Goal: Book appointment/travel/reservation

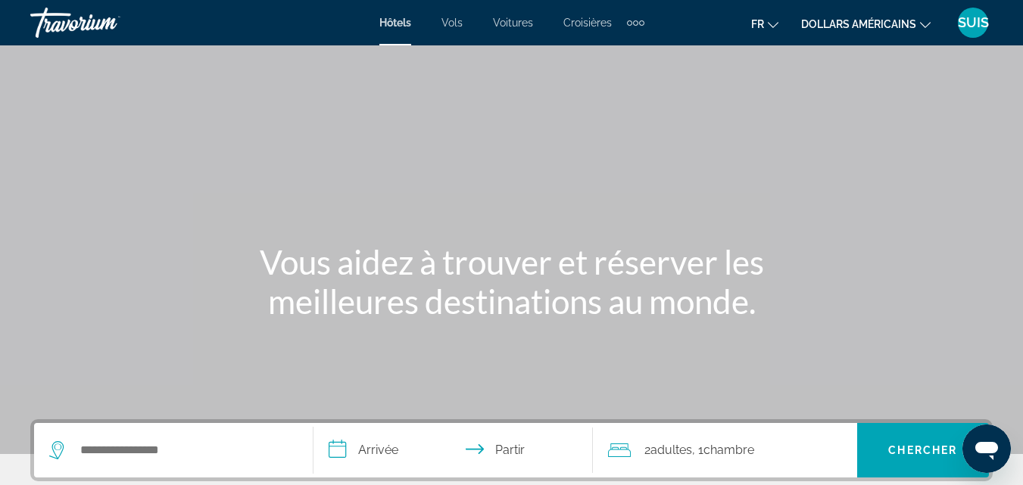
scroll to position [227, 0]
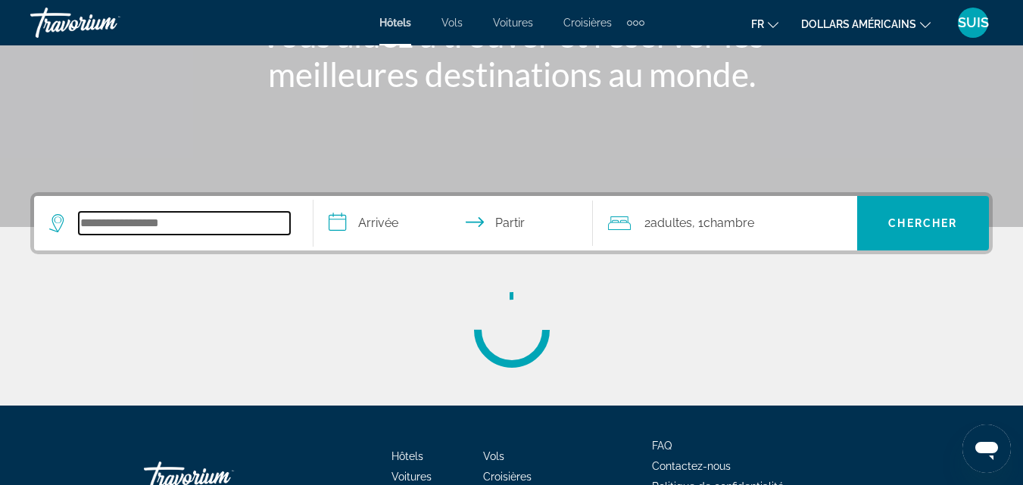
click at [155, 226] on input "Rechercher une destination hôtelière" at bounding box center [184, 223] width 211 height 23
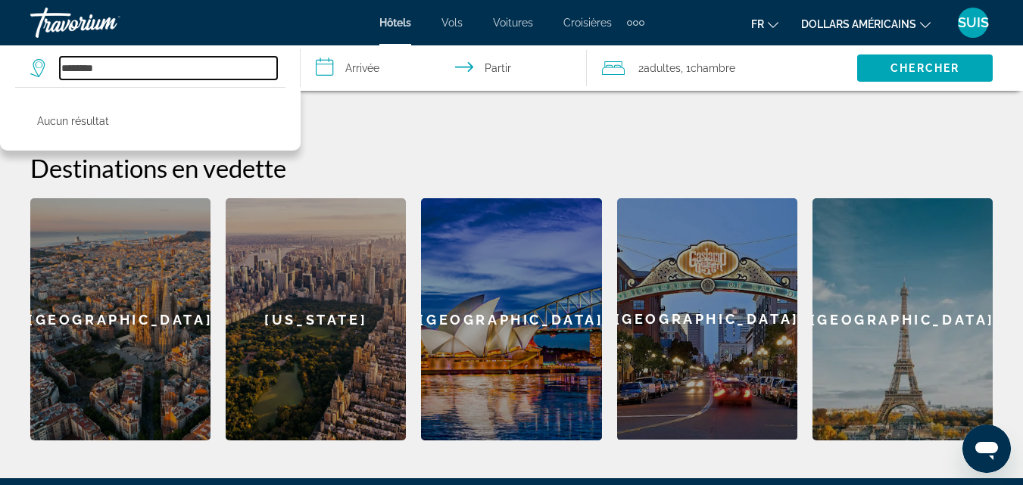
scroll to position [318, 0]
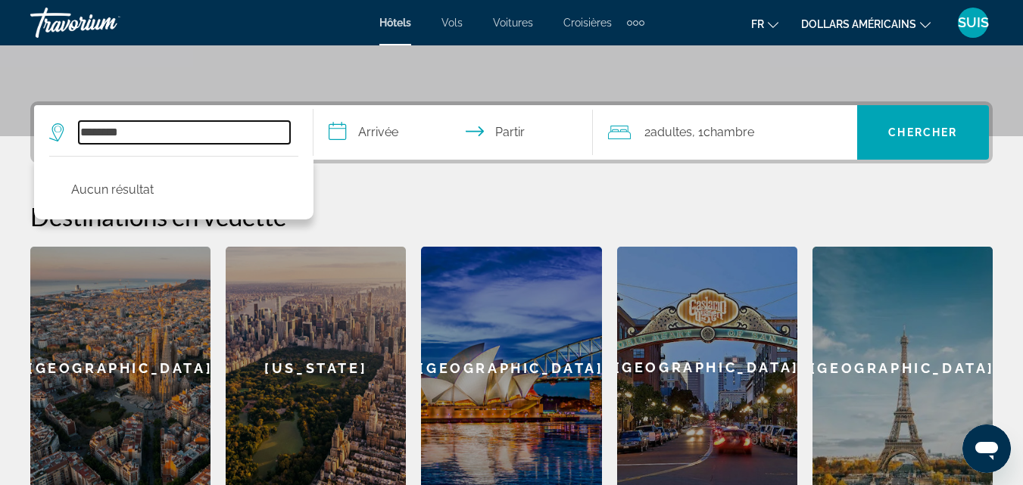
type input "********"
click at [319, 366] on div "[US_STATE]" at bounding box center [316, 368] width 180 height 242
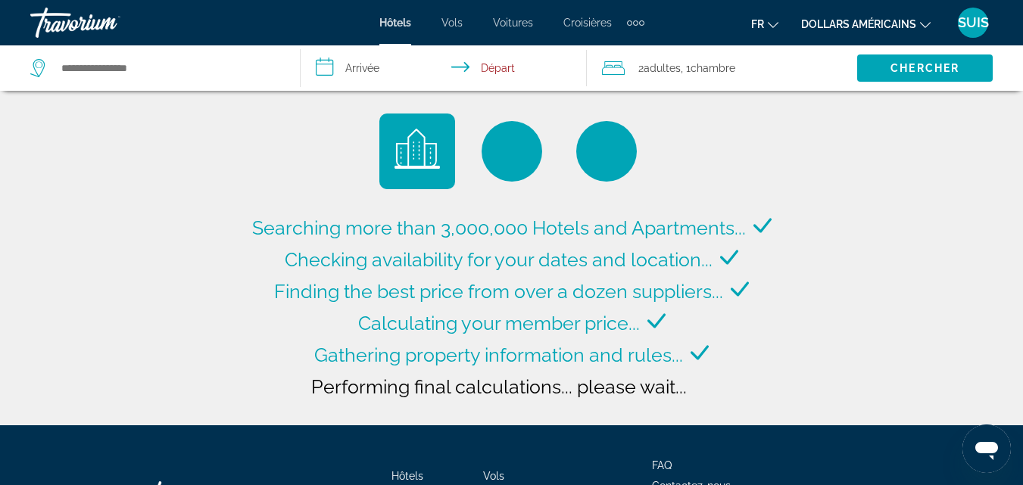
click at [367, 67] on input "**********" at bounding box center [447, 70] width 292 height 50
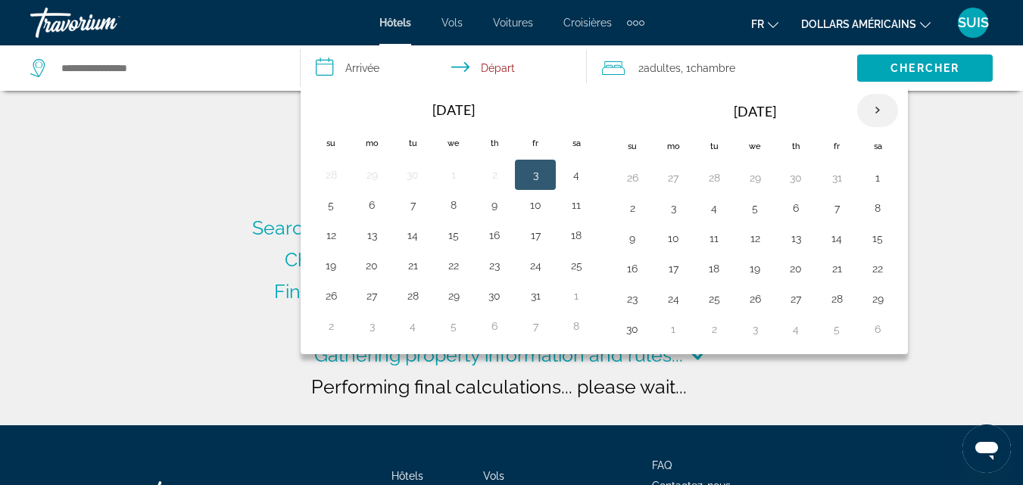
click at [878, 112] on th "Next month" at bounding box center [877, 110] width 41 height 33
click at [878, 115] on th "Next month" at bounding box center [877, 110] width 41 height 33
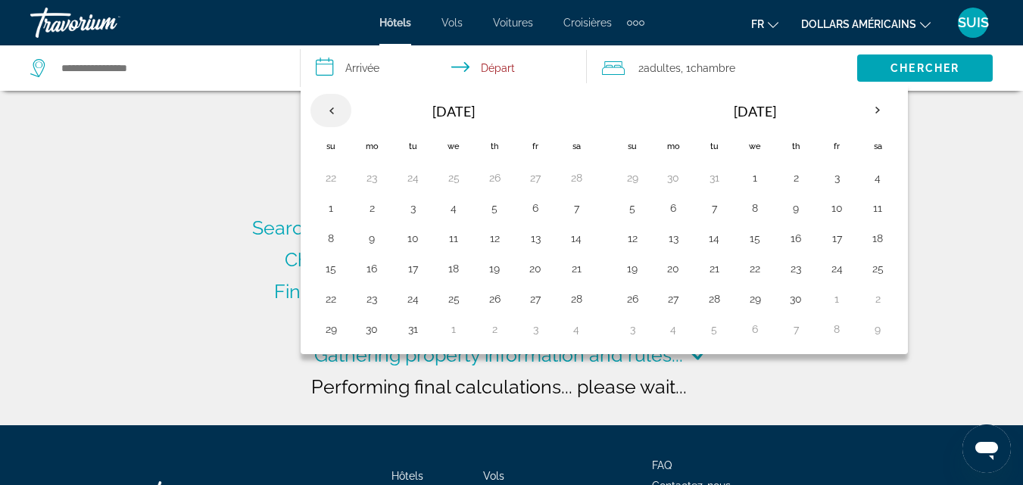
click at [328, 113] on th "Previous month" at bounding box center [330, 110] width 41 height 33
click at [332, 111] on th "Previous month" at bounding box center [330, 110] width 41 height 33
click at [325, 114] on th "Previous month" at bounding box center [330, 110] width 41 height 33
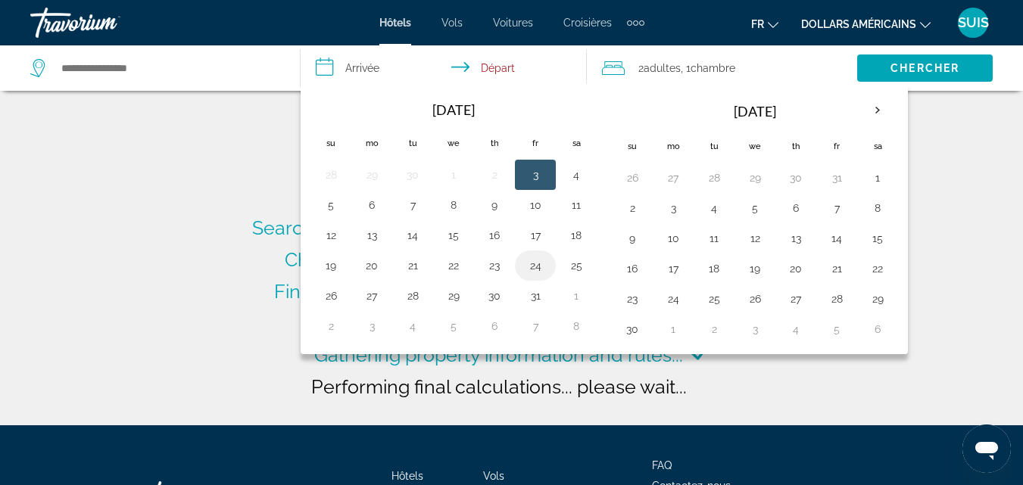
click at [538, 273] on button "24" at bounding box center [535, 265] width 24 height 21
click at [576, 270] on button "25" at bounding box center [576, 265] width 24 height 21
type input "**********"
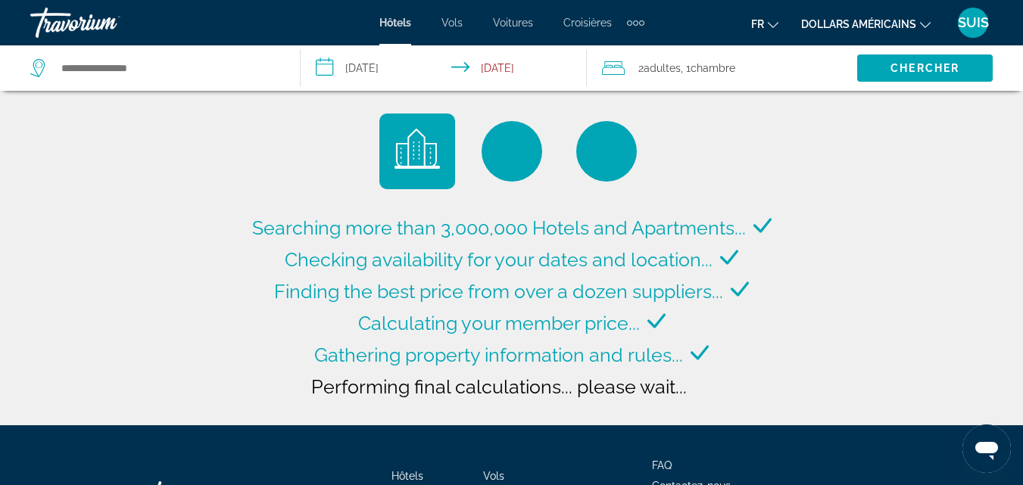
click at [103, 82] on div "Search widget" at bounding box center [157, 67] width 254 height 45
click at [113, 71] on input "Search hotel destination" at bounding box center [168, 68] width 217 height 23
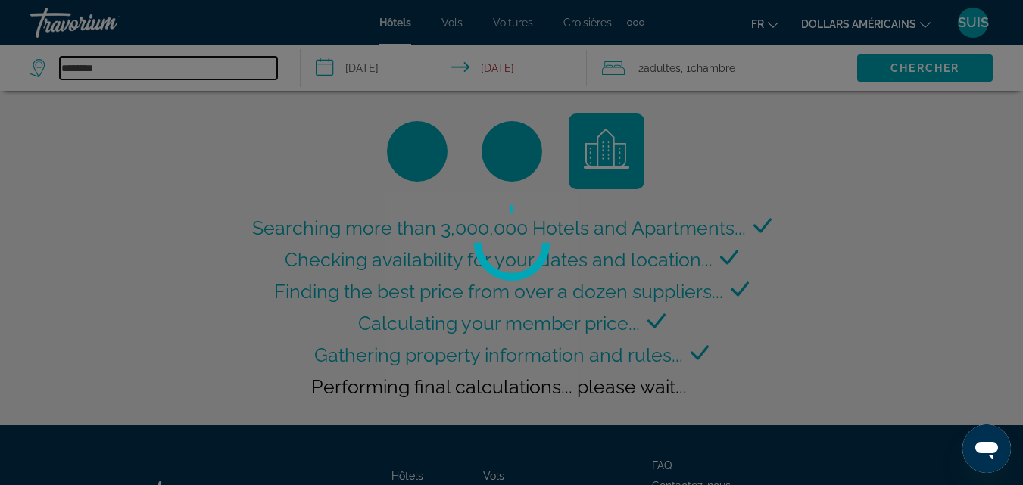
type input "********"
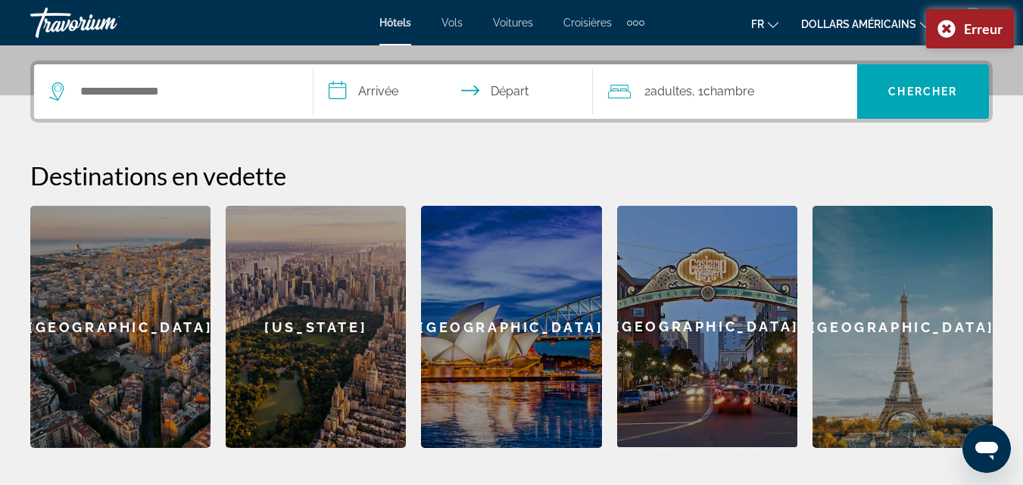
scroll to position [242, 0]
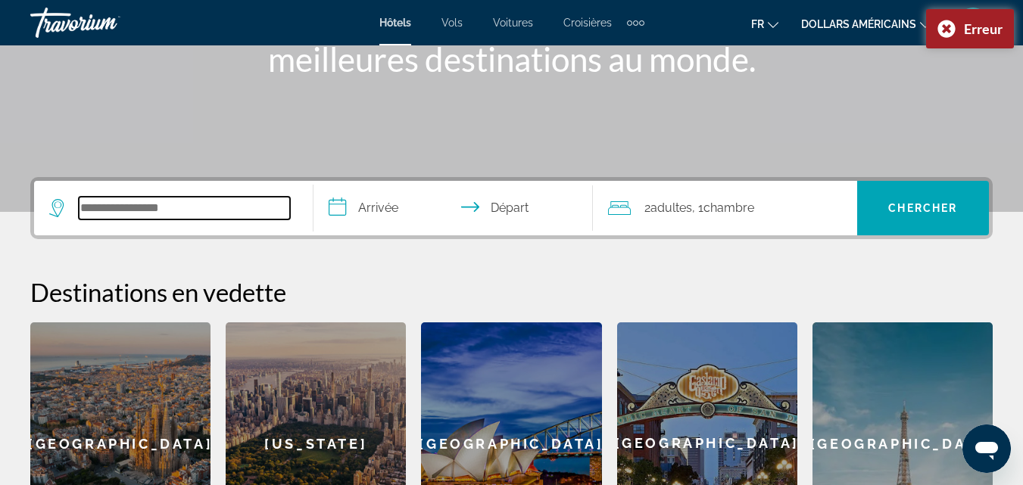
click at [186, 209] on input "Search hotel destination" at bounding box center [184, 208] width 211 height 23
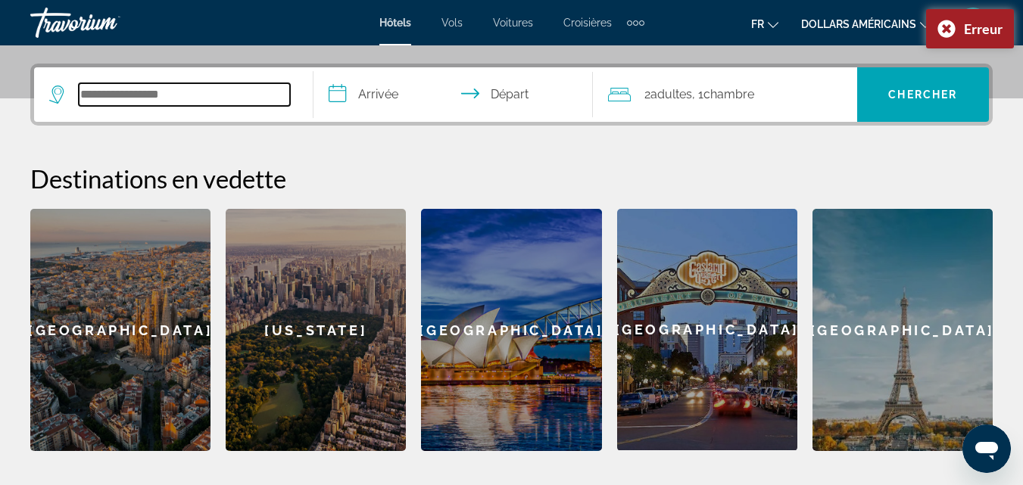
scroll to position [370, 0]
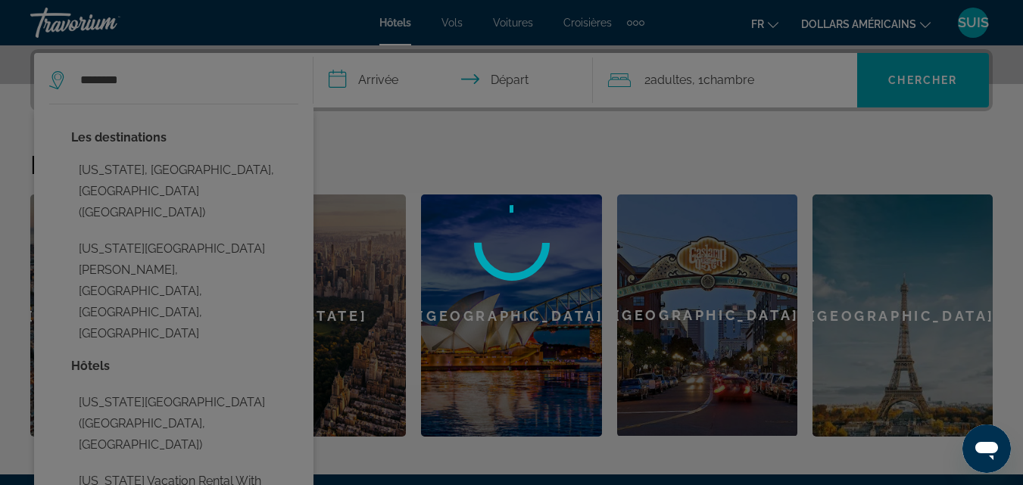
click at [379, 88] on div at bounding box center [511, 242] width 1023 height 485
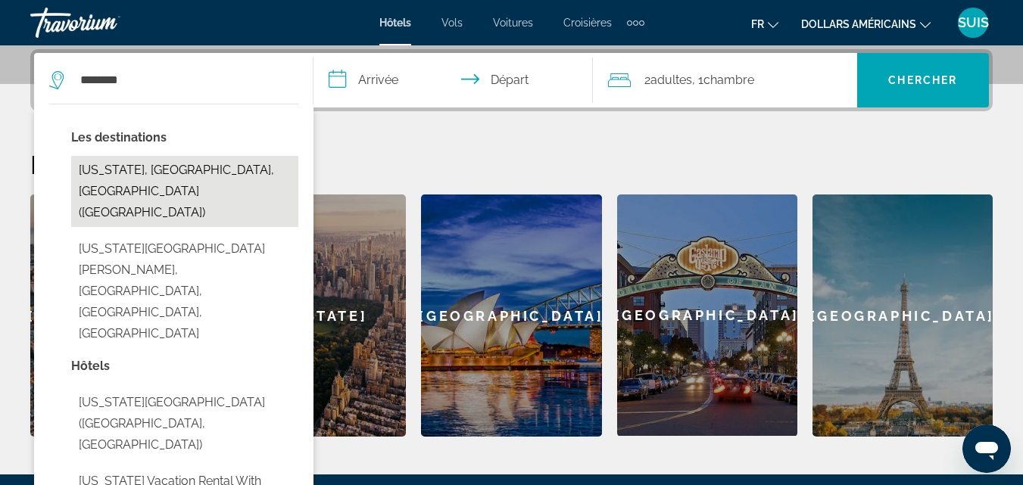
click at [237, 170] on button "[US_STATE], [GEOGRAPHIC_DATA], [GEOGRAPHIC_DATA] ([GEOGRAPHIC_DATA])" at bounding box center [184, 191] width 227 height 71
type input "**********"
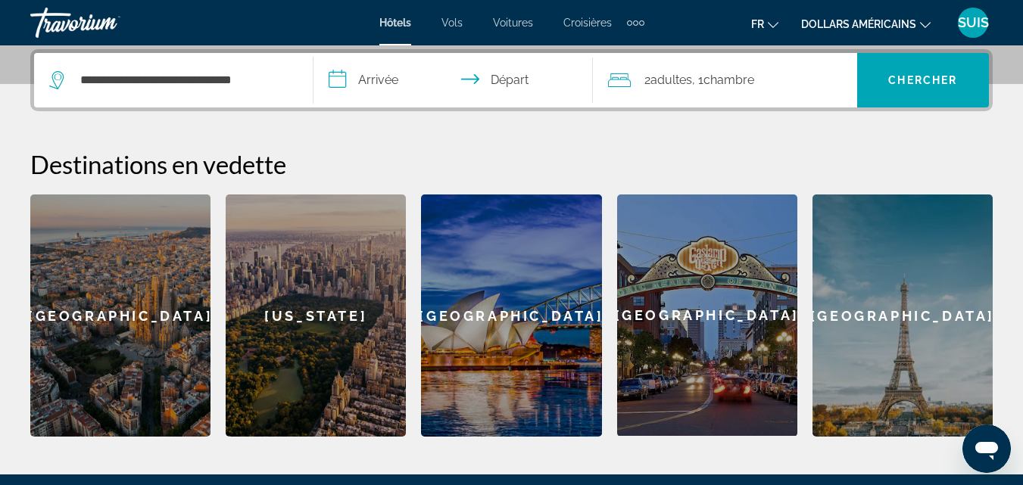
click at [360, 82] on input "**********" at bounding box center [455, 82] width 285 height 59
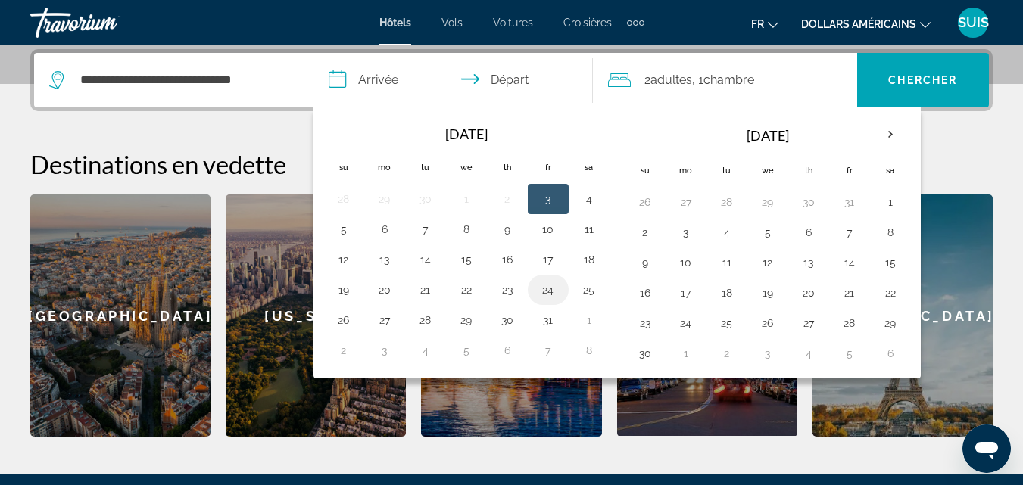
click at [547, 293] on button "24" at bounding box center [548, 289] width 24 height 21
click at [592, 288] on button "25" at bounding box center [589, 289] width 24 height 21
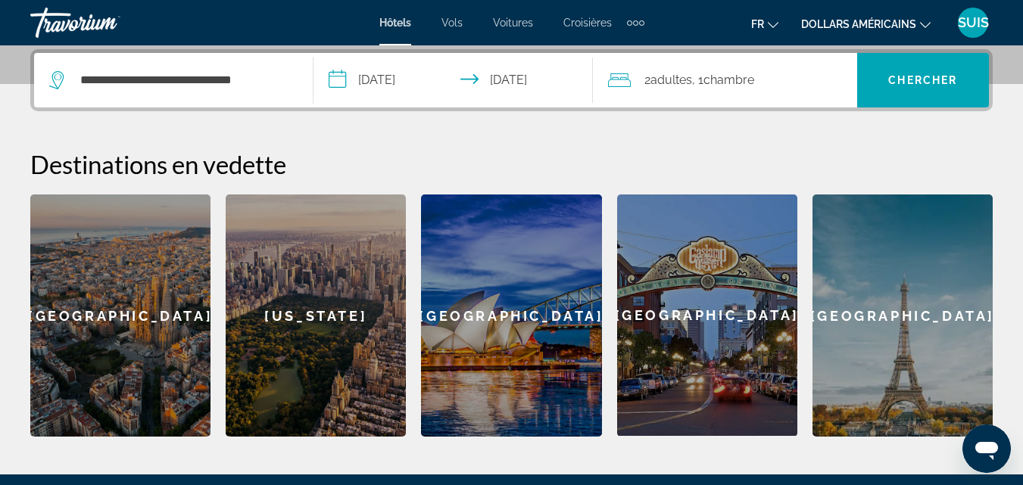
click at [543, 83] on input "**********" at bounding box center [455, 82] width 285 height 59
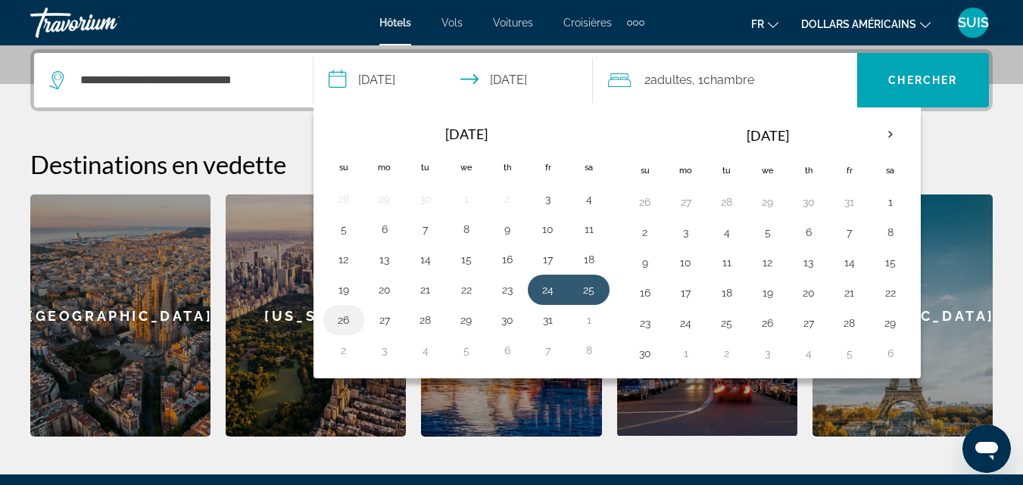
click at [348, 323] on button "26" at bounding box center [344, 320] width 24 height 21
click at [348, 322] on button "26" at bounding box center [344, 320] width 24 height 21
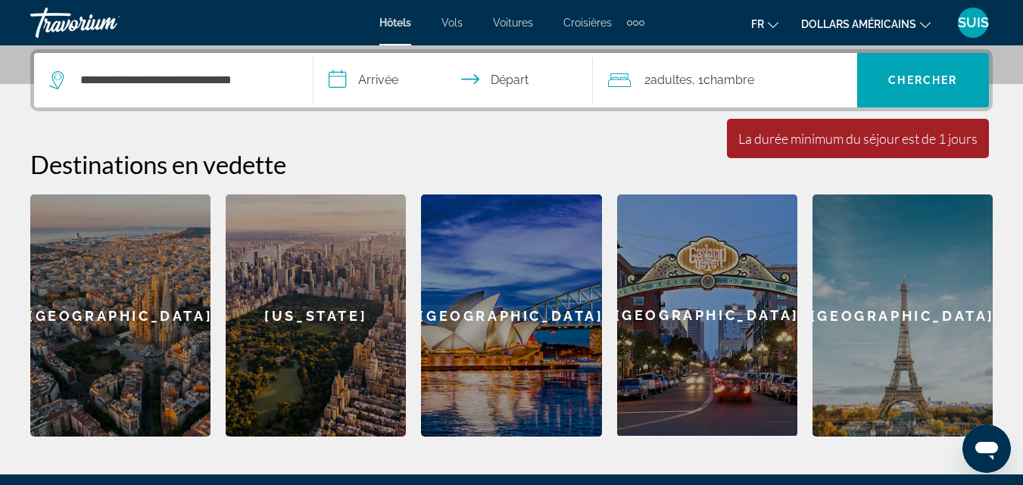
click at [393, 83] on input "**********" at bounding box center [455, 82] width 285 height 59
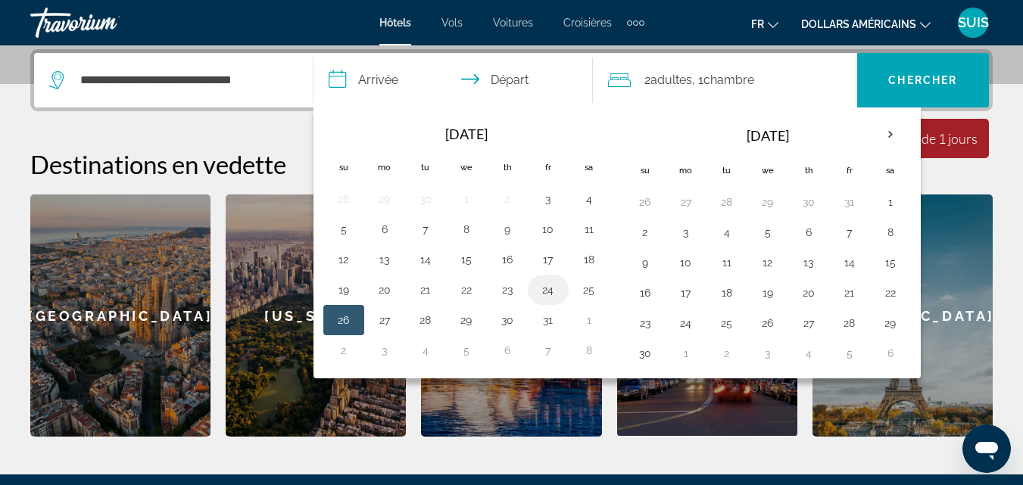
click at [547, 294] on button "24" at bounding box center [548, 289] width 24 height 21
click at [394, 80] on input "**********" at bounding box center [455, 82] width 285 height 59
click at [546, 295] on button "24" at bounding box center [548, 289] width 24 height 21
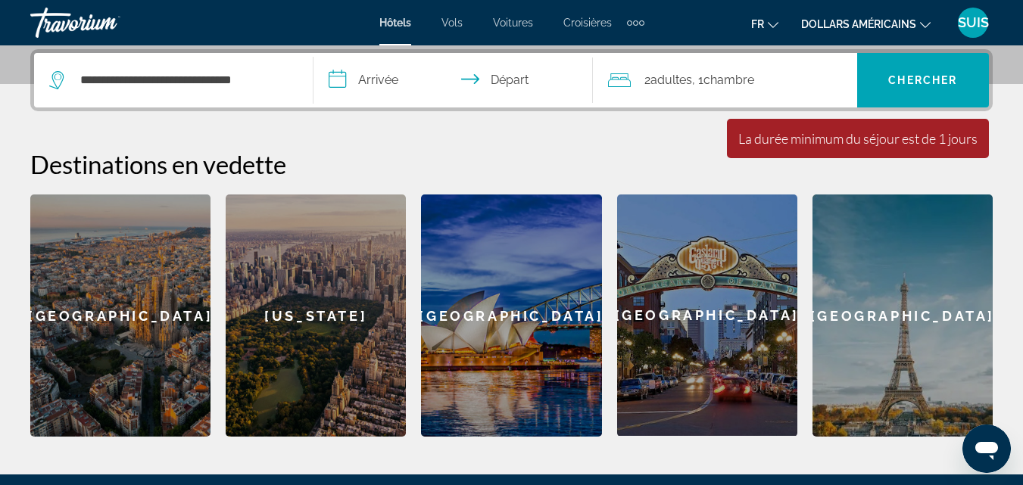
click at [396, 80] on input "**********" at bounding box center [455, 82] width 285 height 59
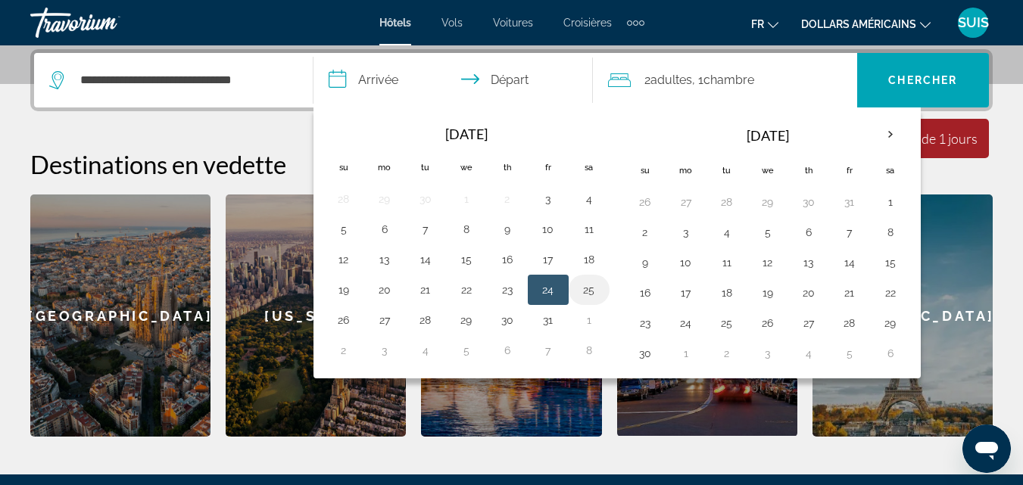
click at [588, 290] on button "25" at bounding box center [589, 289] width 24 height 21
drag, startPoint x: 554, startPoint y: 280, endPoint x: 572, endPoint y: 280, distance: 18.9
click at [572, 280] on tr "19 20 21 22 23 24 25" at bounding box center [466, 290] width 286 height 30
click at [550, 284] on button "24" at bounding box center [548, 289] width 24 height 21
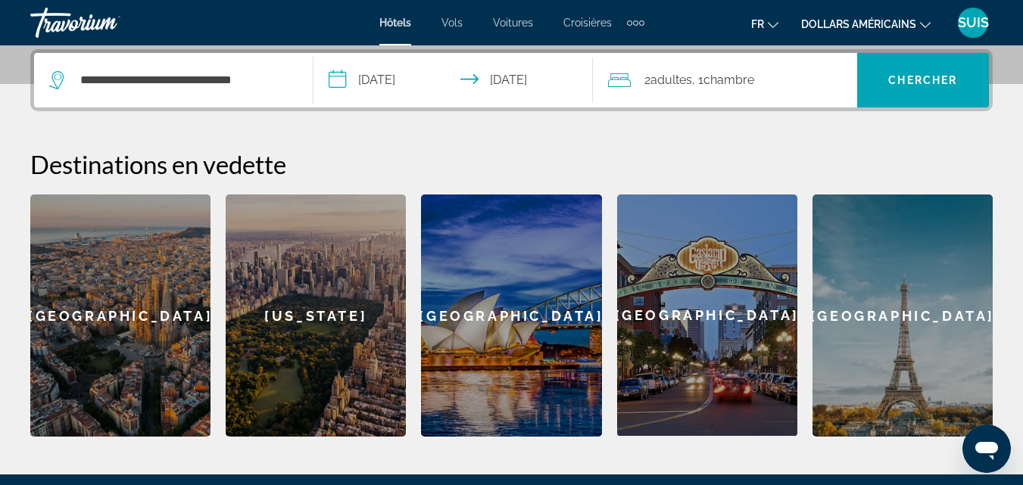
click at [525, 74] on input "**********" at bounding box center [455, 82] width 285 height 59
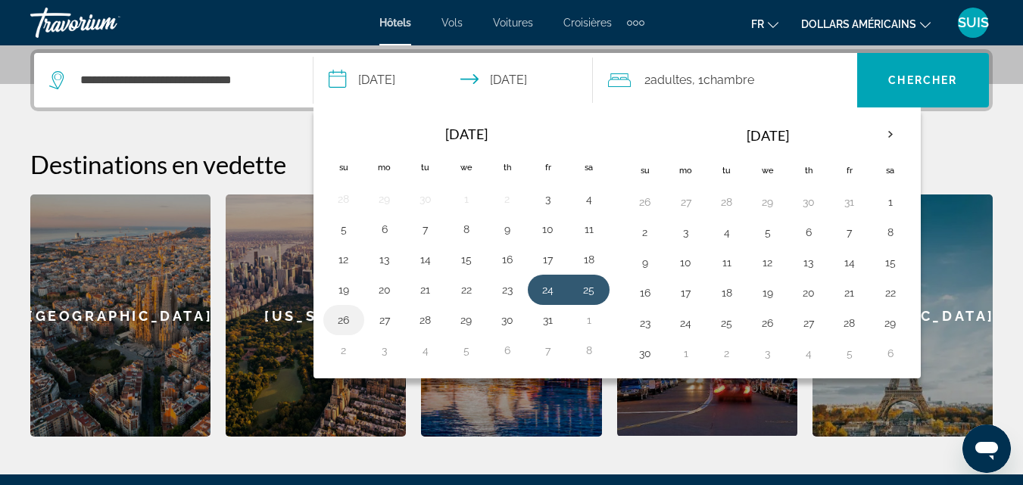
click at [345, 322] on button "26" at bounding box center [344, 320] width 24 height 21
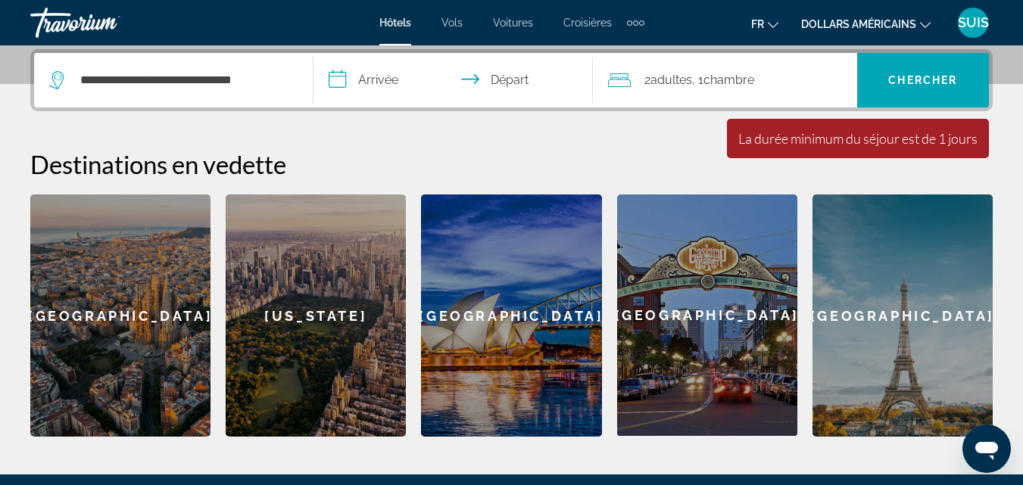
click at [390, 74] on input "**********" at bounding box center [455, 82] width 285 height 59
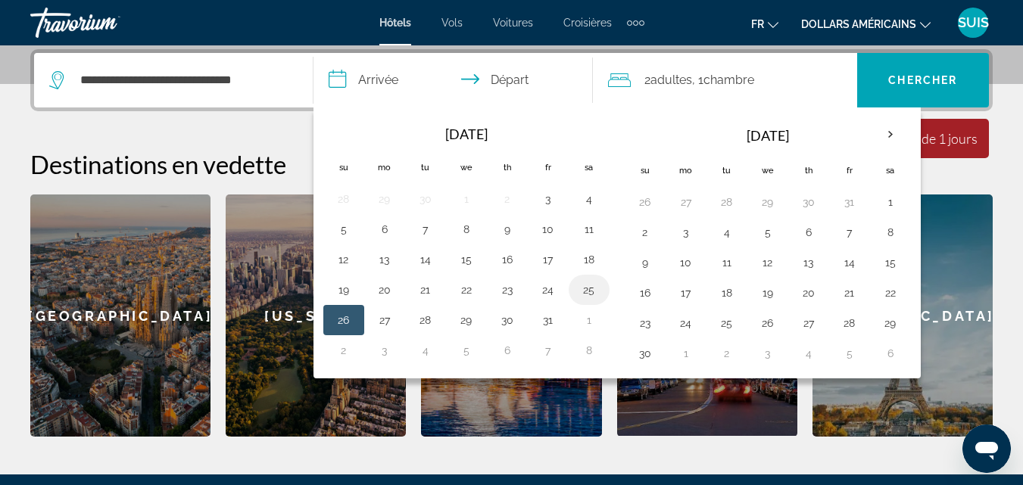
drag, startPoint x: 547, startPoint y: 287, endPoint x: 581, endPoint y: 292, distance: 33.6
click at [581, 292] on tr "19 20 21 22 23 24 25" at bounding box center [466, 290] width 286 height 30
click at [550, 288] on button "24" at bounding box center [548, 289] width 24 height 21
click at [552, 288] on button "24" at bounding box center [548, 289] width 24 height 21
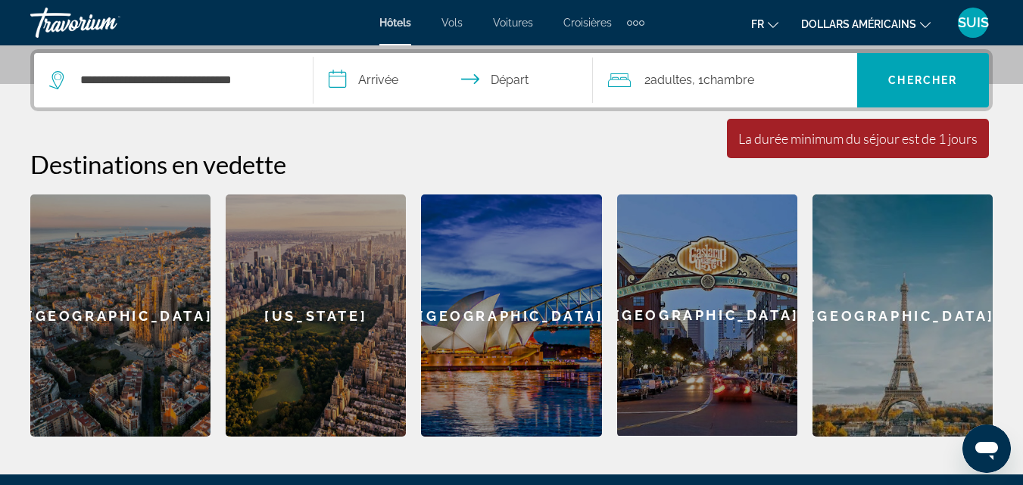
click at [388, 80] on input "**********" at bounding box center [455, 82] width 285 height 59
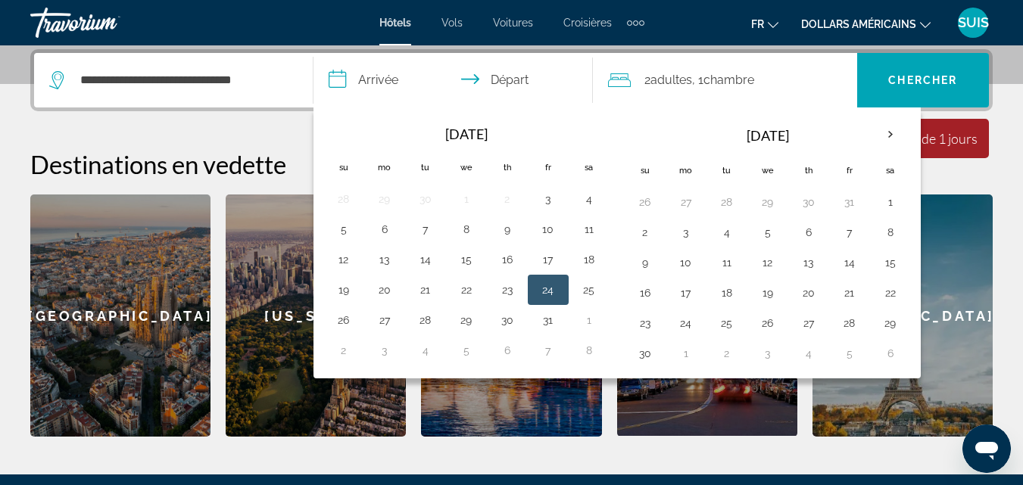
drag, startPoint x: 538, startPoint y: 293, endPoint x: 607, endPoint y: 301, distance: 68.6
click at [607, 301] on table "Navigation placeholder [DATE] Navigation placeholder Su Mo Tu We Th Fr Sa 28 29…" at bounding box center [466, 241] width 286 height 248
drag, startPoint x: 579, startPoint y: 287, endPoint x: 600, endPoint y: 300, distance: 24.8
click at [600, 300] on button "25" at bounding box center [589, 289] width 24 height 21
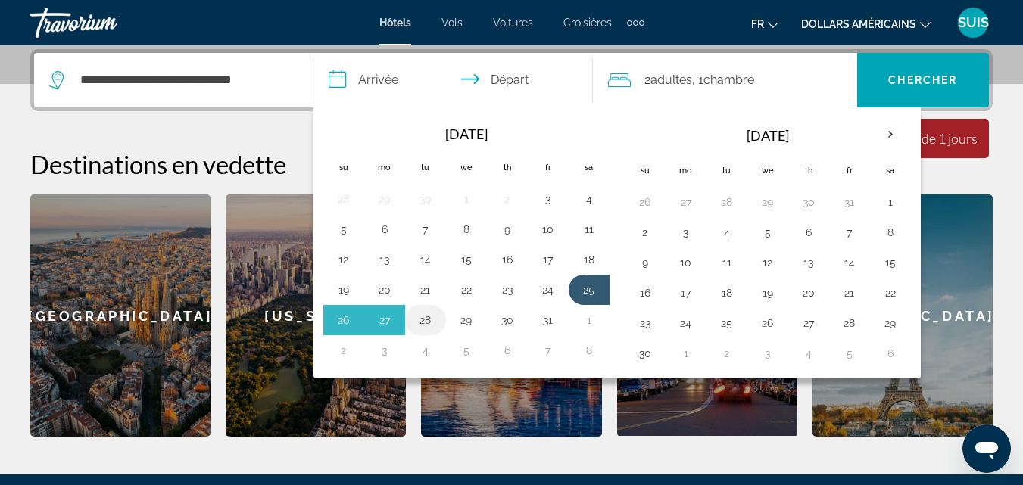
drag, startPoint x: 556, startPoint y: 291, endPoint x: 428, endPoint y: 317, distance: 130.5
click at [428, 317] on tbody "28 29 30 1 2 3 4 5 6 7 8 9 10 11 12 13 14 15 16 17 18 19 20 21 22 23 24 25 26 2…" at bounding box center [466, 275] width 286 height 182
click at [379, 325] on button "27" at bounding box center [385, 320] width 24 height 21
type input "**********"
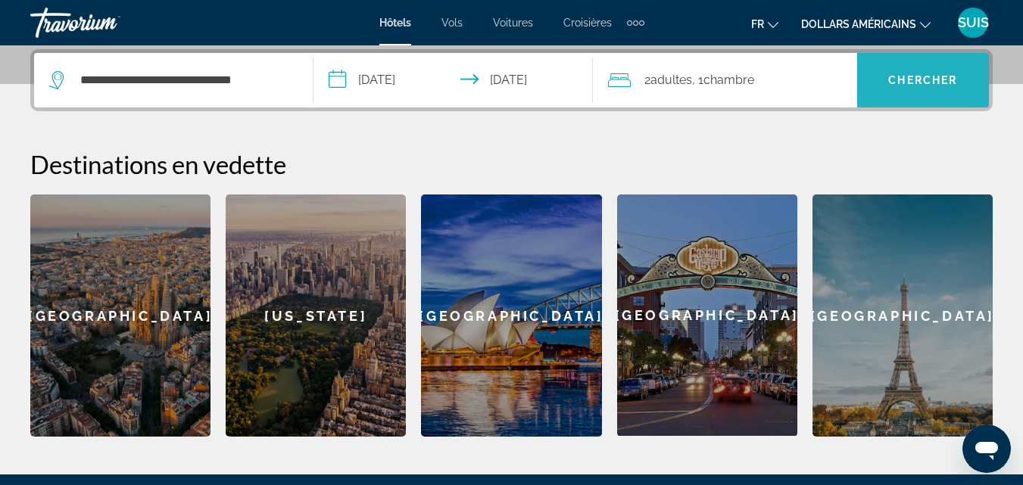
click at [931, 81] on span "Chercher" at bounding box center [922, 80] width 69 height 12
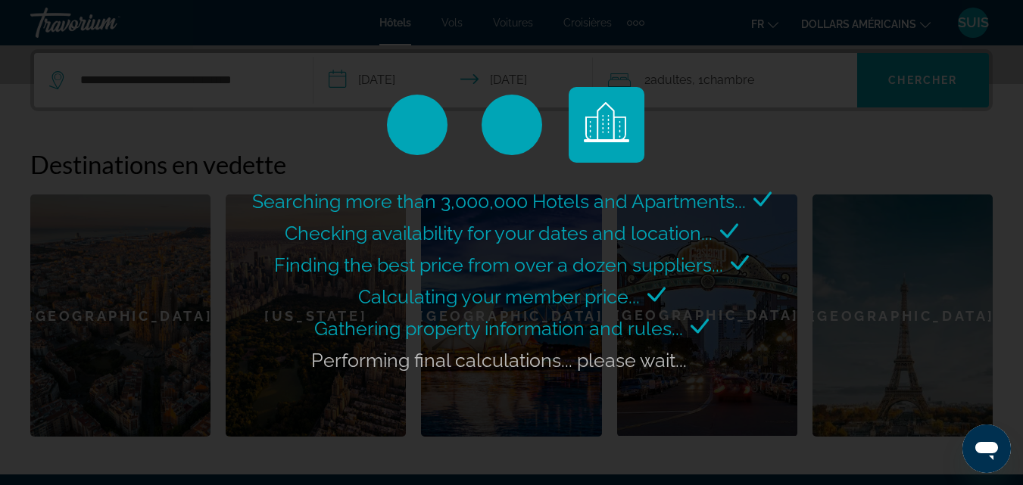
click at [794, 179] on div "Searching more than 3,000,000 Hotels and Apartments... Checking availability fo…" at bounding box center [511, 242] width 1023 height 485
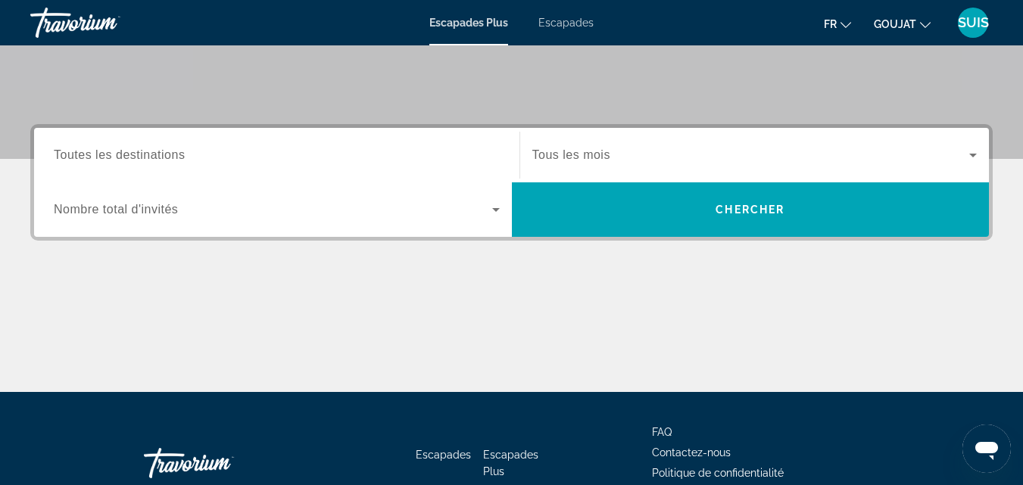
scroll to position [303, 0]
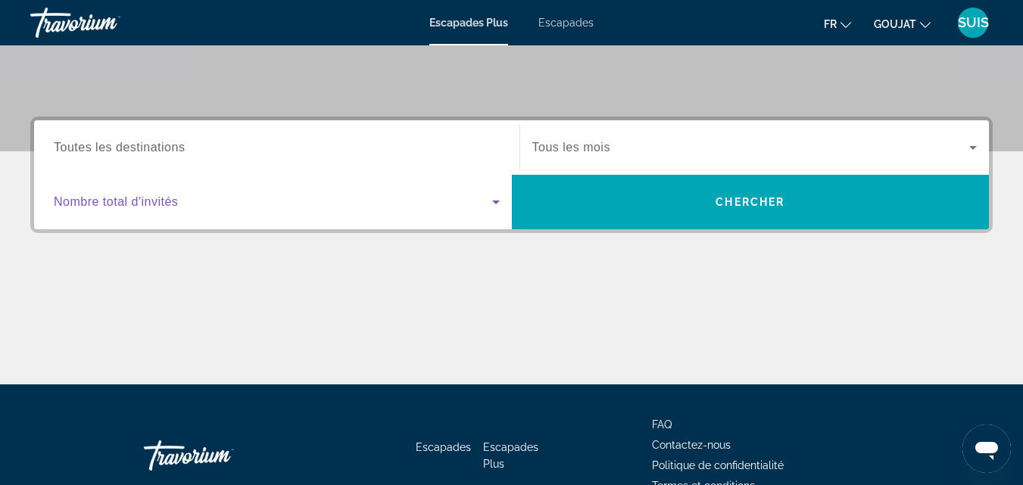
click at [493, 204] on icon "Widget de recherche" at bounding box center [496, 202] width 18 height 18
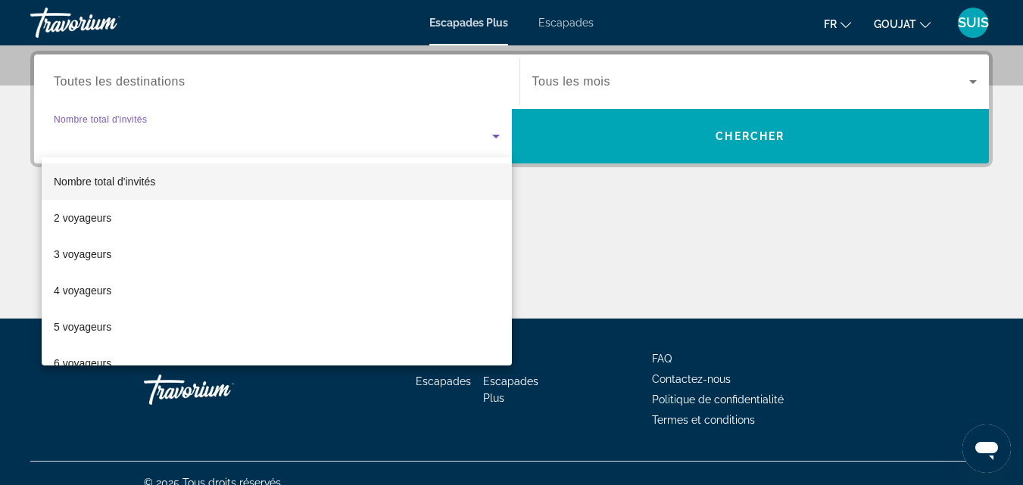
scroll to position [370, 0]
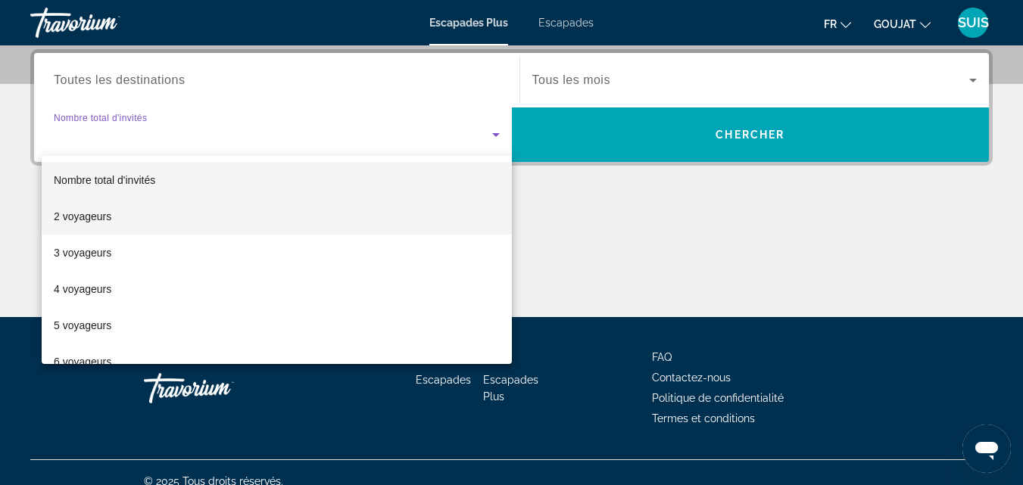
click at [104, 219] on font "2 voyageurs" at bounding box center [83, 216] width 58 height 12
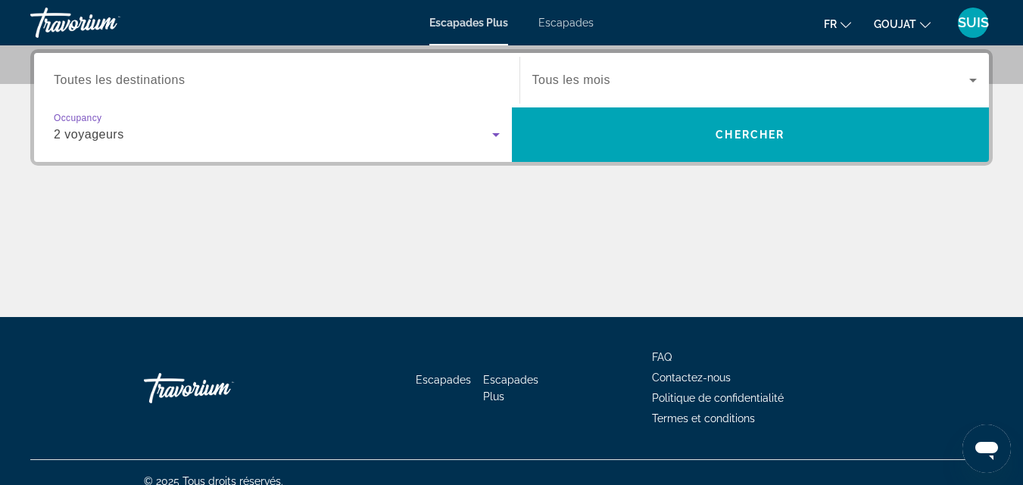
click at [139, 79] on span "Toutes les destinations" at bounding box center [119, 79] width 131 height 13
click at [139, 79] on input "Destination Toutes les destinations" at bounding box center [277, 81] width 446 height 18
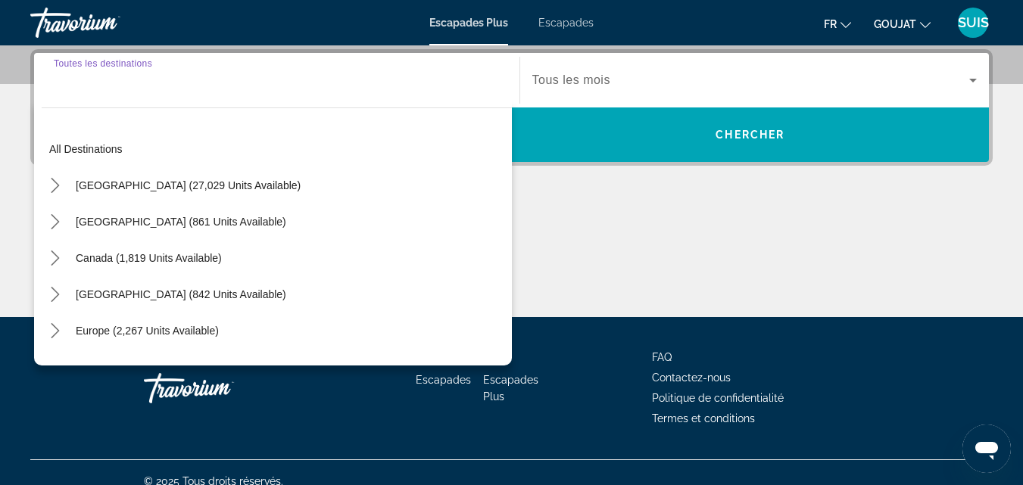
click at [85, 83] on input "Destination Toutes les destinations" at bounding box center [277, 81] width 446 height 18
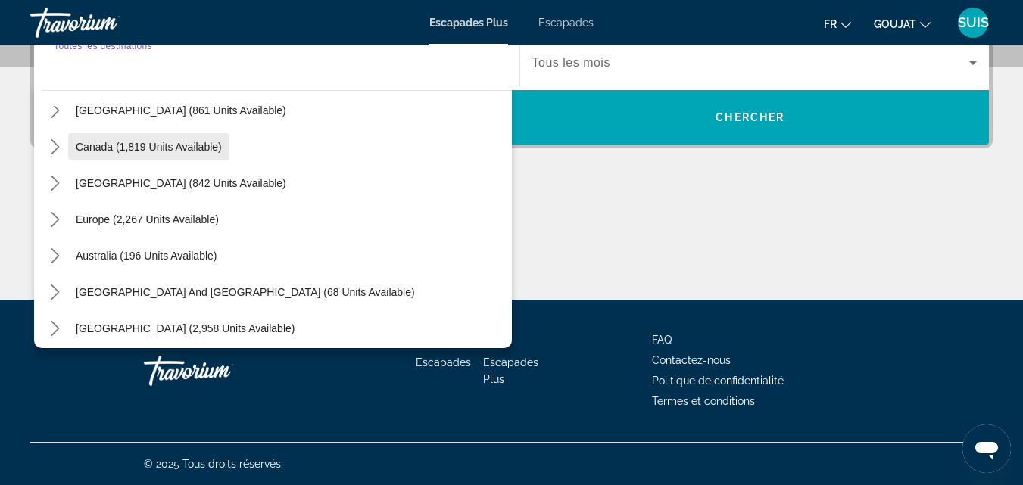
scroll to position [18, 0]
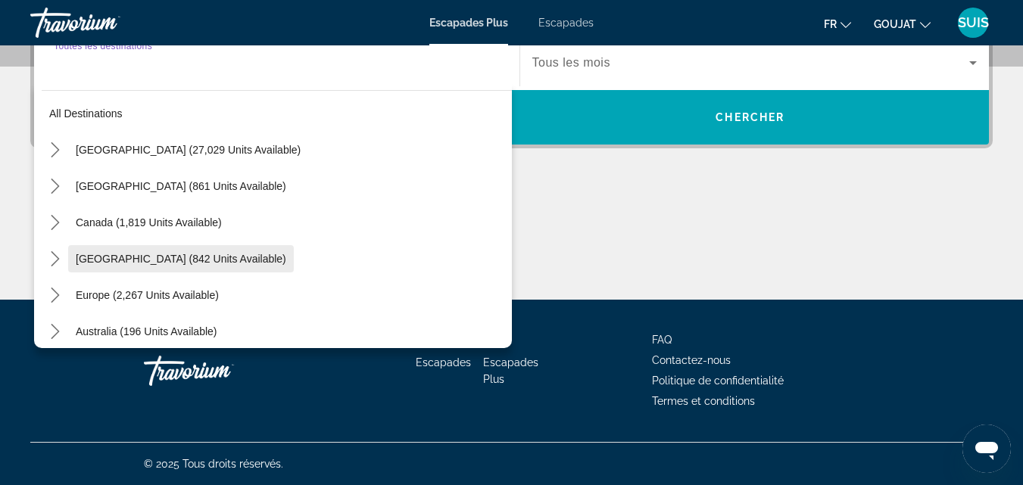
click at [212, 254] on span "Caribbean & Atlantic Islands (842 units available)" at bounding box center [181, 259] width 210 height 12
type input "**********"
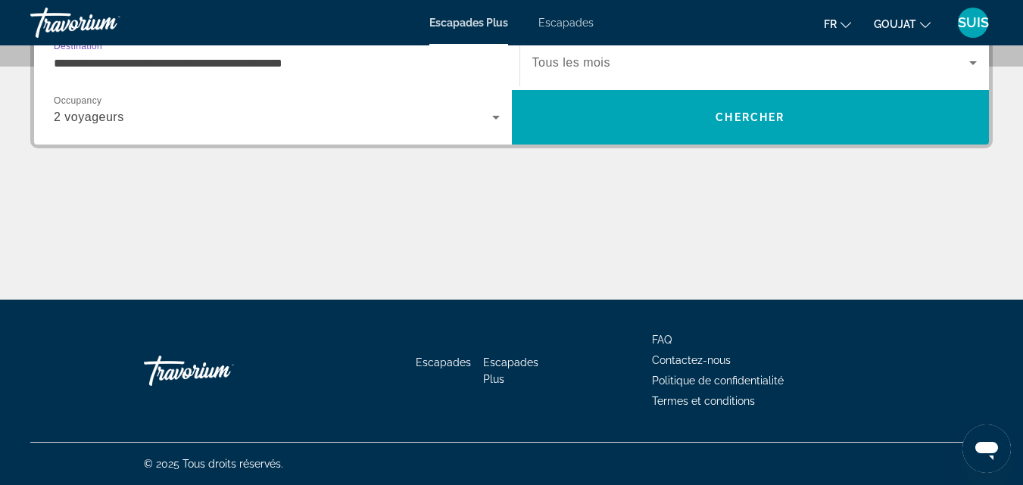
scroll to position [370, 0]
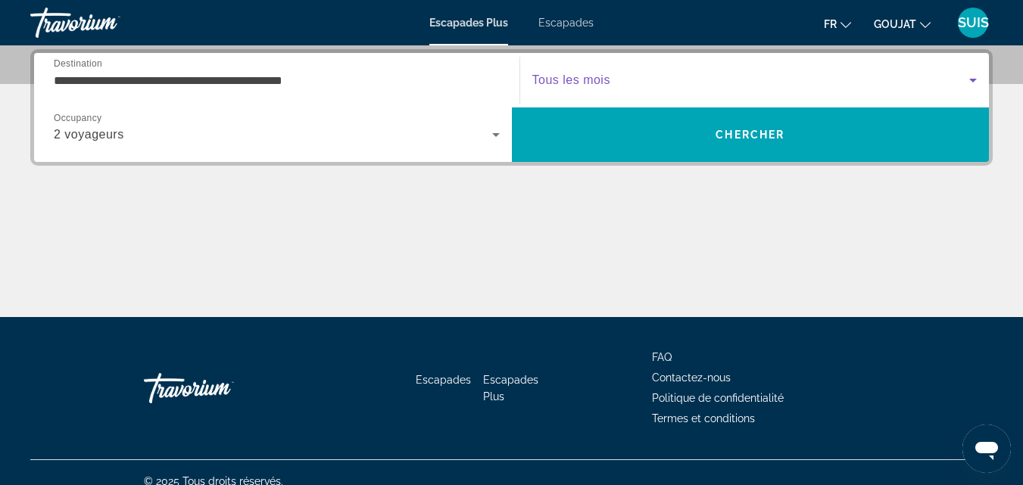
click at [971, 78] on icon "Widget de recherche" at bounding box center [973, 80] width 18 height 18
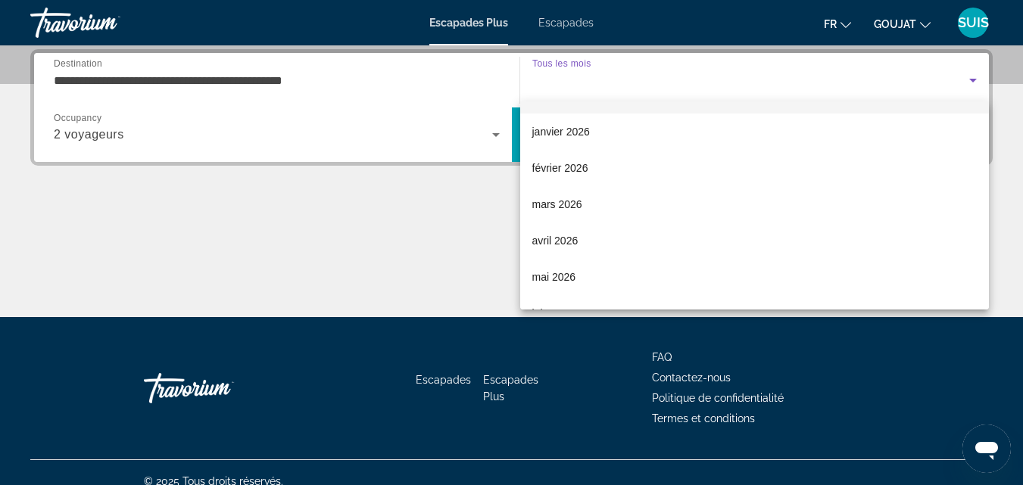
scroll to position [151, 0]
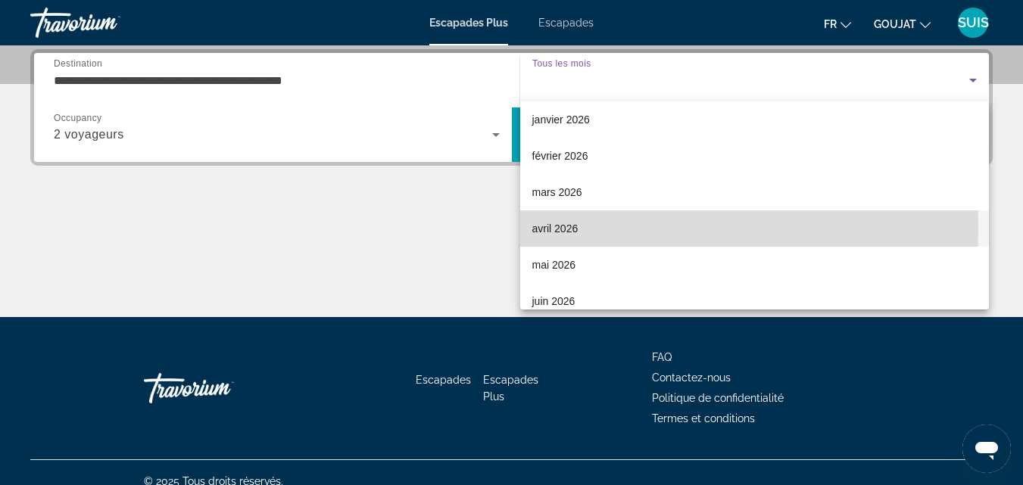
click at [563, 228] on font "avril 2026" at bounding box center [555, 229] width 46 height 12
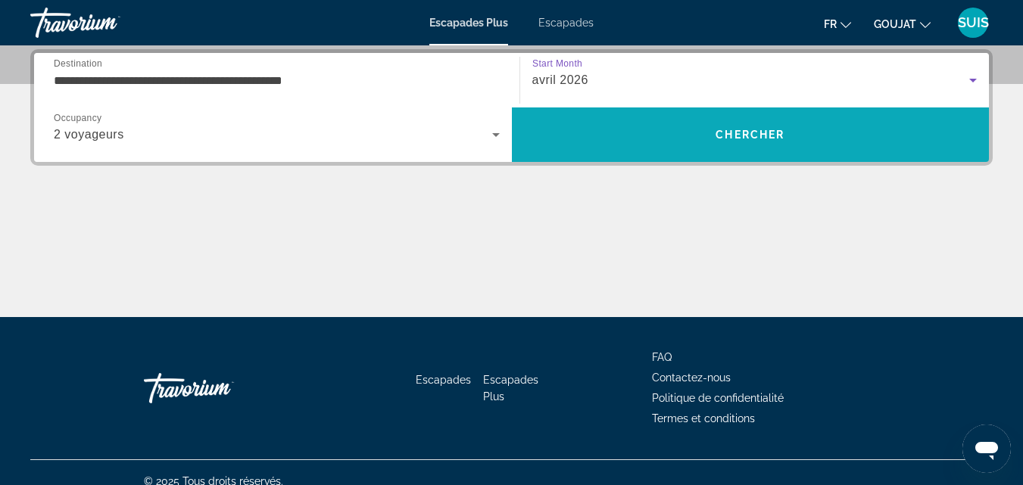
click at [747, 138] on span "Chercher" at bounding box center [750, 135] width 69 height 12
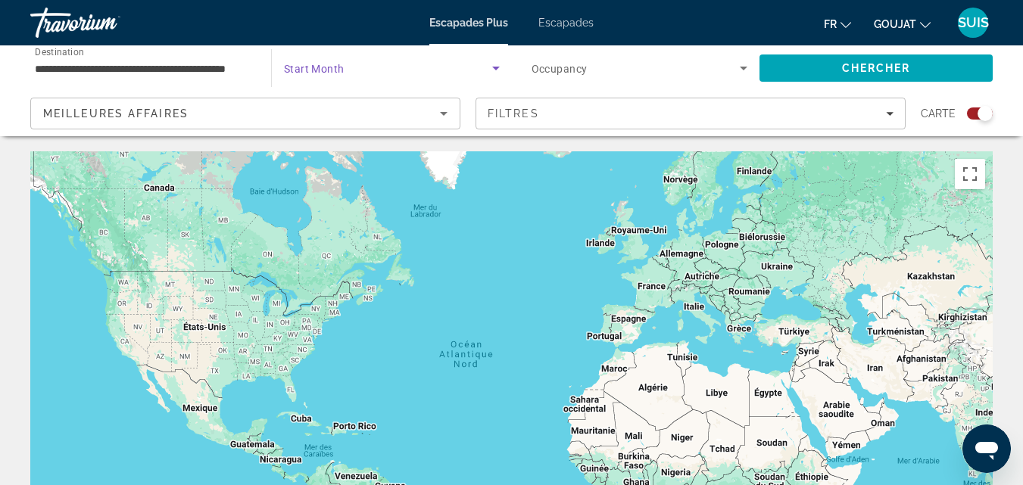
click at [495, 68] on icon "Search widget" at bounding box center [496, 69] width 8 height 4
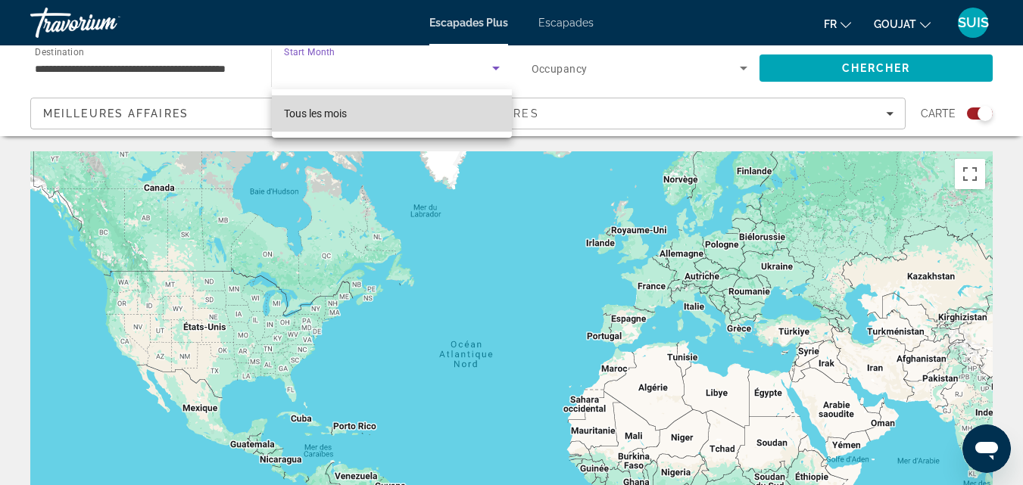
click at [338, 108] on font "Tous les mois" at bounding box center [315, 114] width 63 height 12
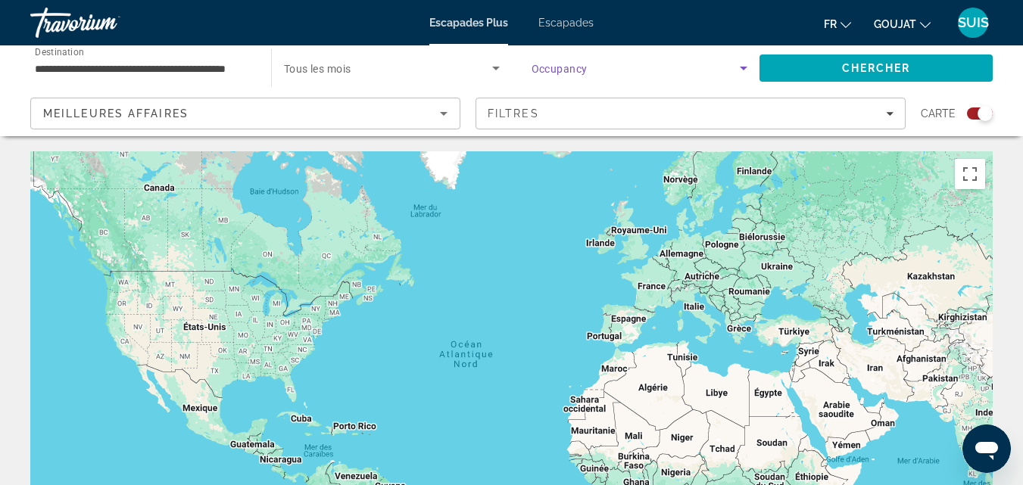
click at [738, 64] on icon "Search widget" at bounding box center [743, 68] width 18 height 18
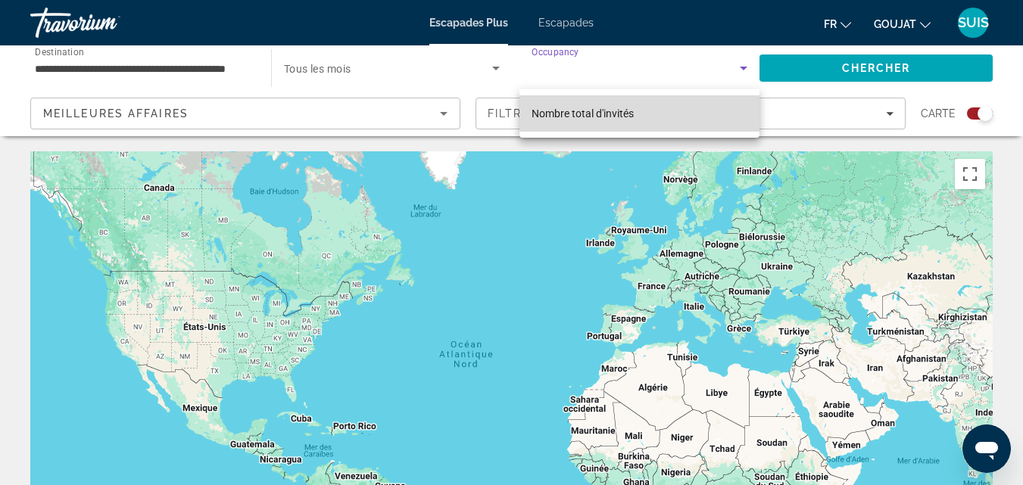
click at [619, 104] on span "Nombre total d'invités" at bounding box center [583, 113] width 102 height 18
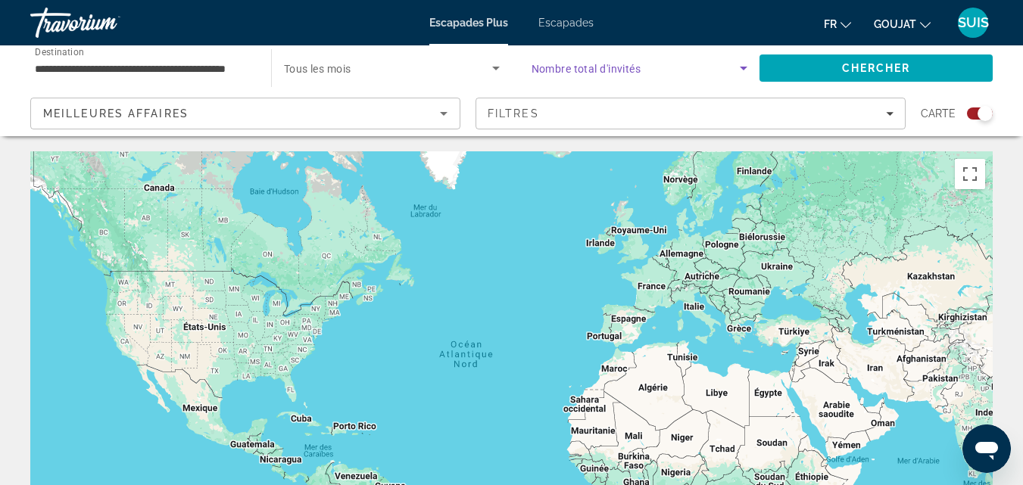
click at [441, 111] on icon "Sort by" at bounding box center [444, 113] width 18 height 18
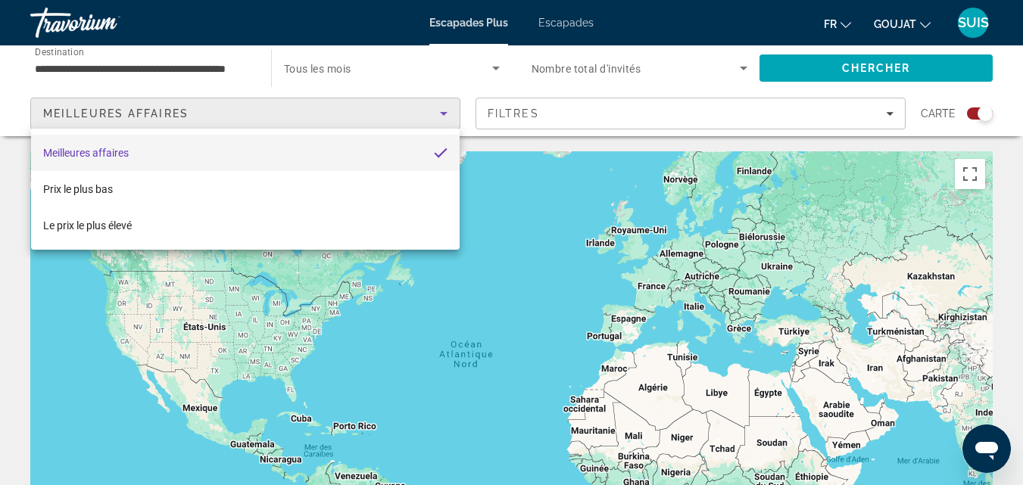
click at [441, 111] on div at bounding box center [511, 242] width 1023 height 485
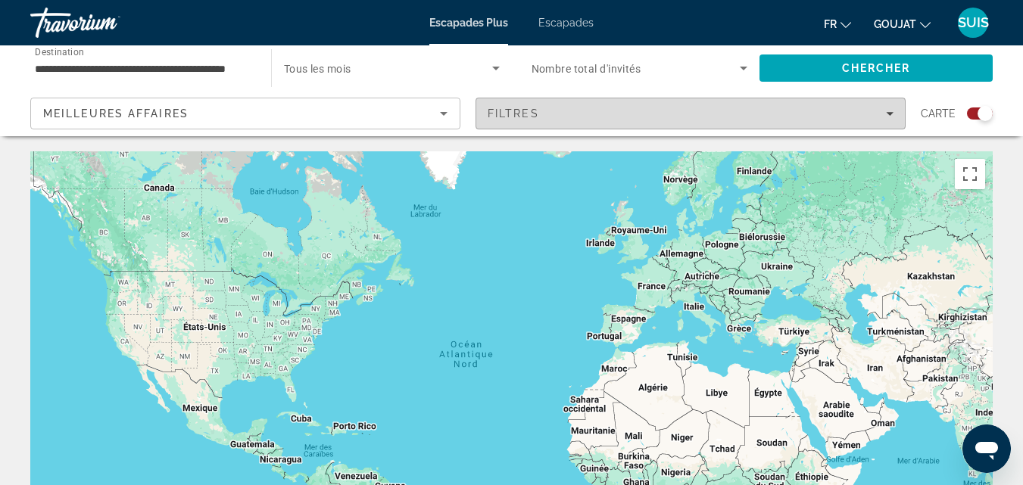
click at [885, 108] on div "Filtres" at bounding box center [691, 114] width 406 height 12
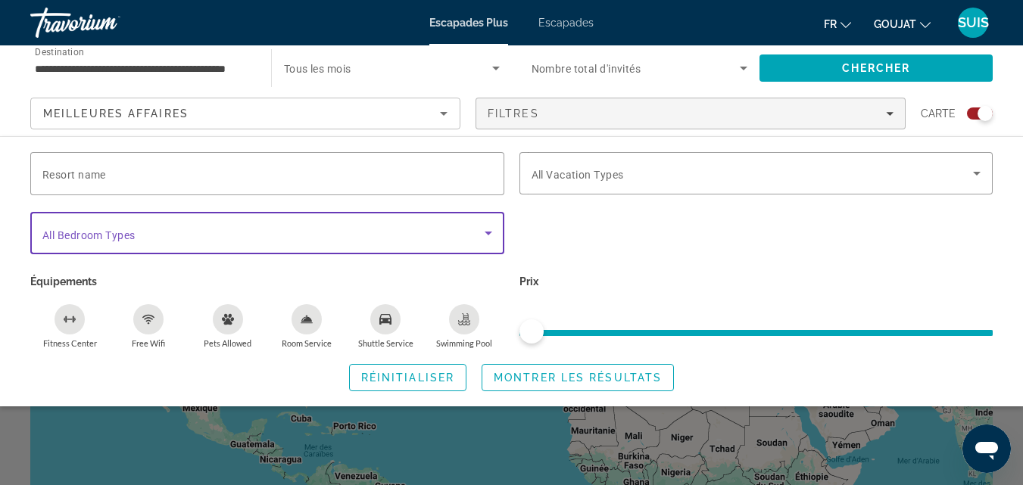
click at [486, 232] on icon "Search widget" at bounding box center [489, 234] width 8 height 4
click at [485, 232] on icon "Search widget" at bounding box center [489, 234] width 8 height 4
click at [117, 174] on input "Resort name" at bounding box center [267, 174] width 450 height 18
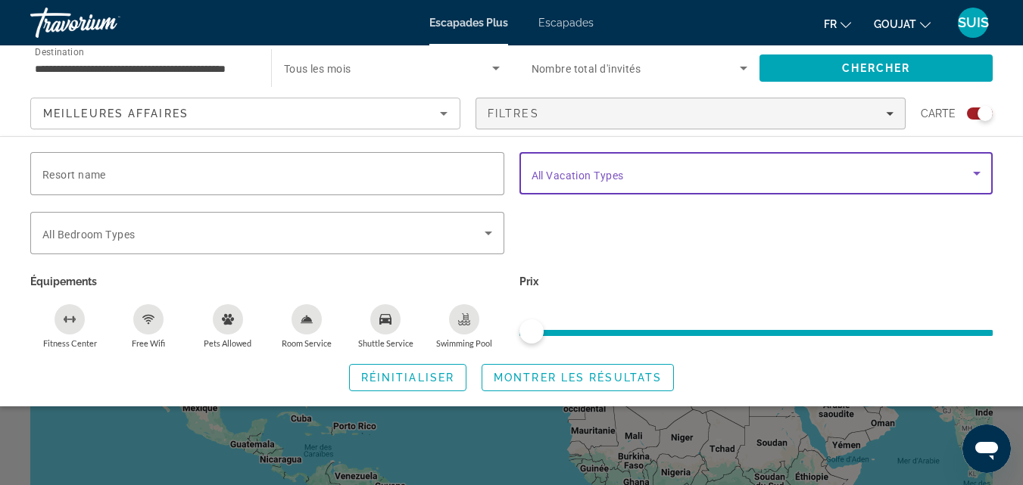
click at [976, 173] on icon "Search widget" at bounding box center [977, 174] width 8 height 4
click at [560, 179] on span "All Vacation Types" at bounding box center [578, 176] width 92 height 12
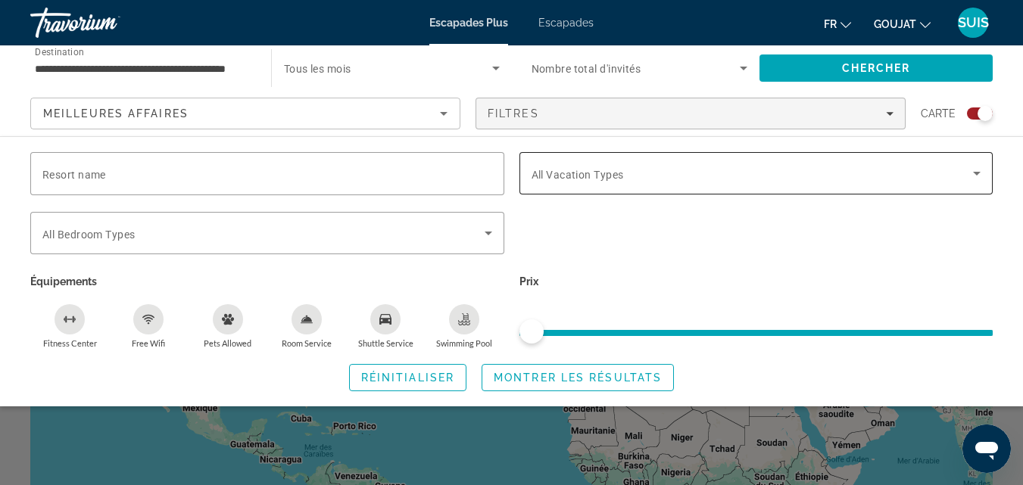
click at [560, 179] on span "All Vacation Types" at bounding box center [578, 175] width 92 height 12
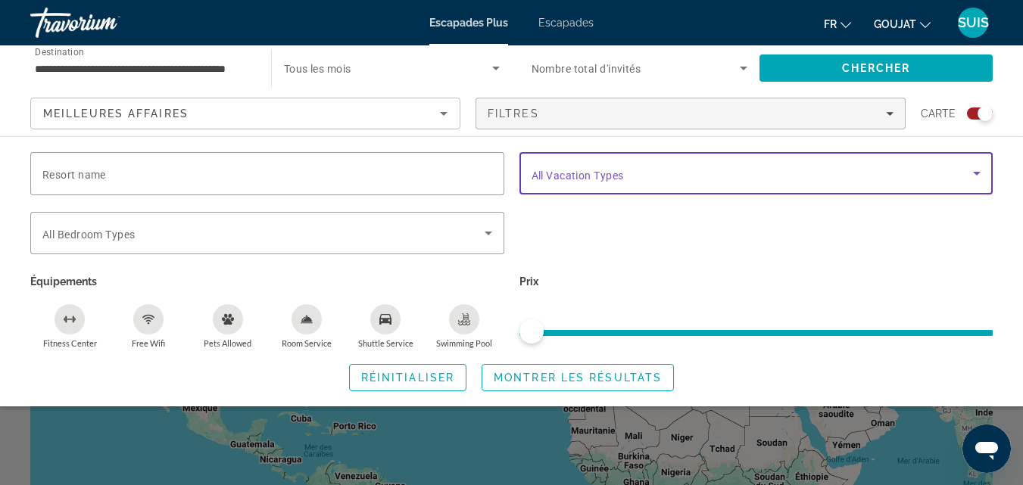
click at [977, 173] on icon "Search widget" at bounding box center [977, 174] width 8 height 4
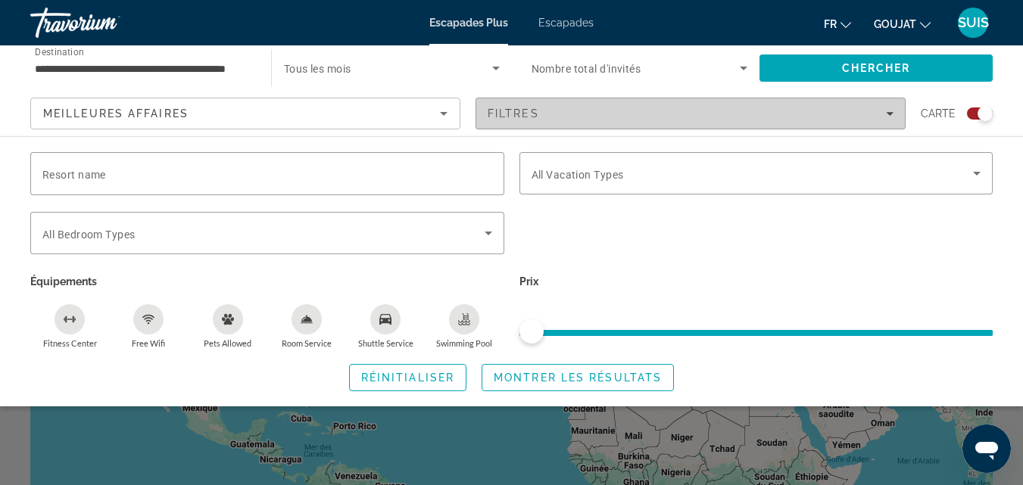
click at [889, 111] on icon "Filters" at bounding box center [890, 114] width 8 height 8
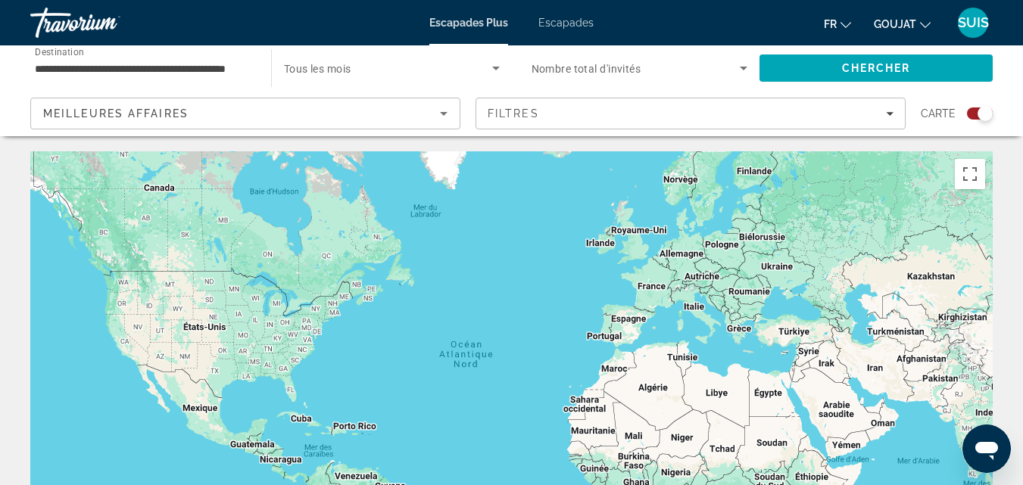
click at [923, 26] on icon "Changer de devise" at bounding box center [925, 25] width 11 height 6
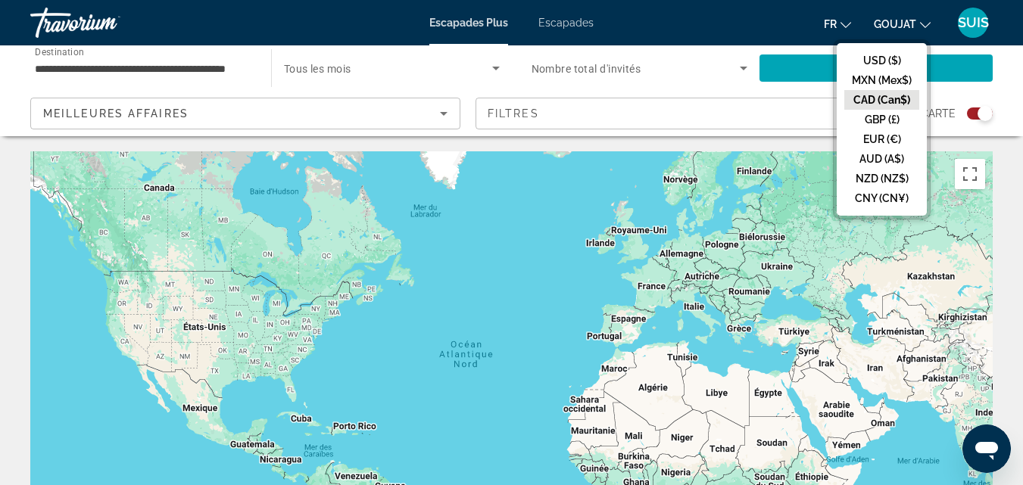
click at [887, 101] on button "CAD (Can$)" at bounding box center [881, 100] width 75 height 20
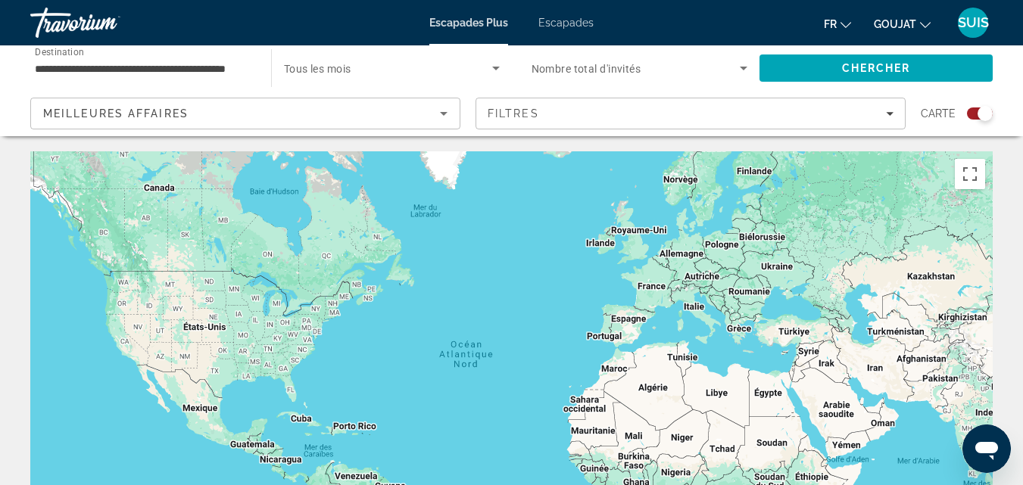
click at [348, 66] on span "Tous les mois" at bounding box center [317, 69] width 67 height 12
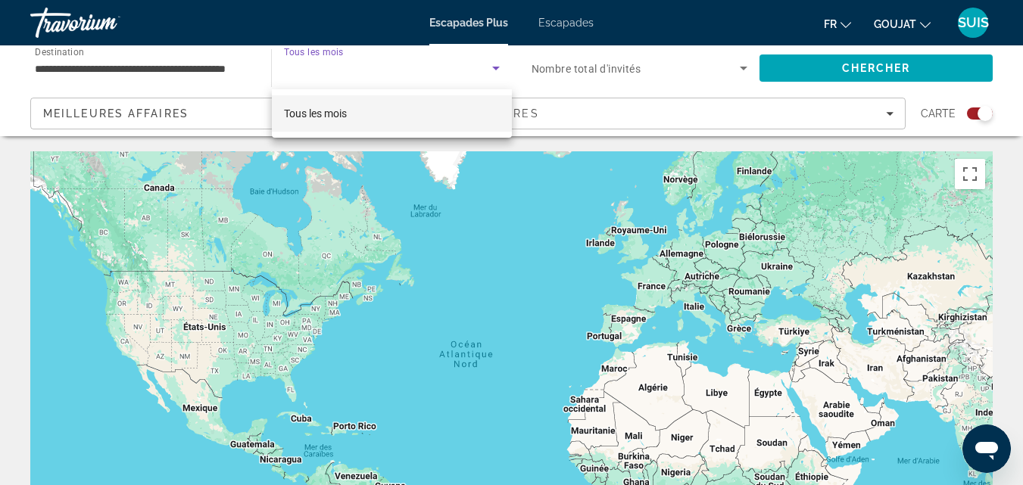
click at [498, 69] on div at bounding box center [511, 242] width 1023 height 485
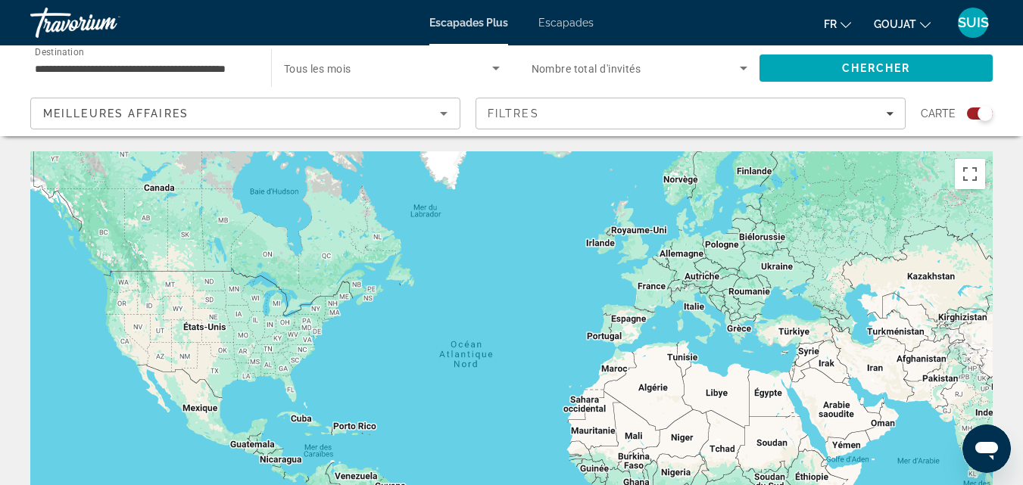
click at [556, 24] on font "Escapades" at bounding box center [565, 23] width 55 height 12
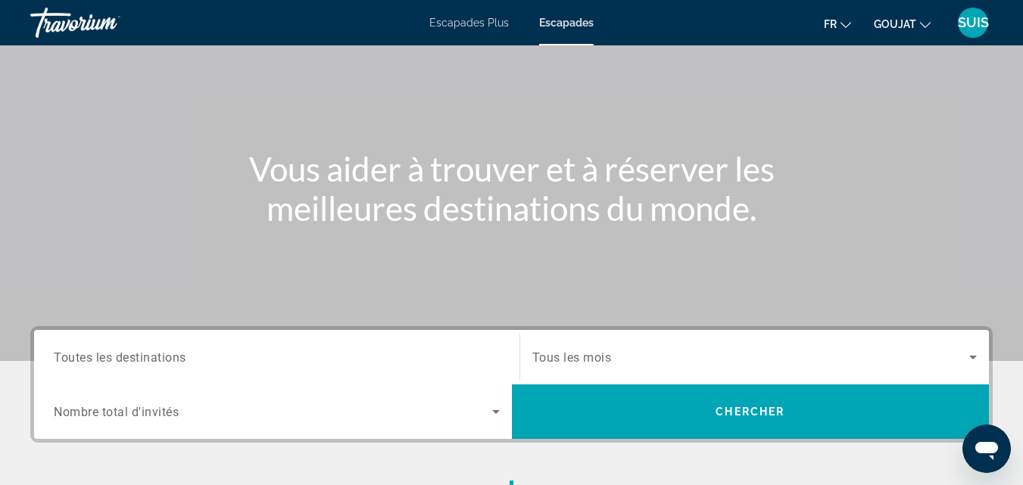
scroll to position [151, 0]
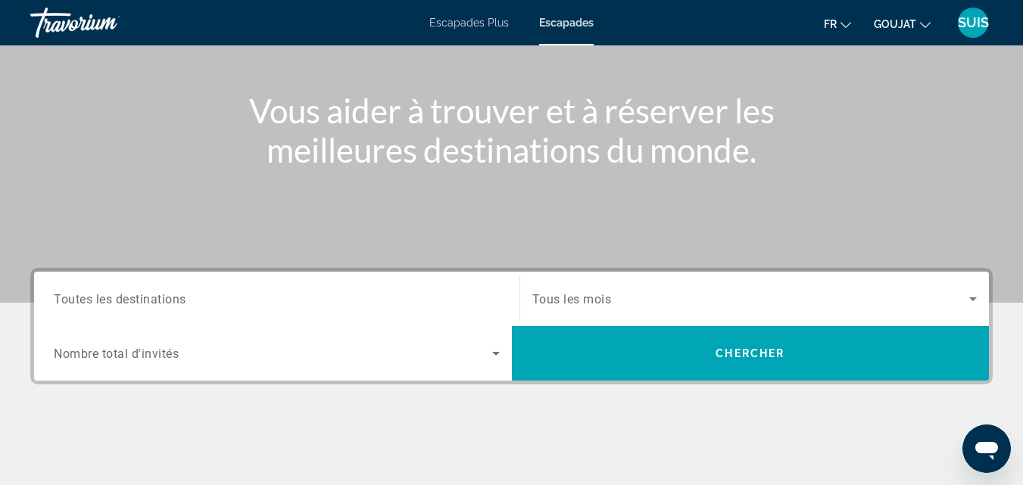
click at [172, 304] on span "Toutes les destinations" at bounding box center [120, 299] width 133 height 14
click at [172, 304] on input "Destination Toutes les destinations" at bounding box center [277, 300] width 446 height 18
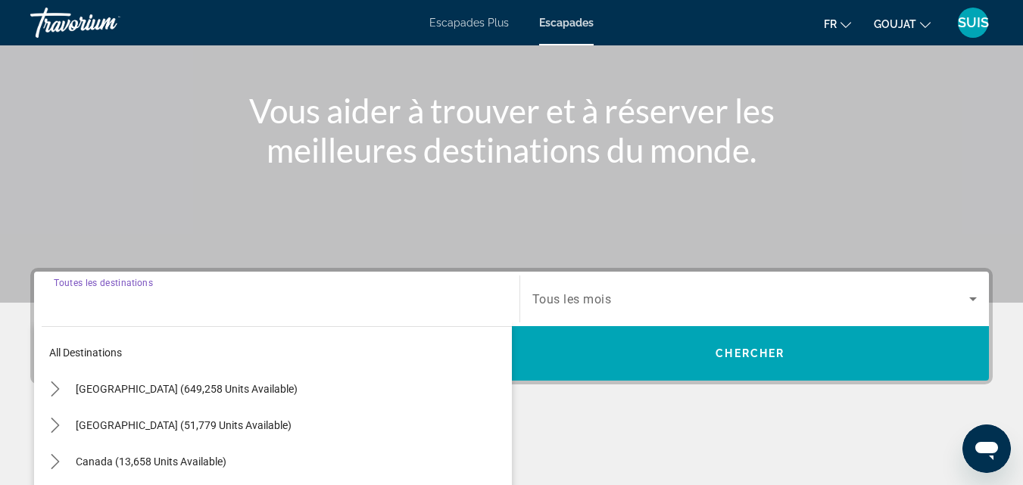
scroll to position [370, 0]
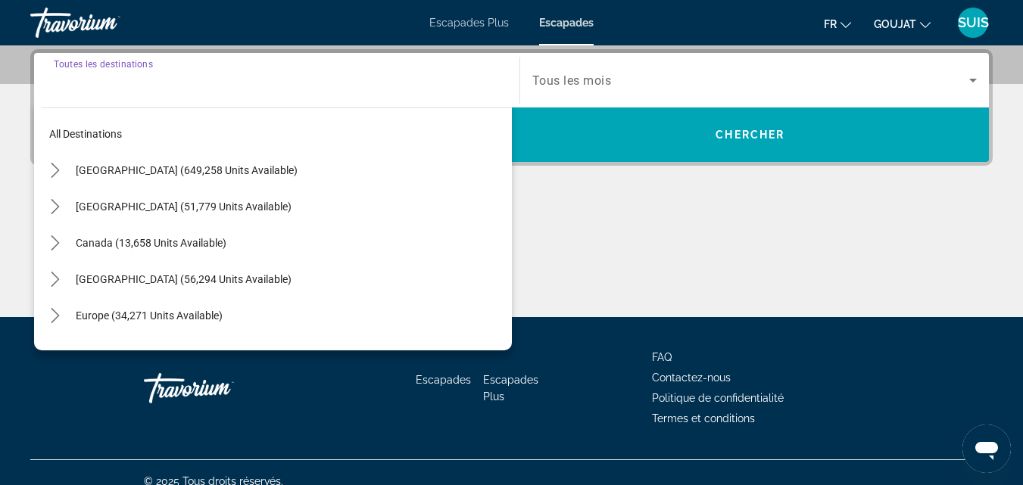
click at [101, 70] on div "Search widget" at bounding box center [277, 80] width 446 height 43
click at [99, 76] on input "Destination Toutes les destinations" at bounding box center [277, 81] width 446 height 18
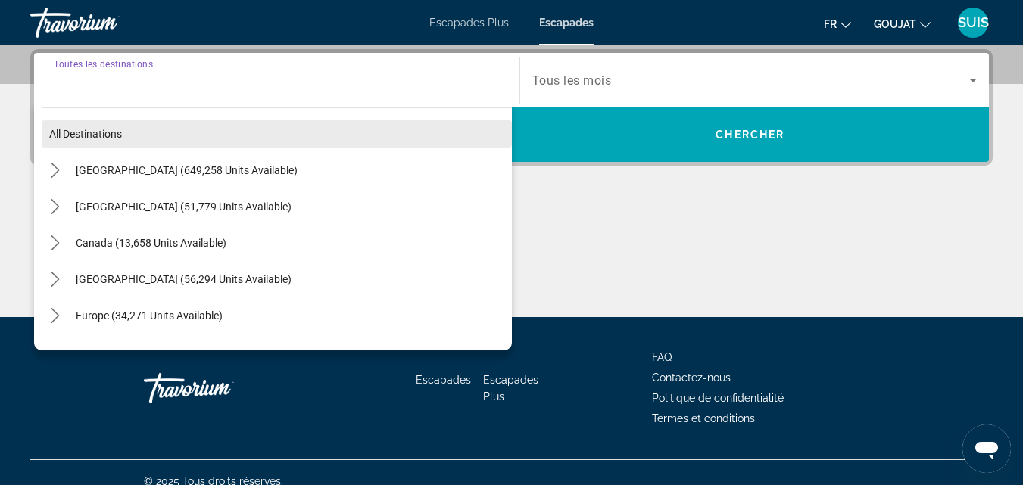
click at [98, 126] on span "Select destination: All destinations" at bounding box center [277, 134] width 470 height 36
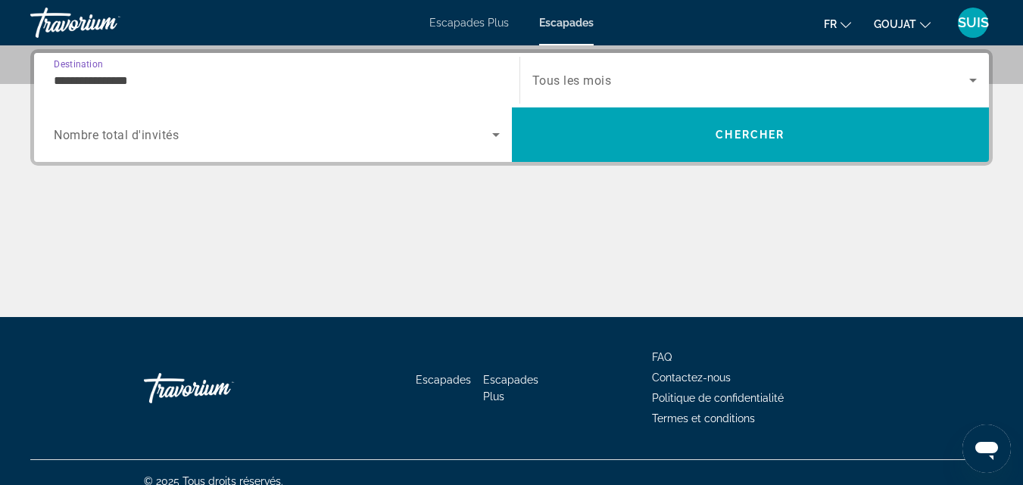
click at [118, 80] on input "**********" at bounding box center [277, 81] width 446 height 18
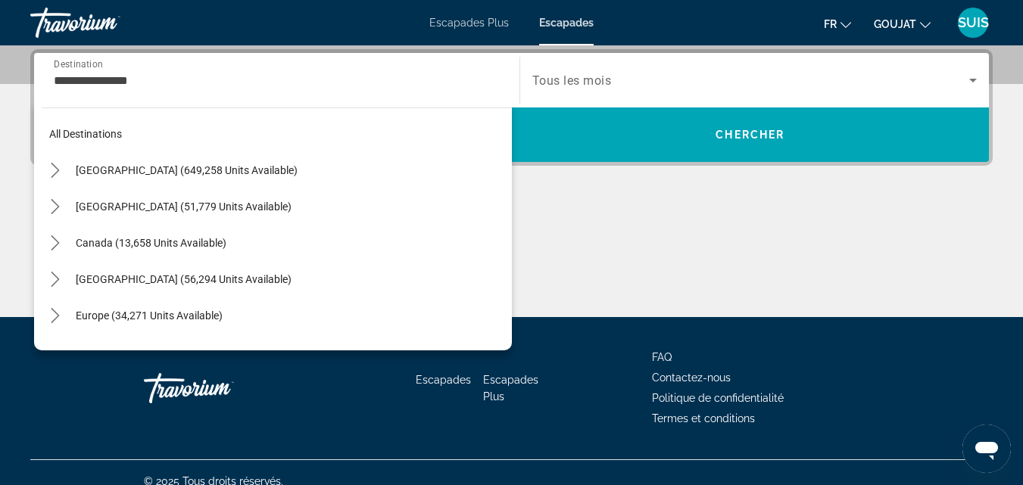
drag, startPoint x: 161, startPoint y: 89, endPoint x: 128, endPoint y: 86, distance: 32.8
click at [128, 86] on div "**********" at bounding box center [277, 80] width 446 height 43
drag, startPoint x: 148, startPoint y: 82, endPoint x: 49, endPoint y: 71, distance: 99.8
click at [49, 71] on div "**********" at bounding box center [277, 80] width 470 height 43
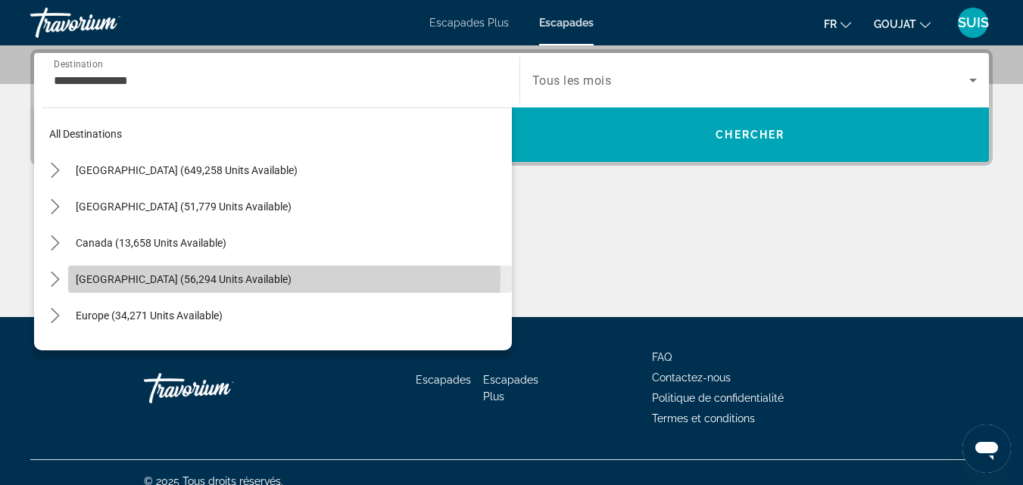
click at [144, 277] on span "Caribbean & Atlantic Islands (56,294 units available)" at bounding box center [184, 279] width 216 height 12
type input "**********"
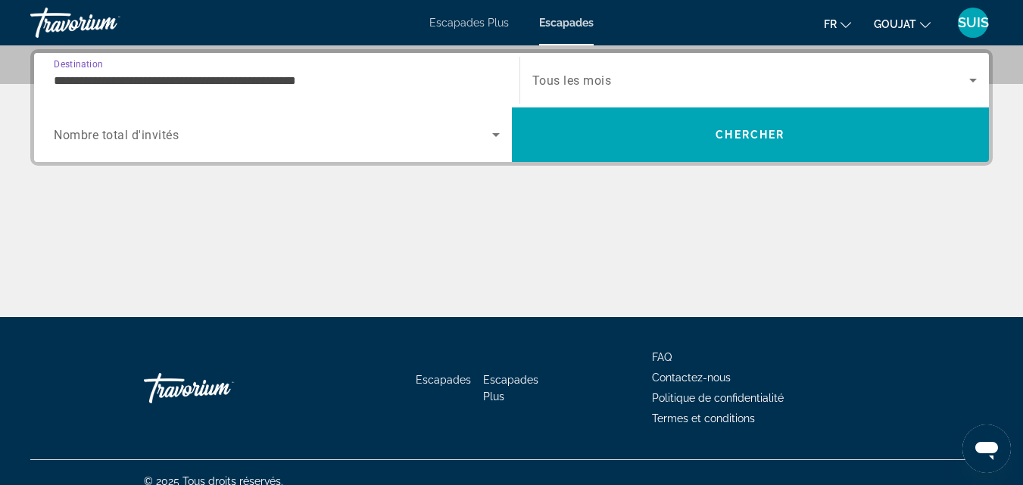
click at [491, 139] on icon "Search widget" at bounding box center [496, 135] width 18 height 18
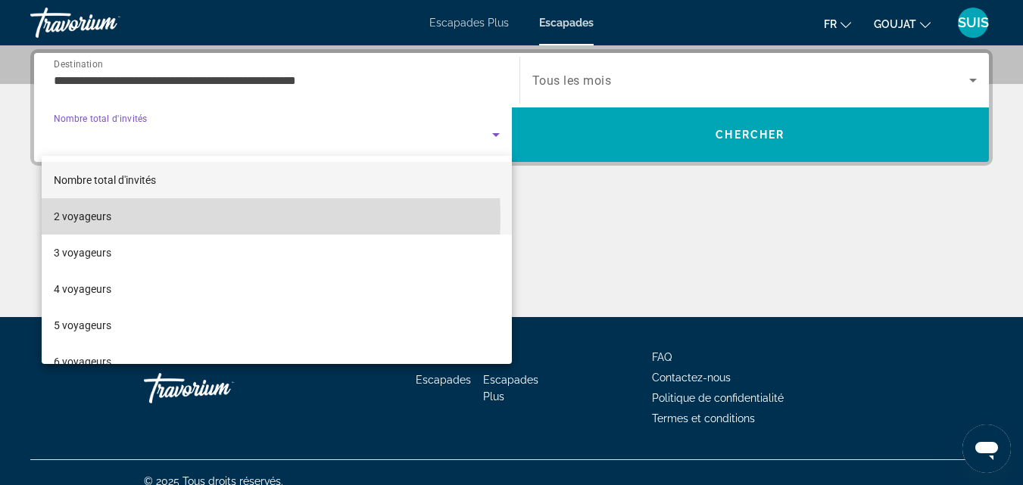
click at [70, 218] on font "2 voyageurs" at bounding box center [83, 216] width 58 height 12
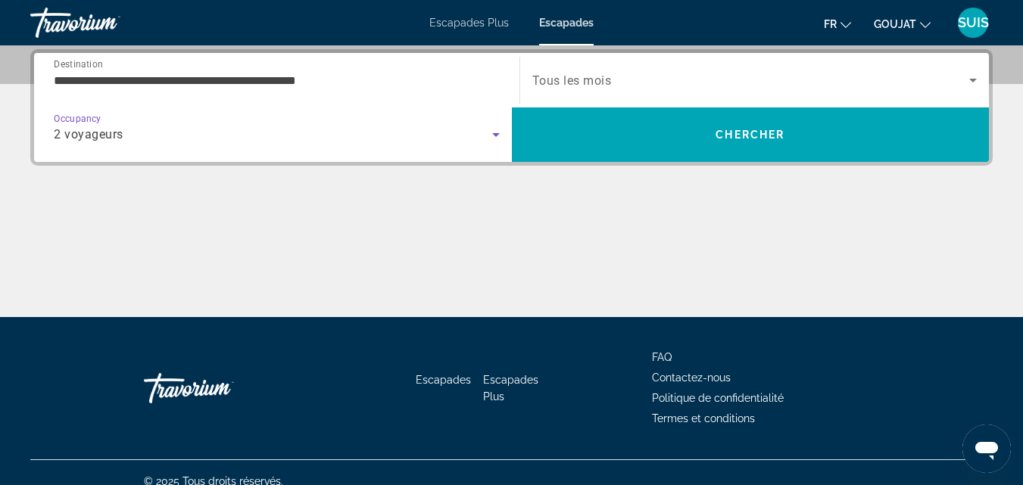
click at [969, 78] on icon "Search widget" at bounding box center [973, 80] width 18 height 18
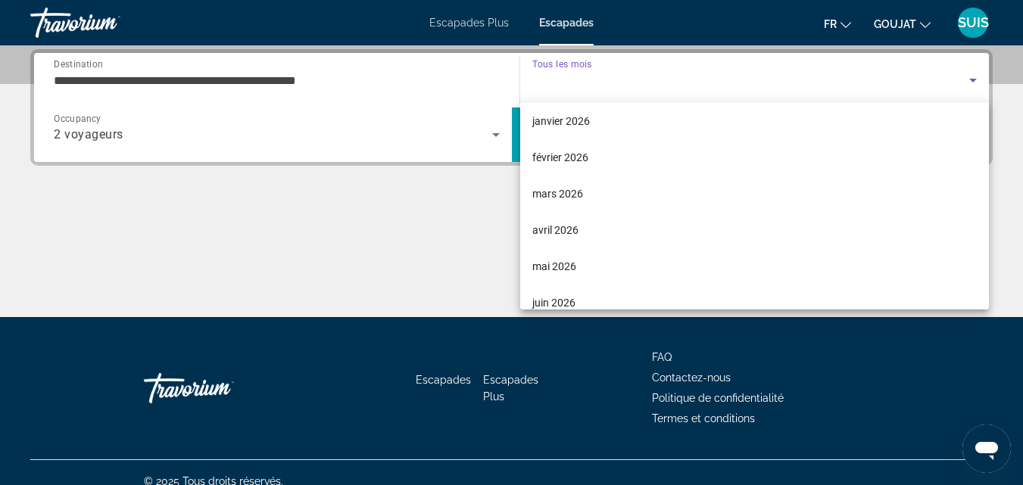
scroll to position [151, 0]
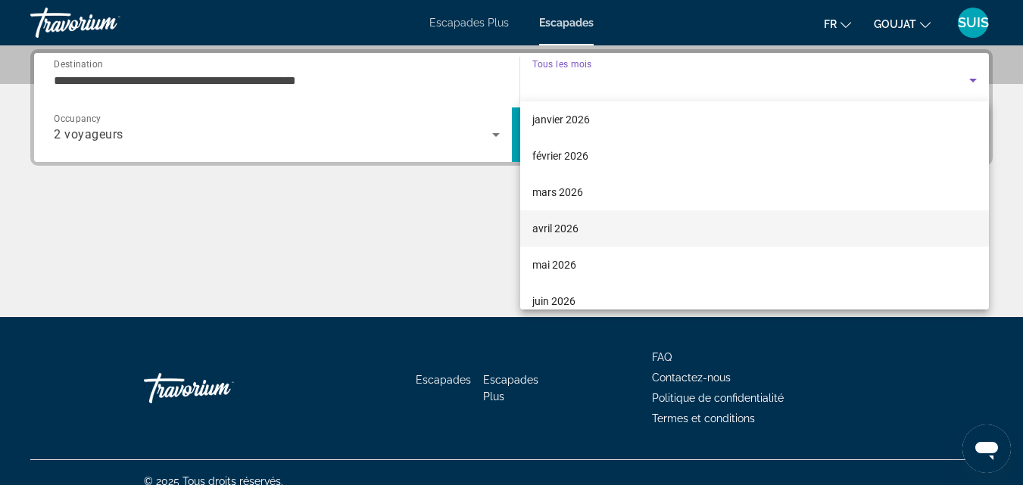
click at [569, 232] on font "avril 2026" at bounding box center [555, 229] width 46 height 12
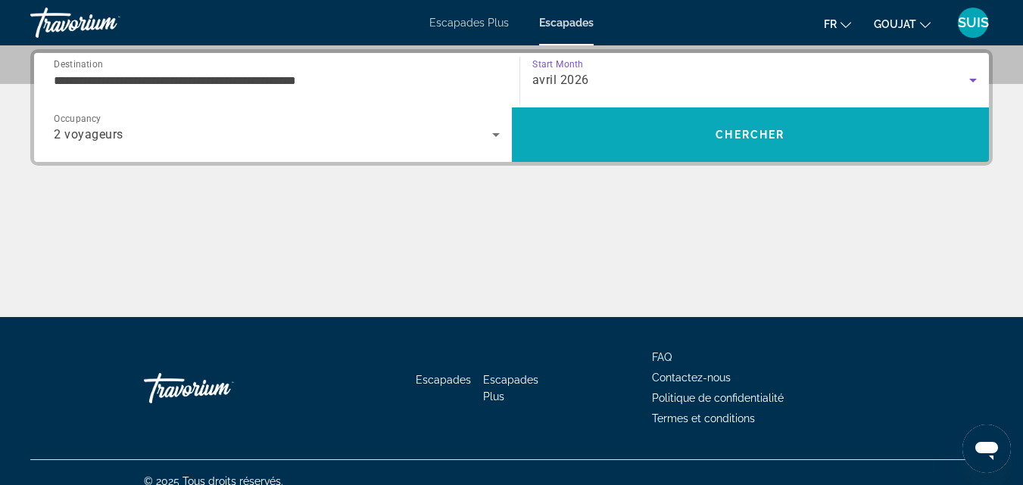
click at [738, 134] on span "Chercher" at bounding box center [750, 135] width 69 height 12
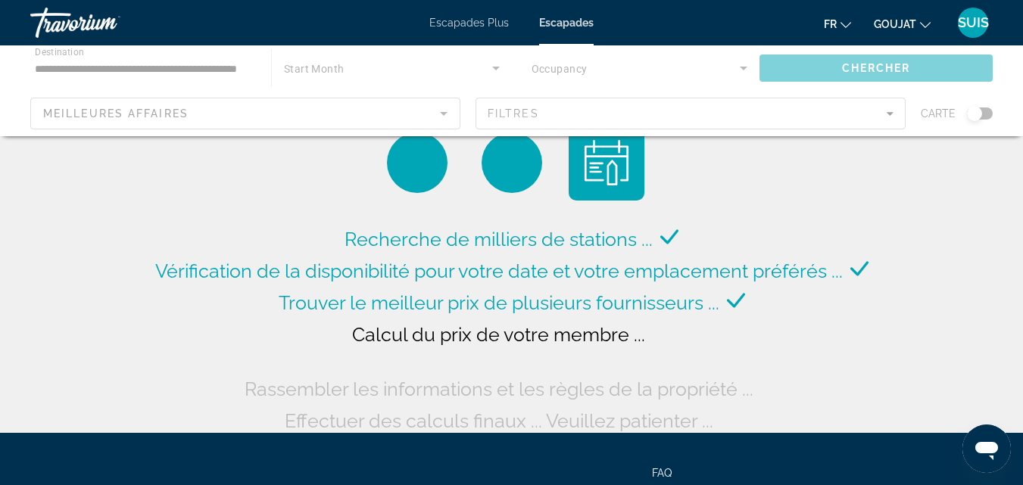
click at [893, 116] on div "Contenu principal" at bounding box center [511, 90] width 1023 height 91
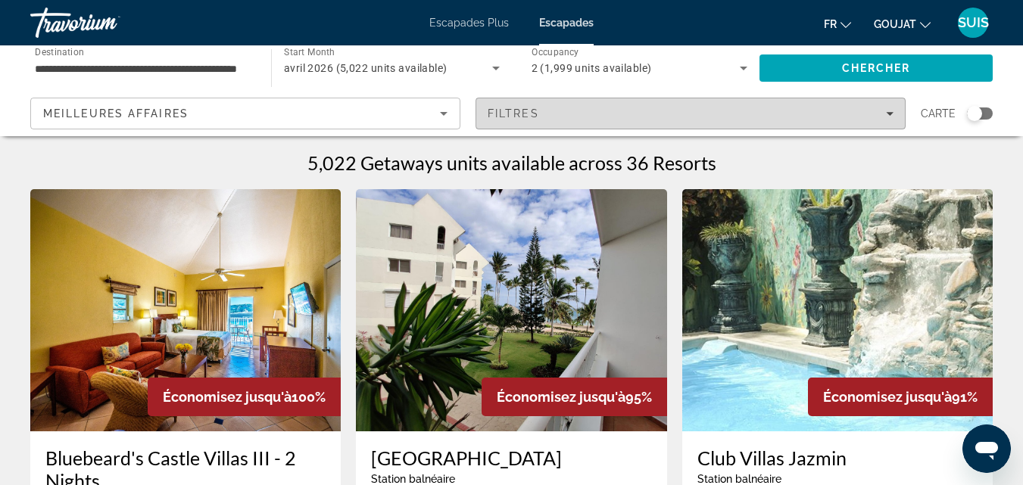
click at [893, 113] on icon "Filters" at bounding box center [890, 114] width 8 height 4
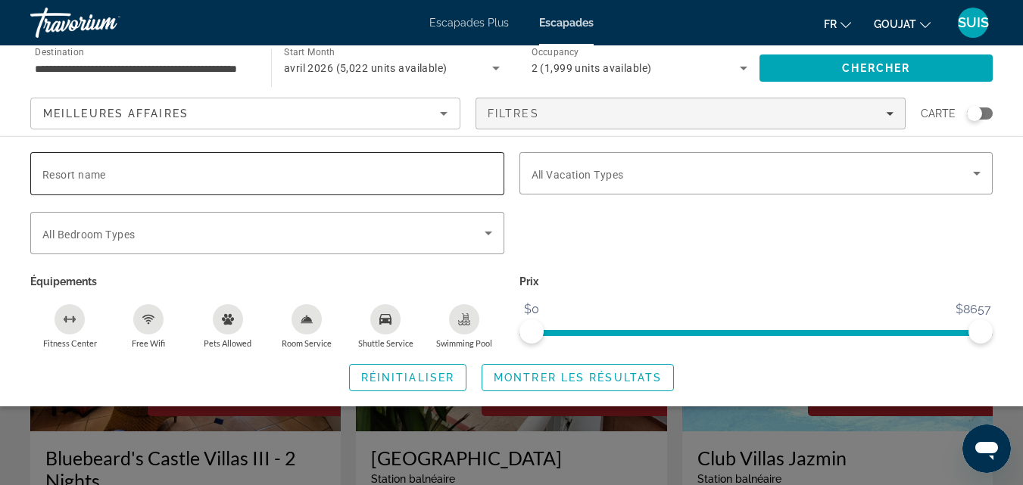
click at [404, 176] on input "Resort name" at bounding box center [267, 174] width 450 height 18
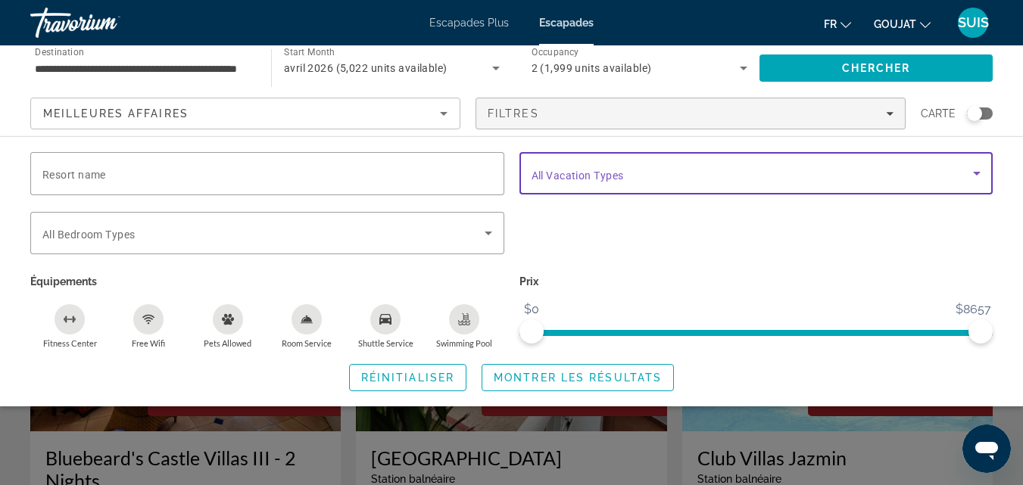
click at [975, 173] on icon "Search widget" at bounding box center [977, 174] width 8 height 4
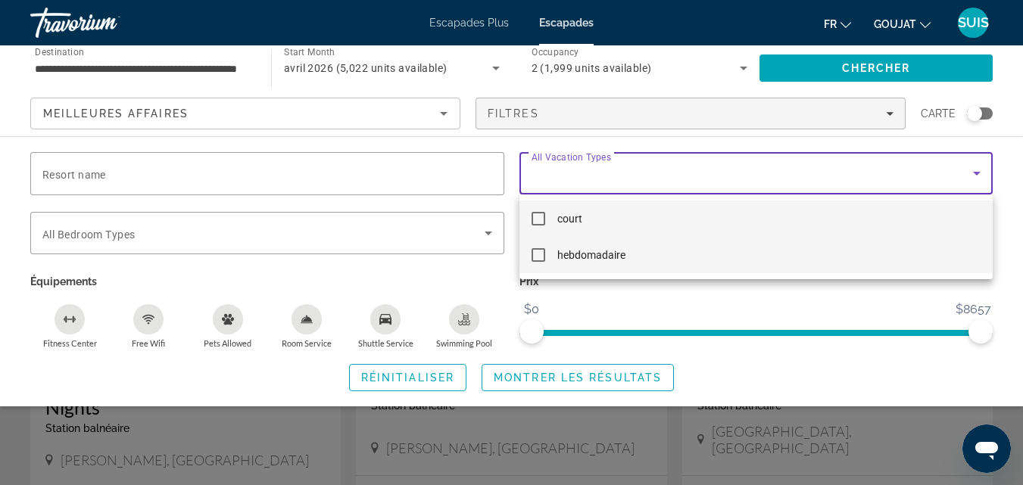
scroll to position [76, 0]
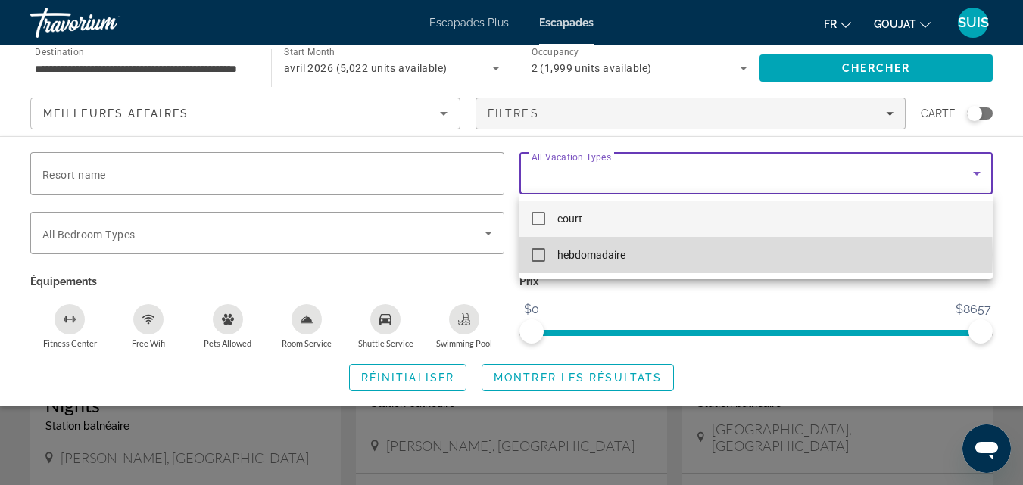
click at [540, 255] on mat-pseudo-checkbox at bounding box center [539, 255] width 14 height 14
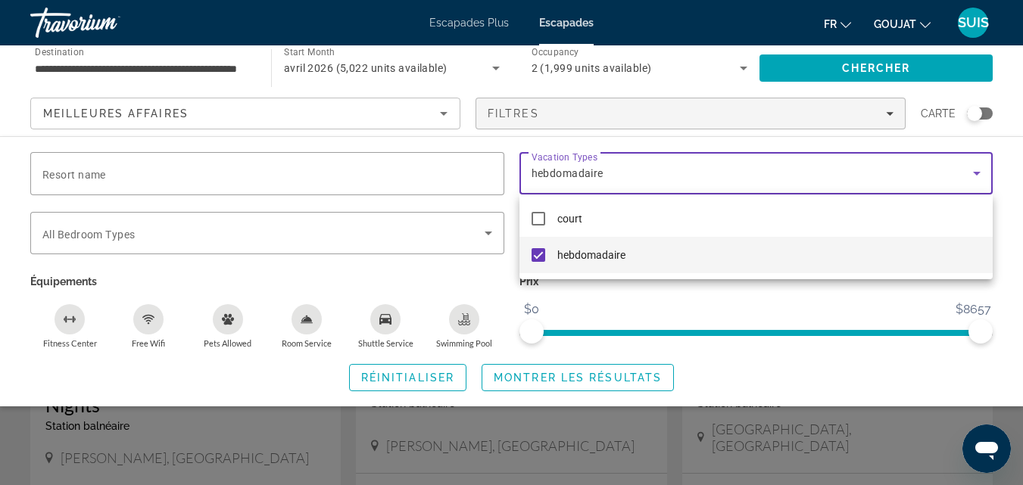
click at [458, 171] on div at bounding box center [511, 242] width 1023 height 485
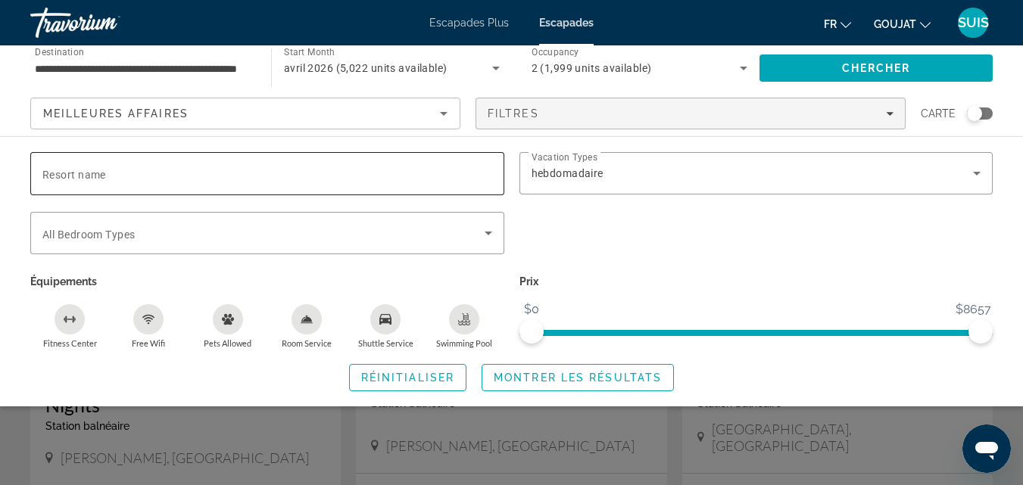
click at [467, 175] on input "Resort name" at bounding box center [267, 174] width 450 height 18
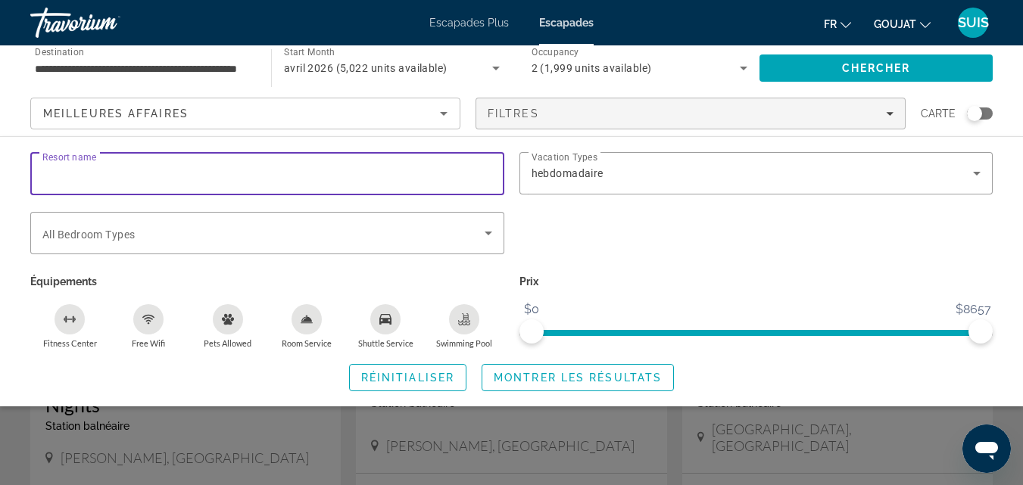
click at [470, 174] on input "Resort name" at bounding box center [267, 174] width 450 height 18
click at [488, 228] on icon "Search widget" at bounding box center [488, 233] width 18 height 18
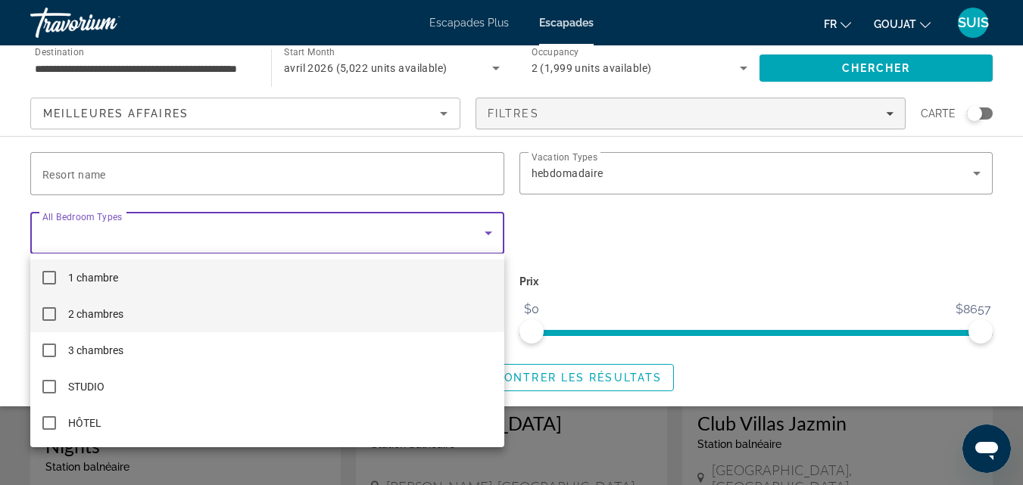
scroll to position [0, 0]
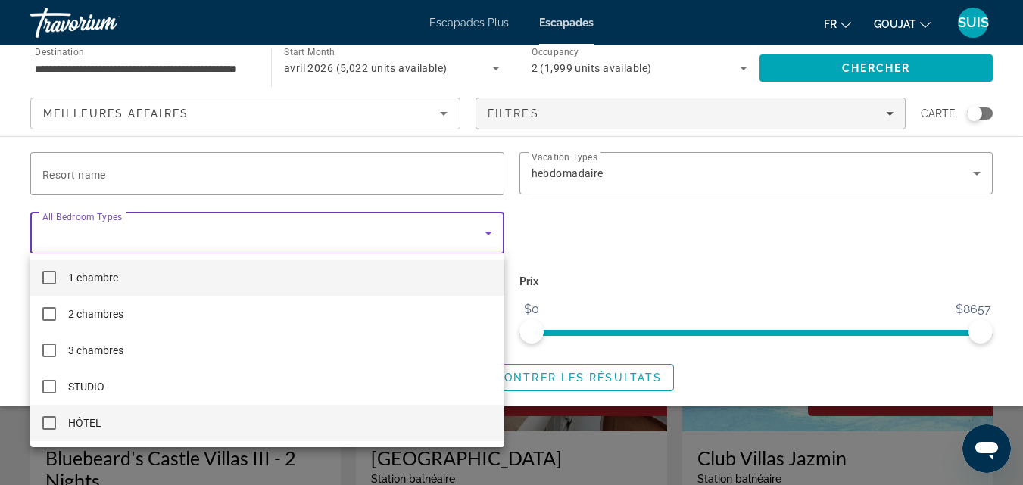
click at [54, 424] on mat-pseudo-checkbox at bounding box center [49, 423] width 14 height 14
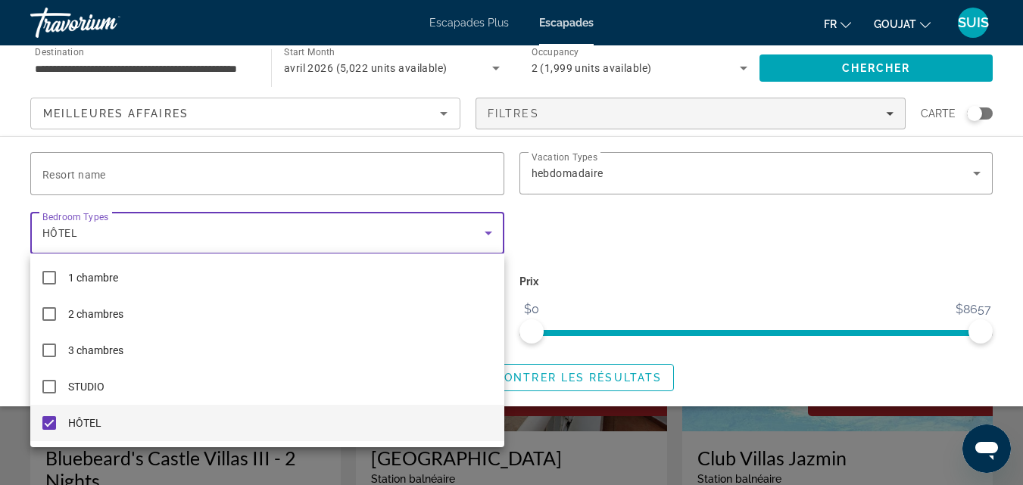
click at [592, 244] on div at bounding box center [511, 242] width 1023 height 485
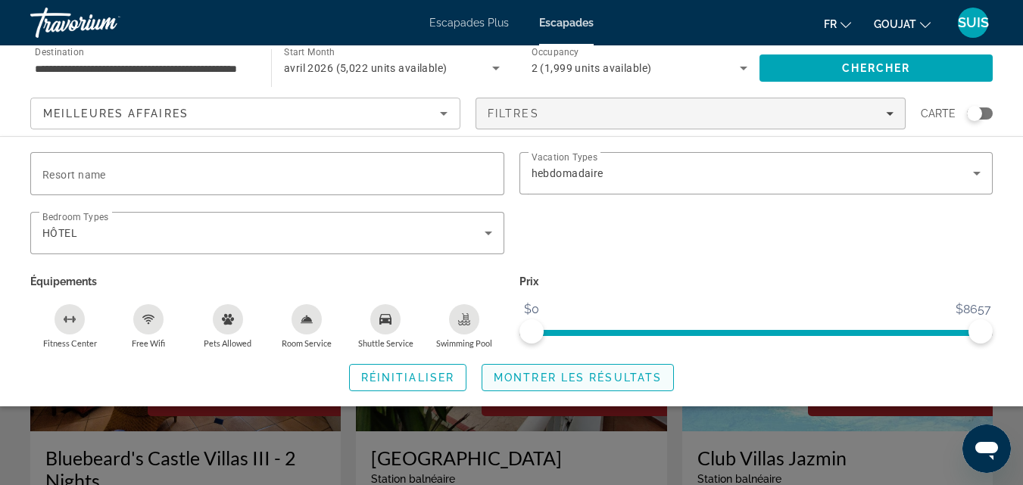
click at [550, 380] on span "Montrer les résultats" at bounding box center [578, 378] width 168 height 12
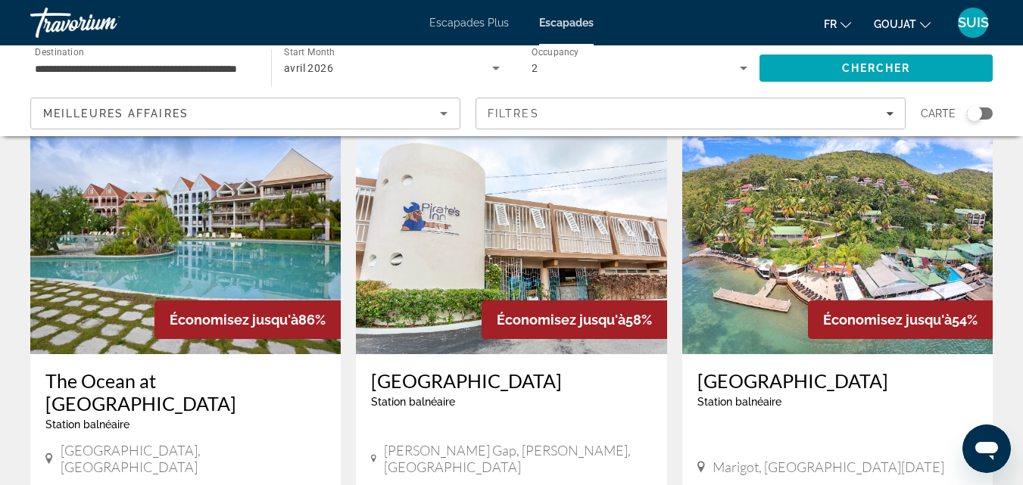
scroll to position [76, 0]
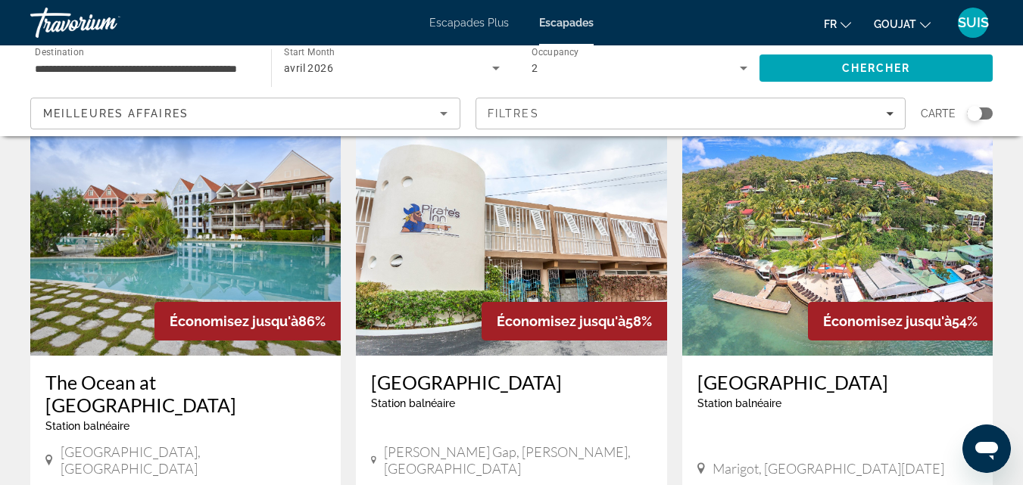
click at [187, 288] on img "Contenu principal" at bounding box center [185, 235] width 310 height 242
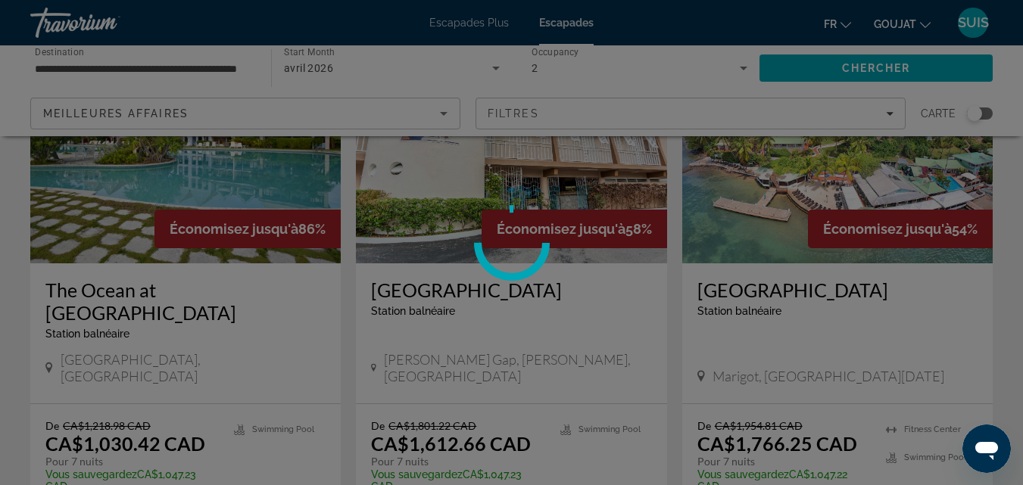
scroll to position [303, 0]
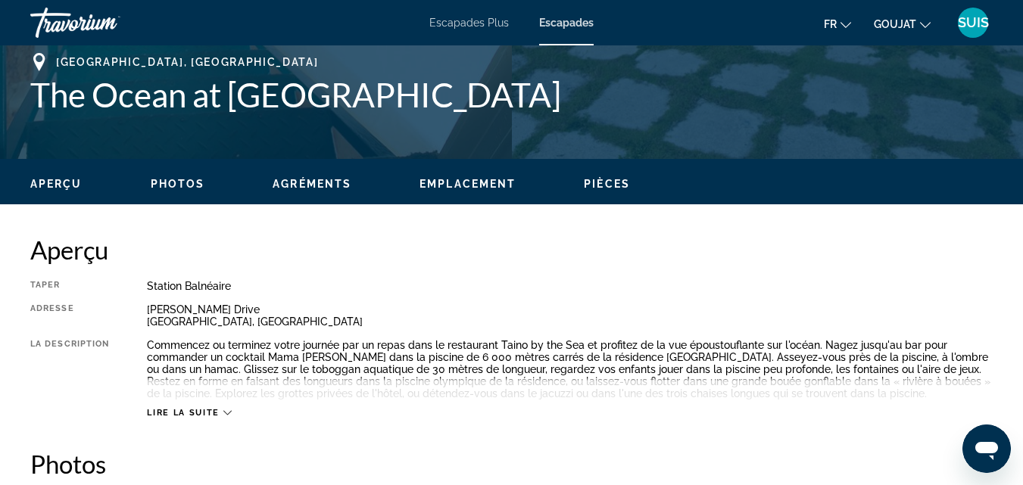
scroll to position [681, 0]
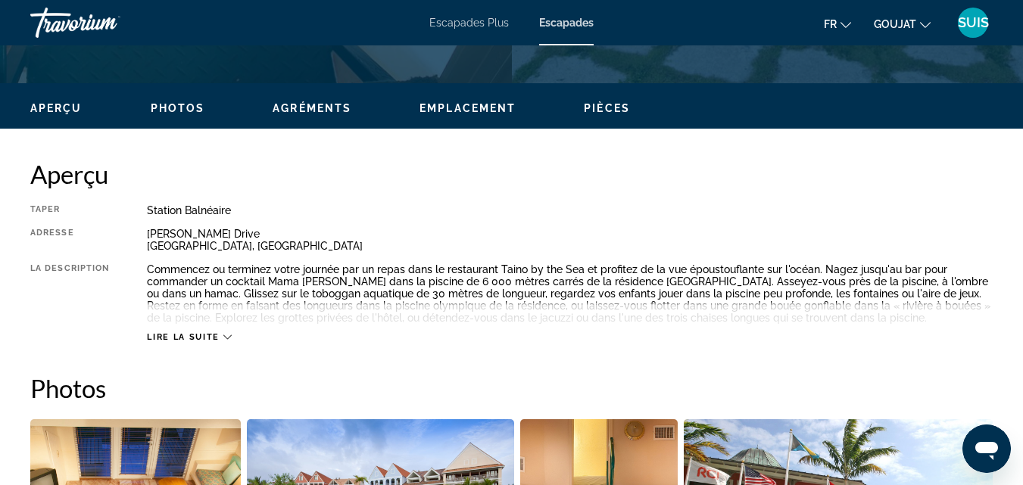
click at [227, 337] on icon "Contenu principal" at bounding box center [227, 337] width 8 height 8
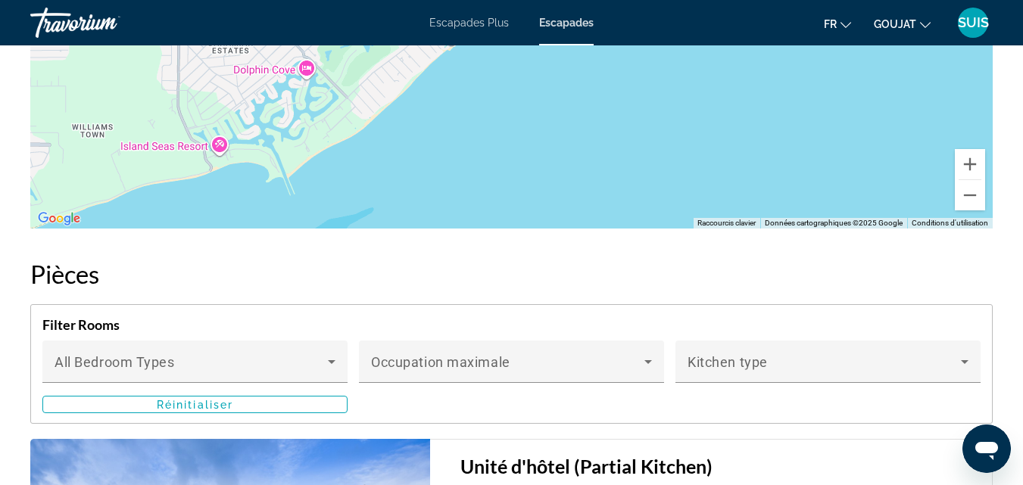
scroll to position [2802, 0]
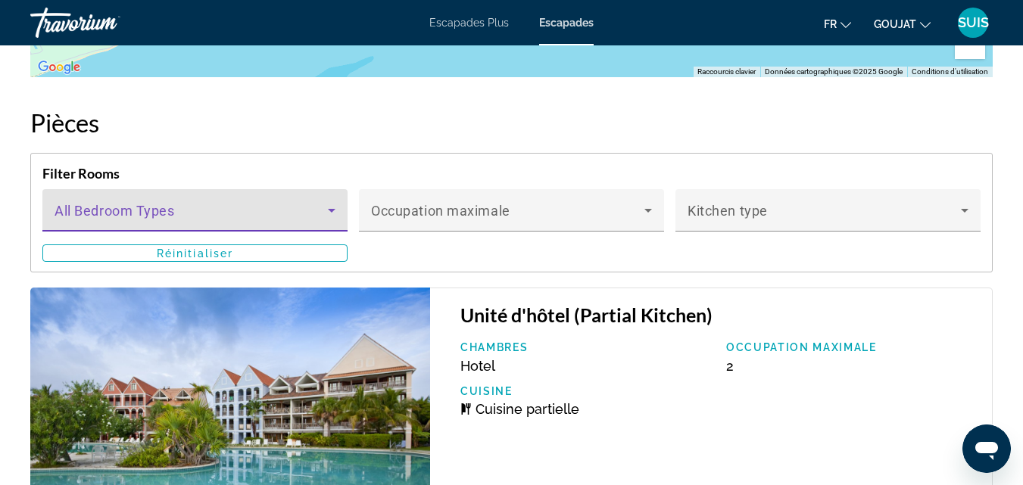
click at [329, 213] on icon "Contenu principal" at bounding box center [332, 210] width 18 height 18
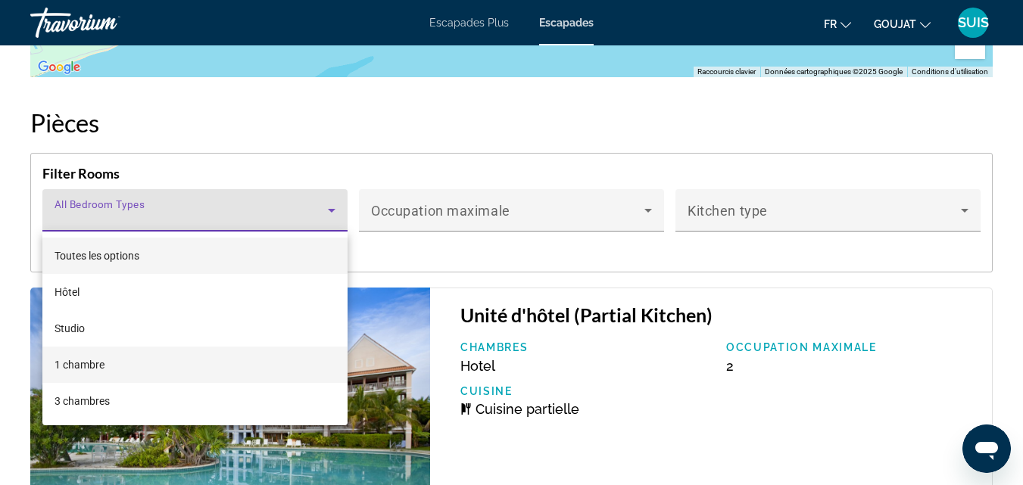
click at [93, 365] on font "1 chambre" at bounding box center [80, 365] width 50 height 12
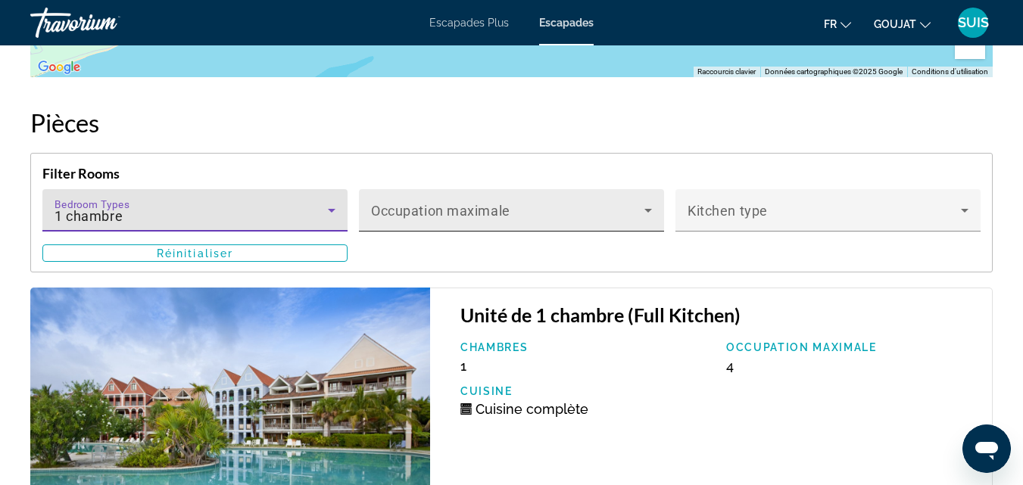
click at [646, 210] on icon "Contenu principal" at bounding box center [648, 211] width 8 height 4
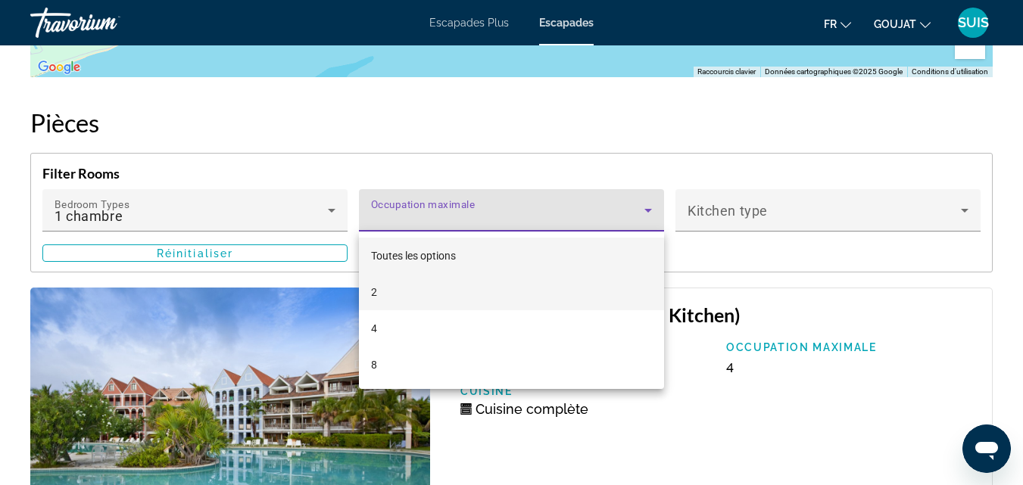
click at [444, 292] on mat-option "2" at bounding box center [511, 292] width 305 height 36
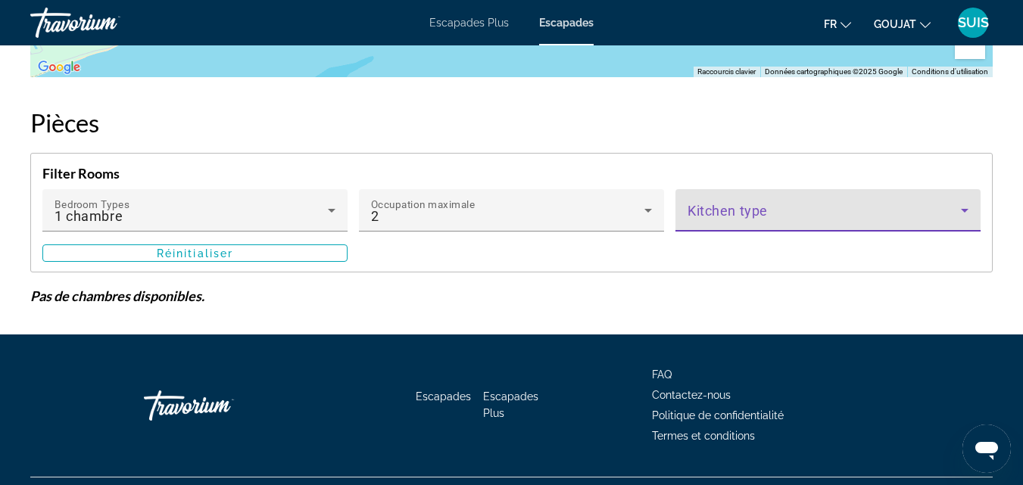
click at [965, 208] on icon "Contenu principal" at bounding box center [965, 210] width 18 height 18
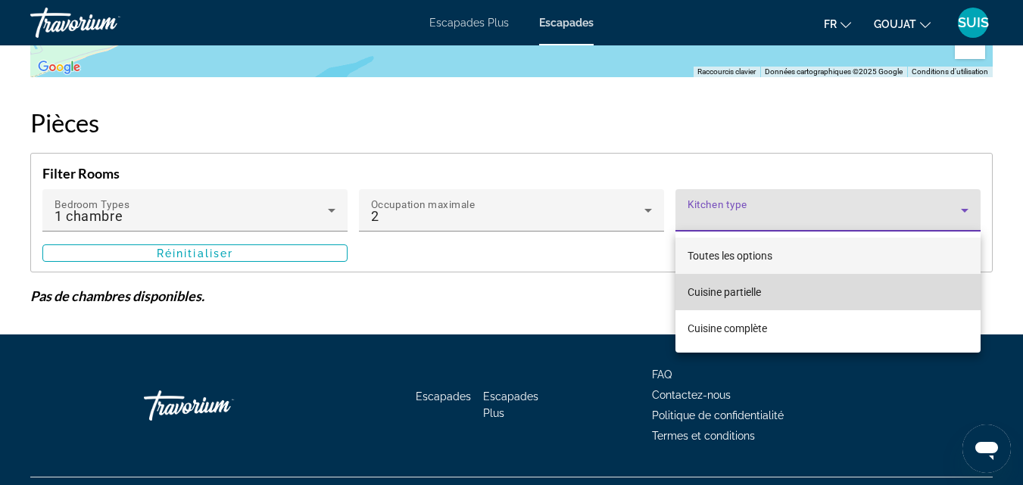
click at [726, 294] on font "Cuisine partielle" at bounding box center [724, 292] width 73 height 12
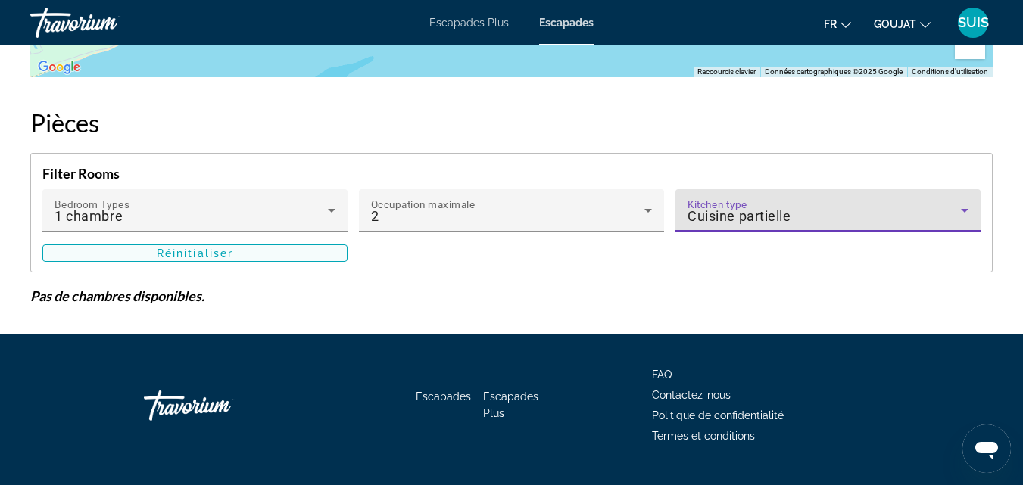
click at [235, 253] on span "Contenu principal" at bounding box center [195, 253] width 304 height 36
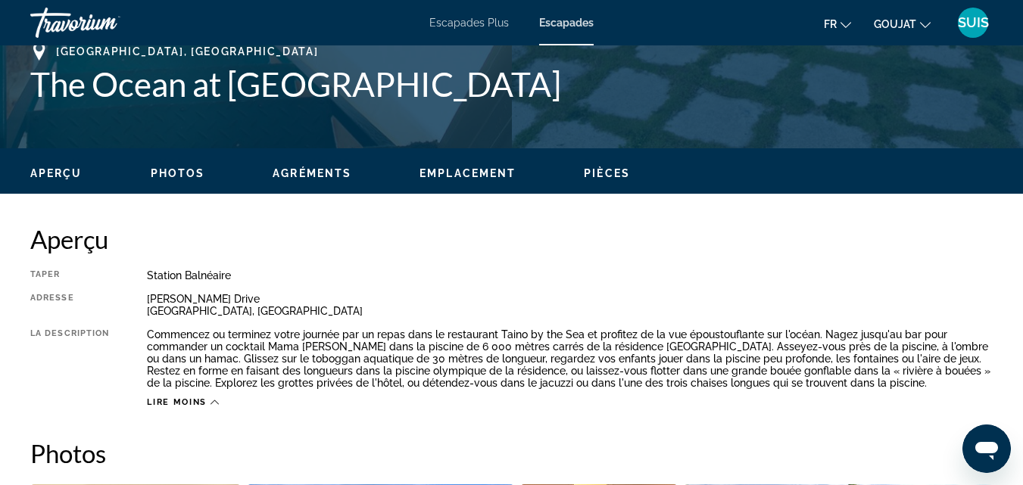
scroll to position [606, 0]
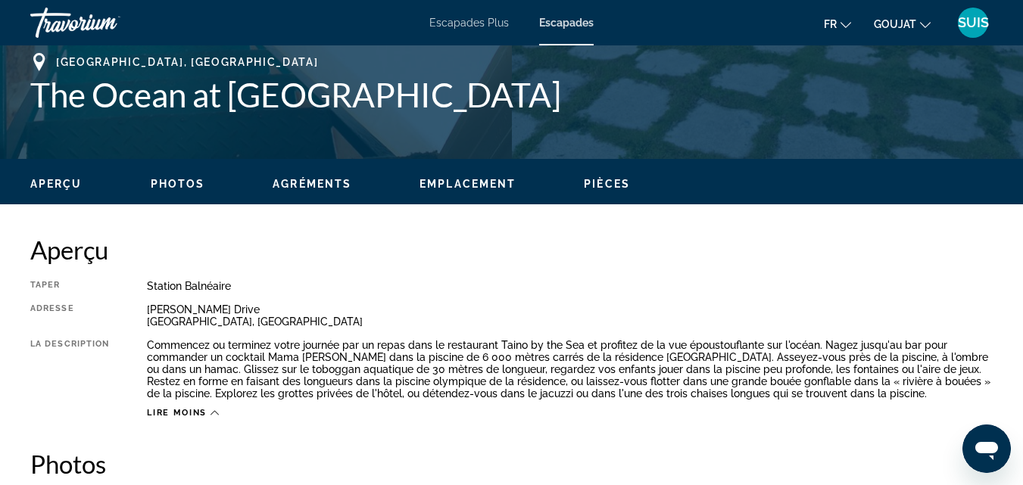
click at [178, 184] on span "Photos" at bounding box center [178, 184] width 55 height 12
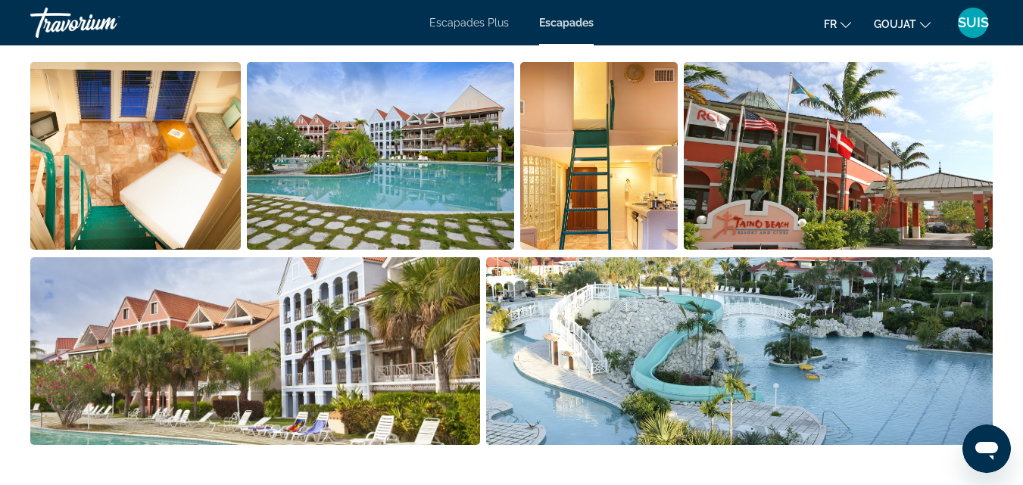
scroll to position [661, 0]
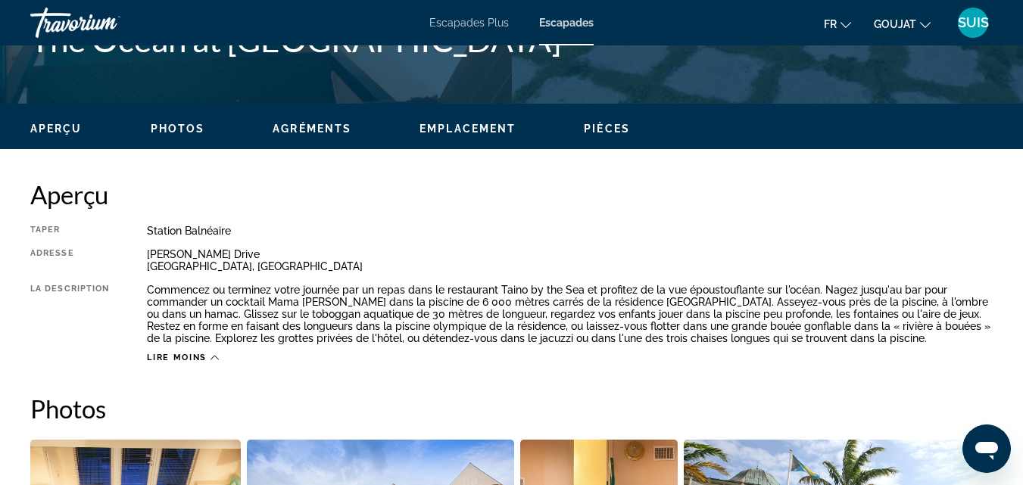
click at [465, 132] on span "Emplacement" at bounding box center [467, 129] width 96 height 12
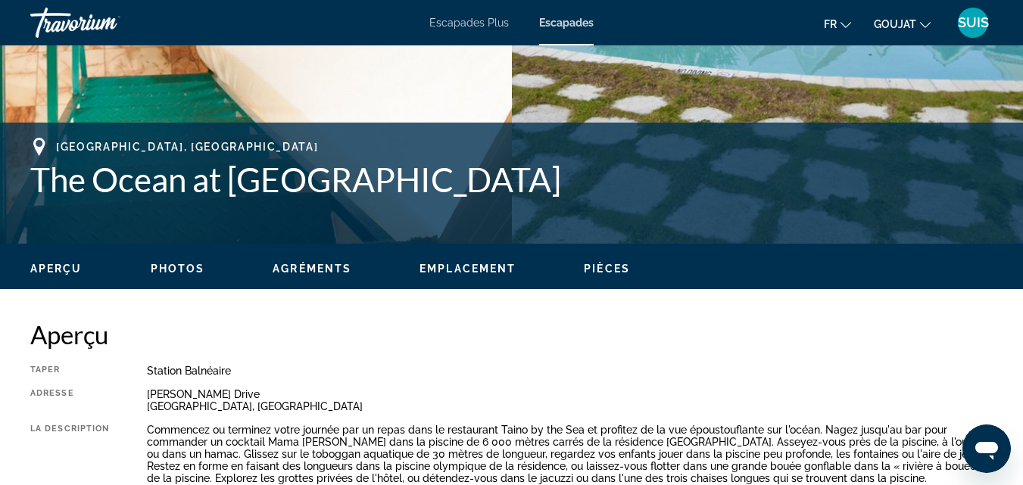
scroll to position [471, 0]
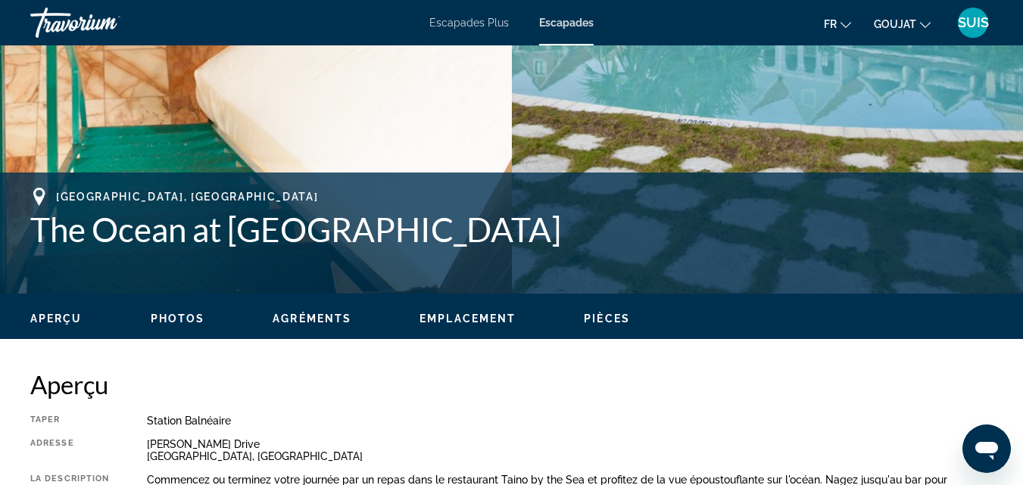
click at [589, 314] on span "Pièces" at bounding box center [607, 319] width 46 height 12
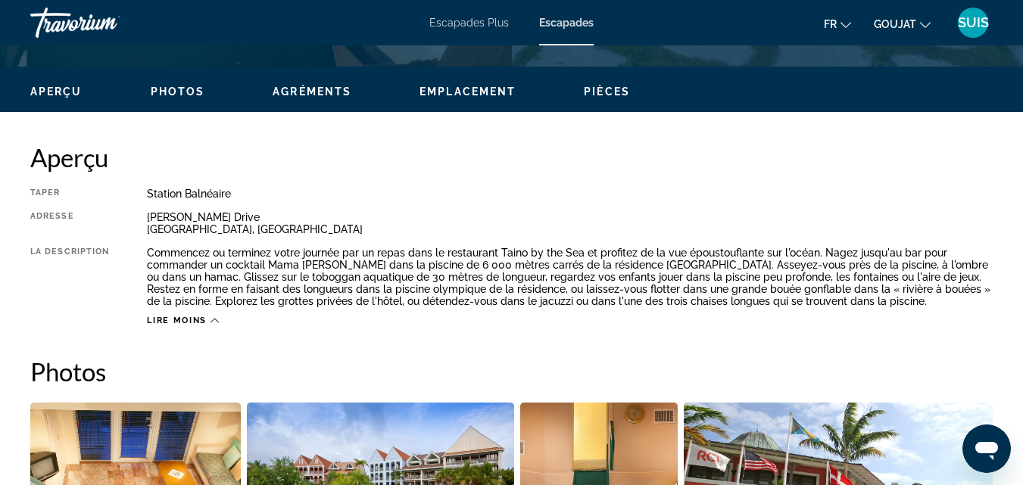
scroll to position [320, 0]
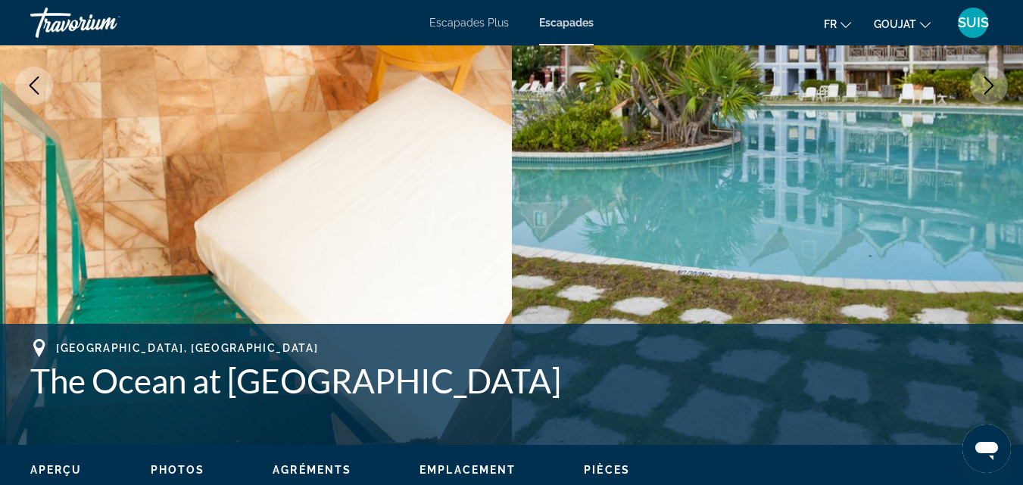
click at [37, 90] on icon "Previous image" at bounding box center [34, 85] width 18 height 18
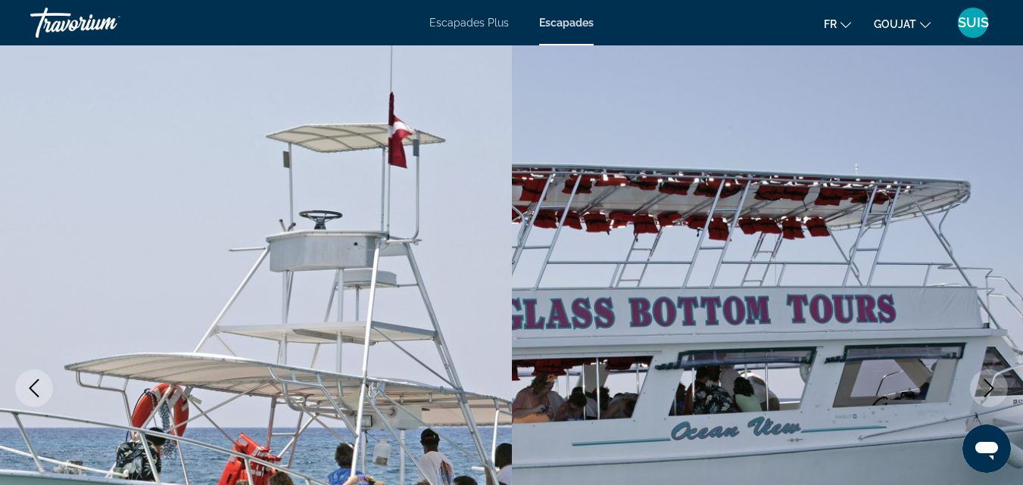
scroll to position [168, 0]
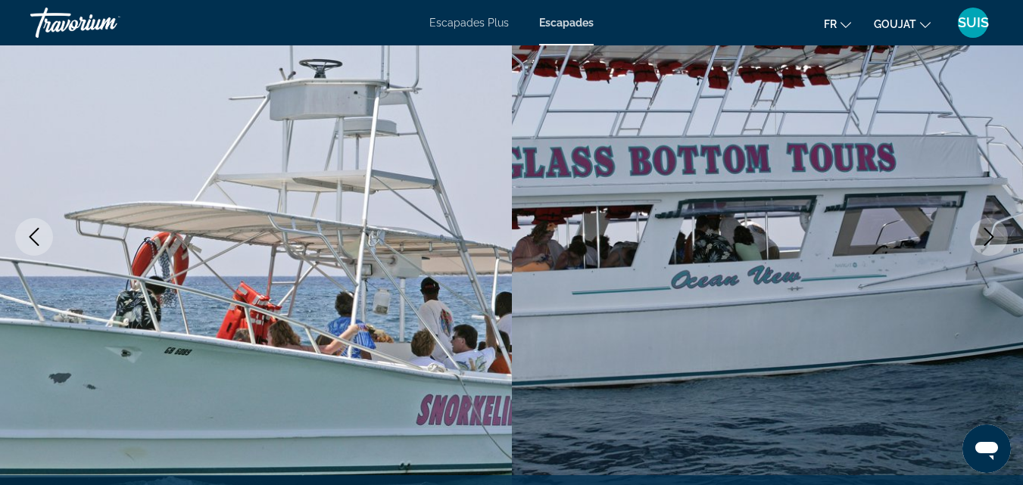
click at [27, 234] on icon "Previous image" at bounding box center [34, 237] width 18 height 18
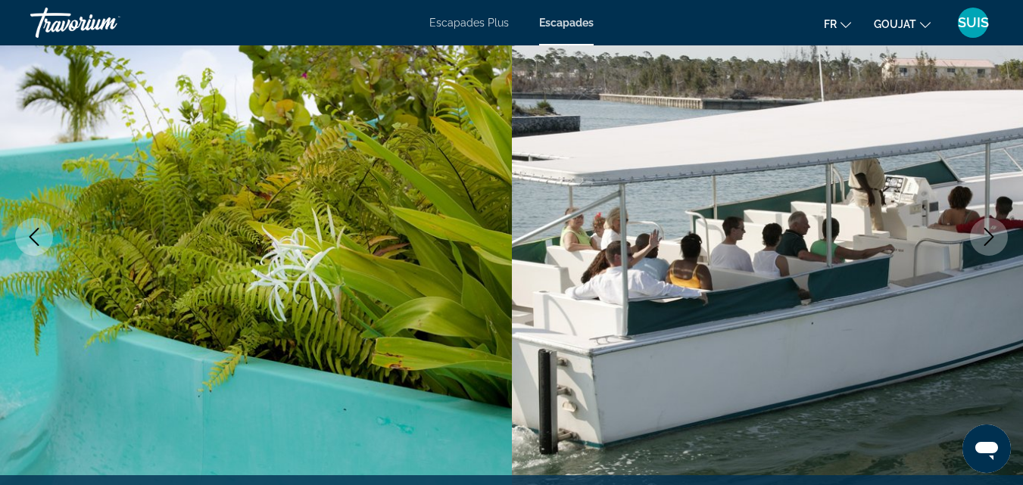
click at [34, 233] on icon "Previous image" at bounding box center [35, 237] width 10 height 18
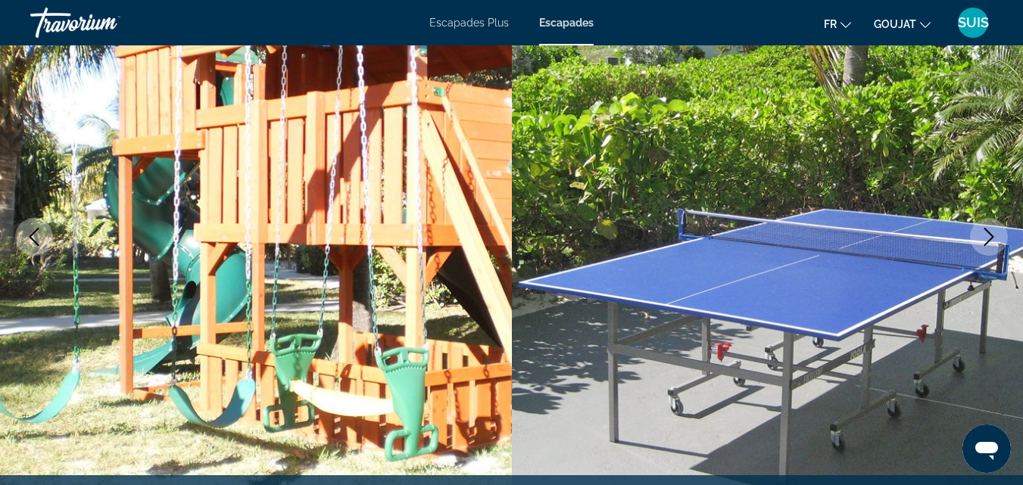
click at [35, 233] on icon "Previous image" at bounding box center [34, 237] width 18 height 18
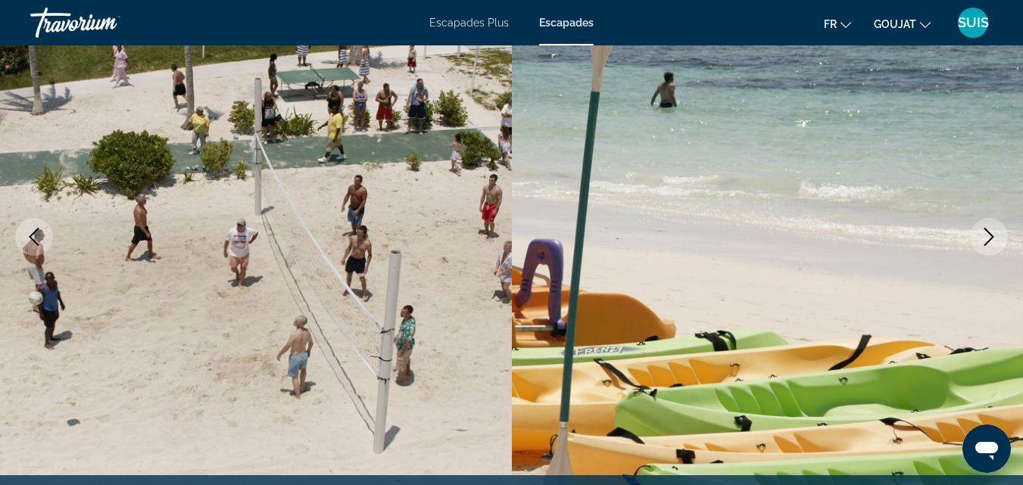
click at [35, 233] on icon "Previous image" at bounding box center [34, 237] width 18 height 18
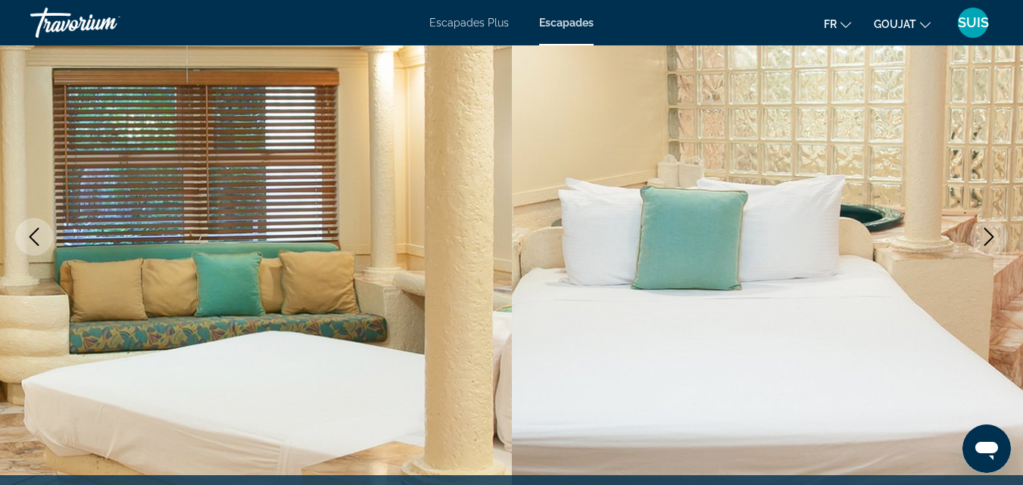
click at [35, 233] on icon "Previous image" at bounding box center [34, 237] width 18 height 18
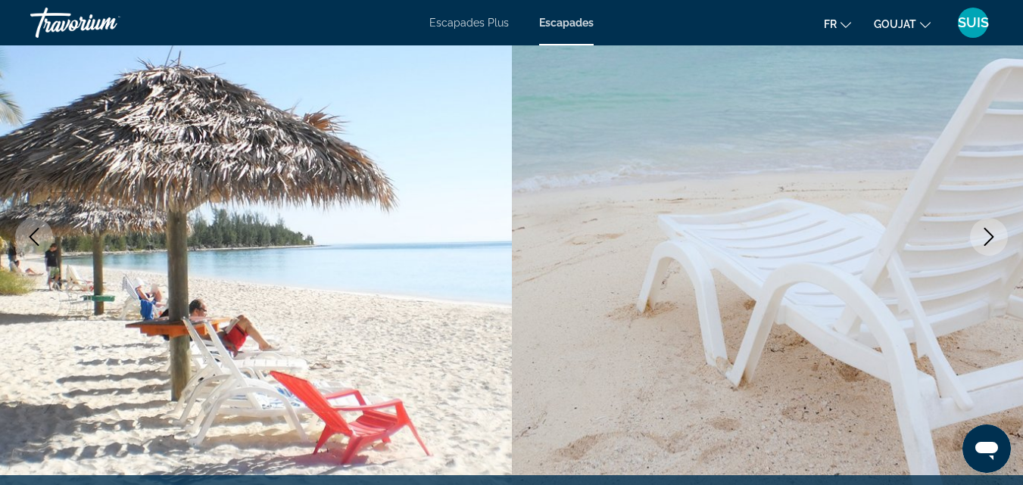
click at [35, 233] on icon "Previous image" at bounding box center [34, 237] width 18 height 18
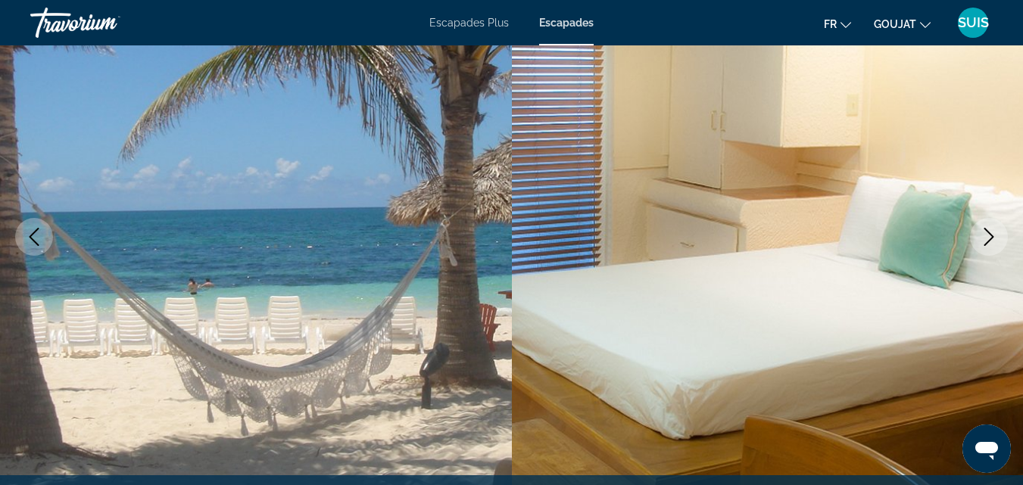
click at [35, 233] on icon "Previous image" at bounding box center [34, 237] width 18 height 18
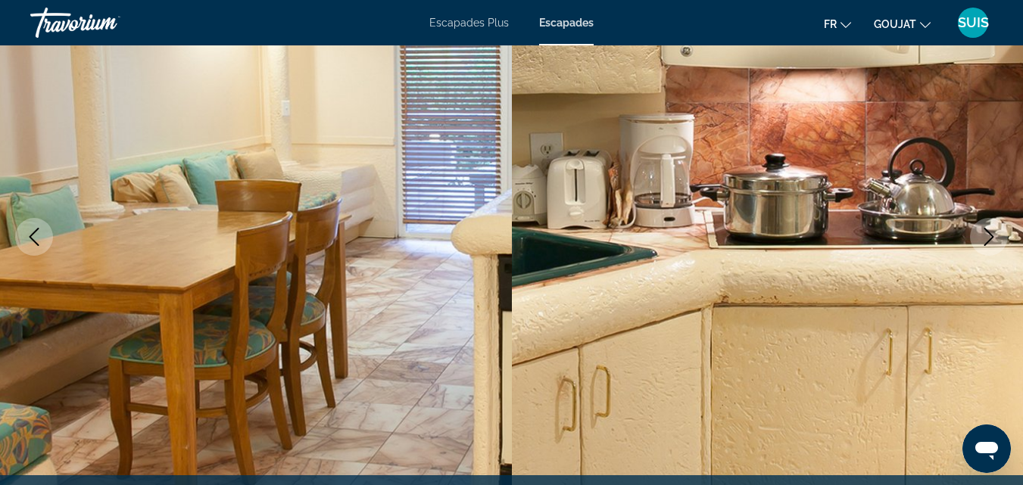
click at [30, 229] on icon "Previous image" at bounding box center [34, 237] width 18 height 18
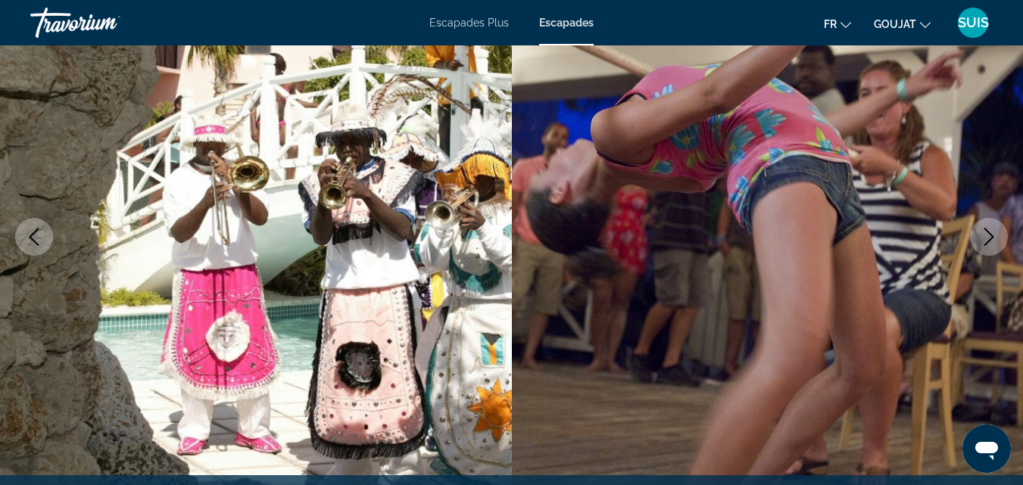
click at [30, 229] on icon "Previous image" at bounding box center [34, 237] width 18 height 18
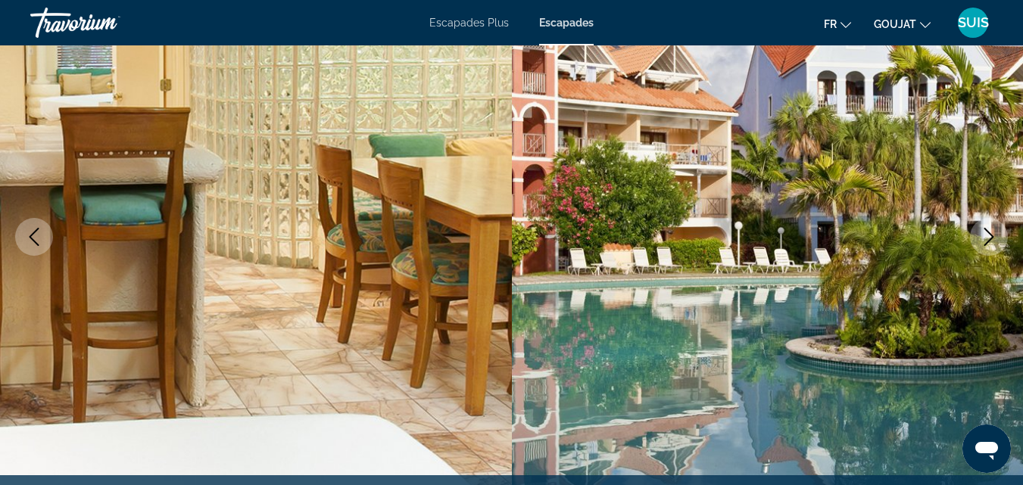
click at [30, 229] on icon "Previous image" at bounding box center [34, 237] width 18 height 18
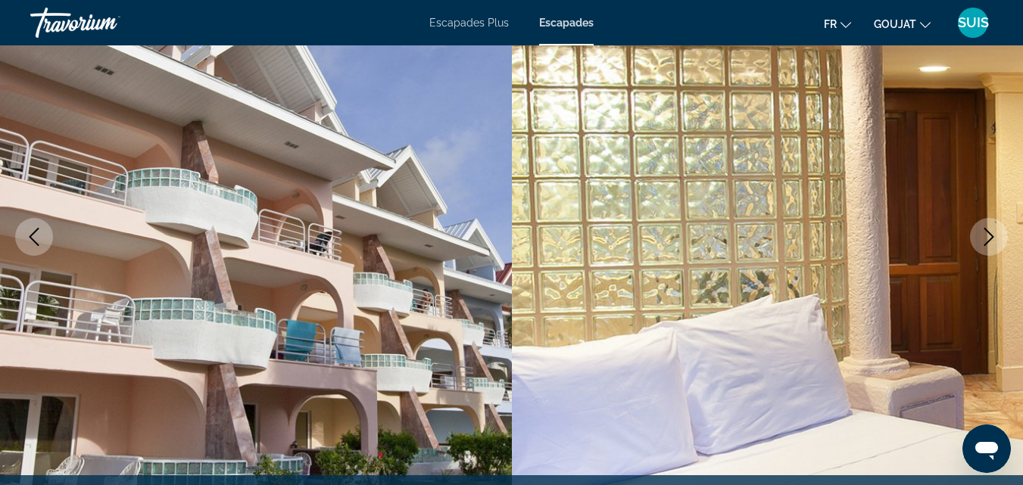
click at [30, 229] on icon "Previous image" at bounding box center [34, 237] width 18 height 18
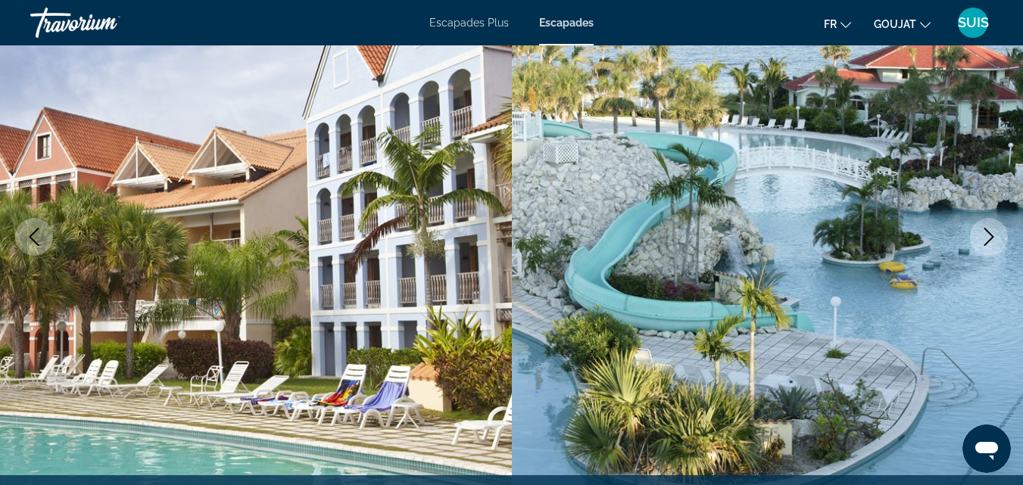
click at [30, 229] on icon "Previous image" at bounding box center [34, 237] width 18 height 18
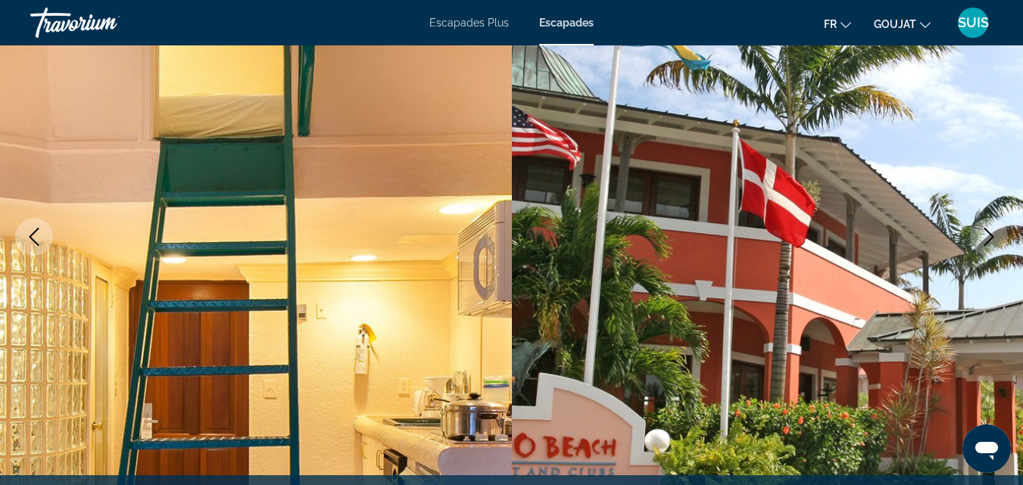
click at [30, 229] on icon "Previous image" at bounding box center [34, 237] width 18 height 18
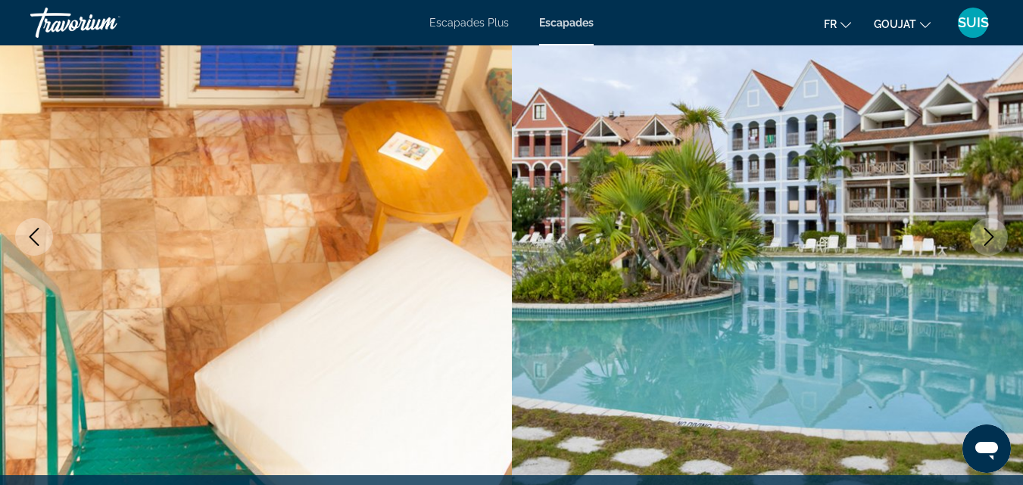
click at [980, 237] on icon "Next image" at bounding box center [989, 237] width 18 height 18
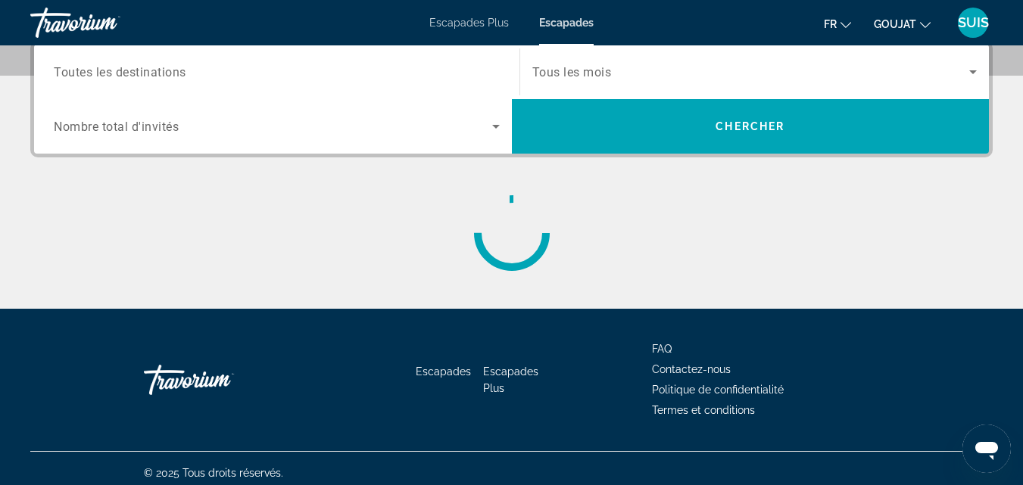
scroll to position [303, 0]
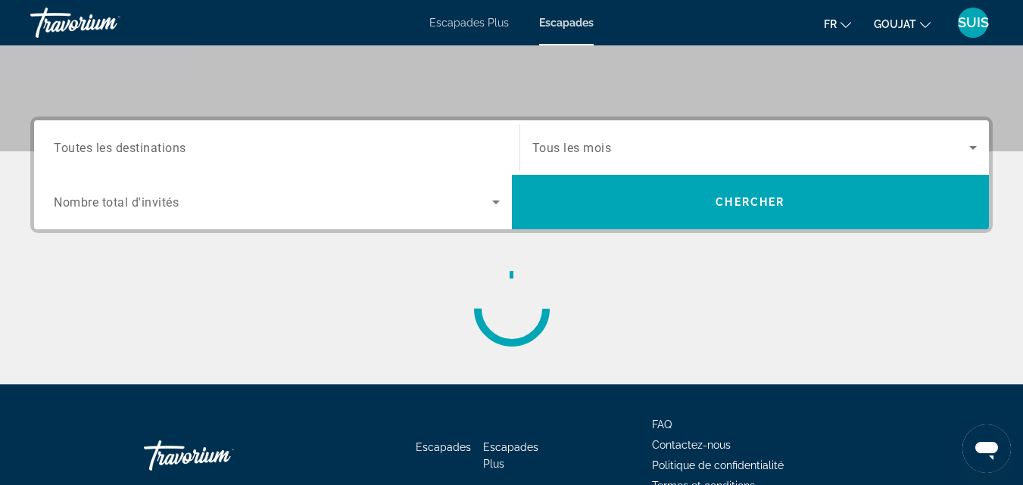
click at [103, 143] on span "Toutes les destinations" at bounding box center [120, 147] width 133 height 14
click at [103, 143] on input "Destination Toutes les destinations" at bounding box center [277, 148] width 446 height 18
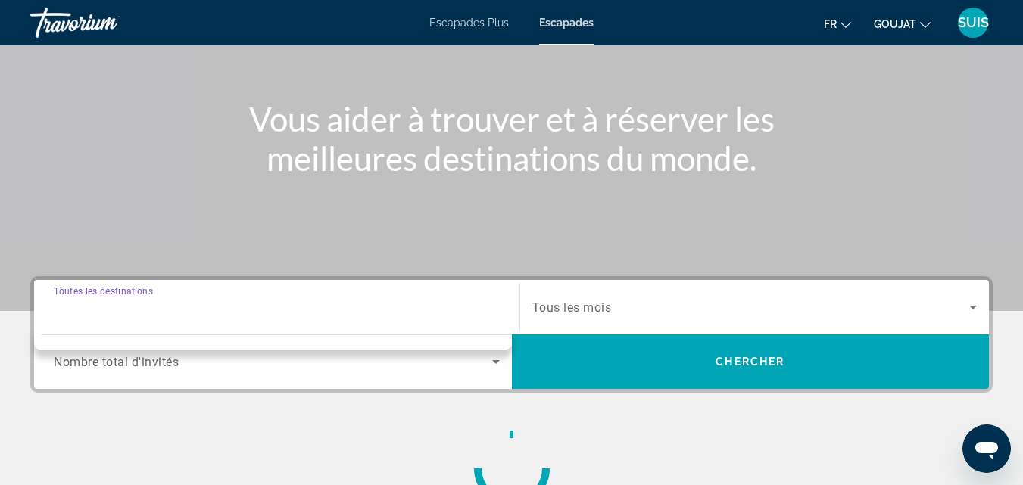
click at [182, 288] on div "Search widget" at bounding box center [277, 307] width 446 height 43
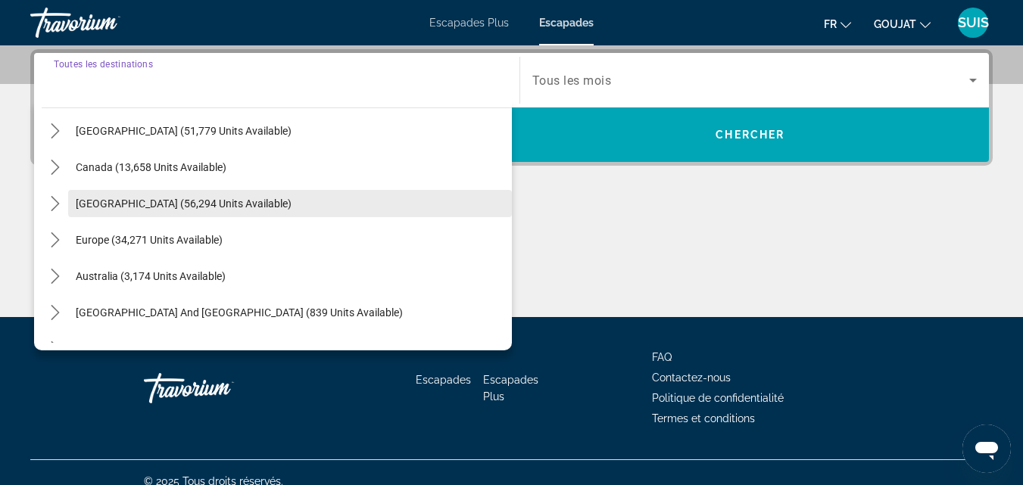
scroll to position [0, 0]
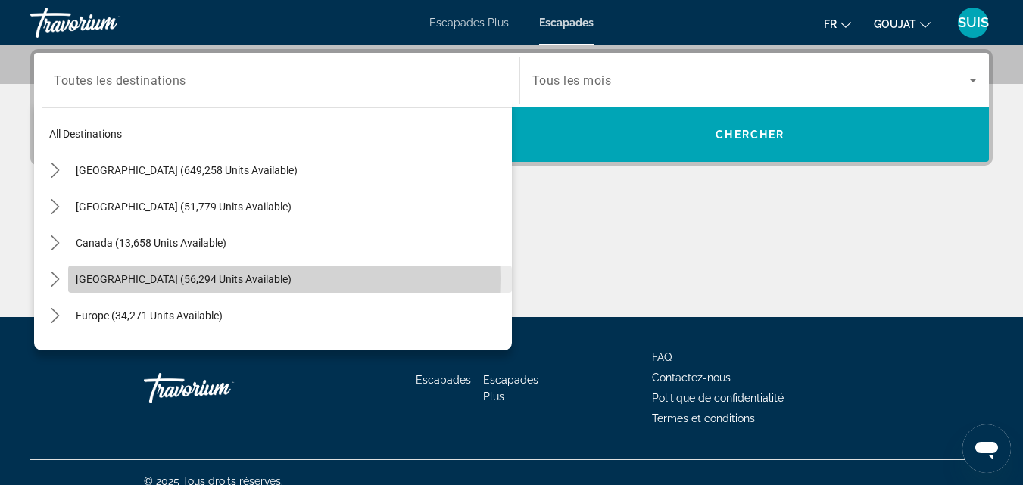
click at [217, 278] on span "Caribbean & Atlantic Islands (56,294 units available)" at bounding box center [184, 279] width 216 height 12
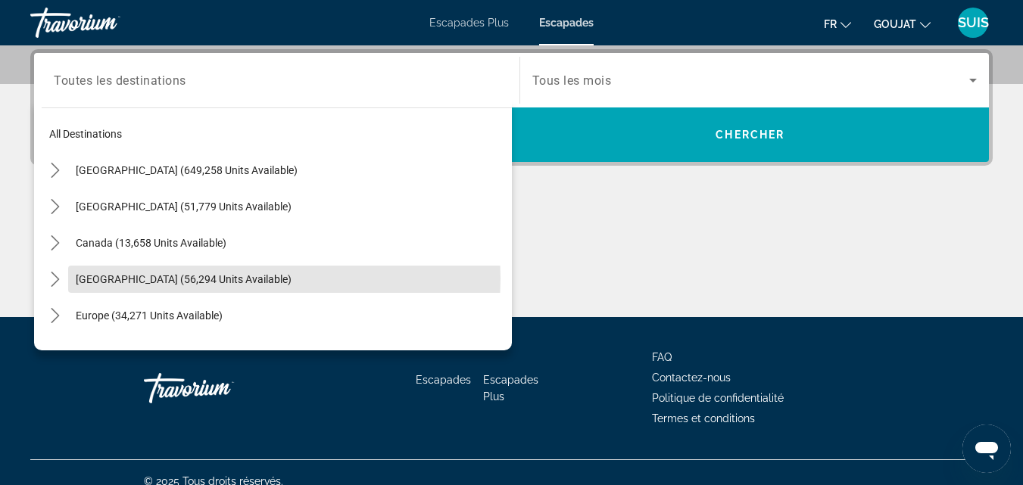
type input "**********"
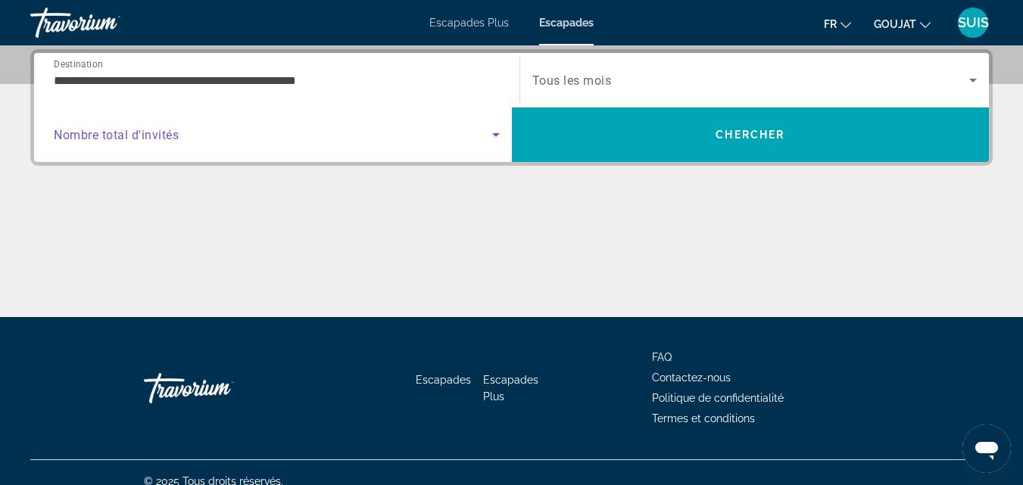
click at [491, 136] on icon "Search widget" at bounding box center [496, 135] width 18 height 18
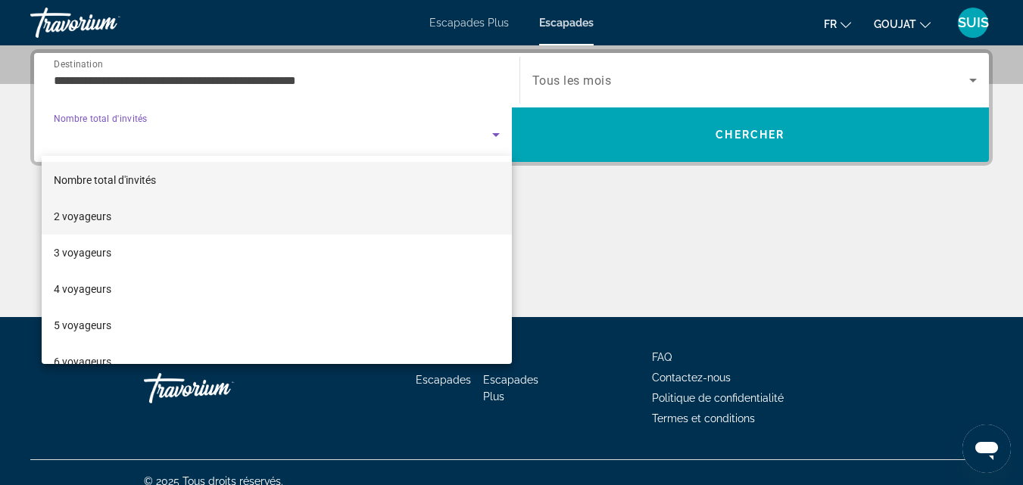
click at [127, 219] on mat-option "2 voyageurs" at bounding box center [277, 216] width 470 height 36
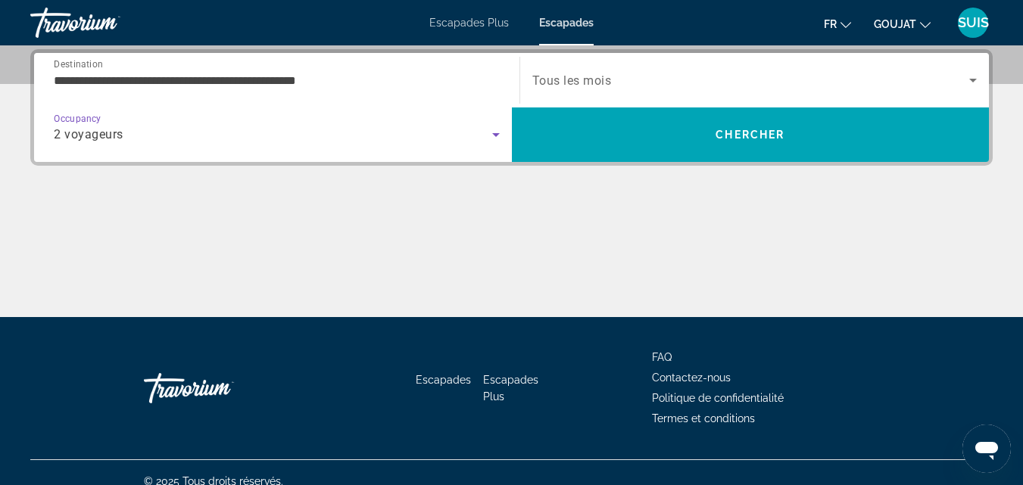
click at [968, 80] on icon "Search widget" at bounding box center [973, 80] width 18 height 18
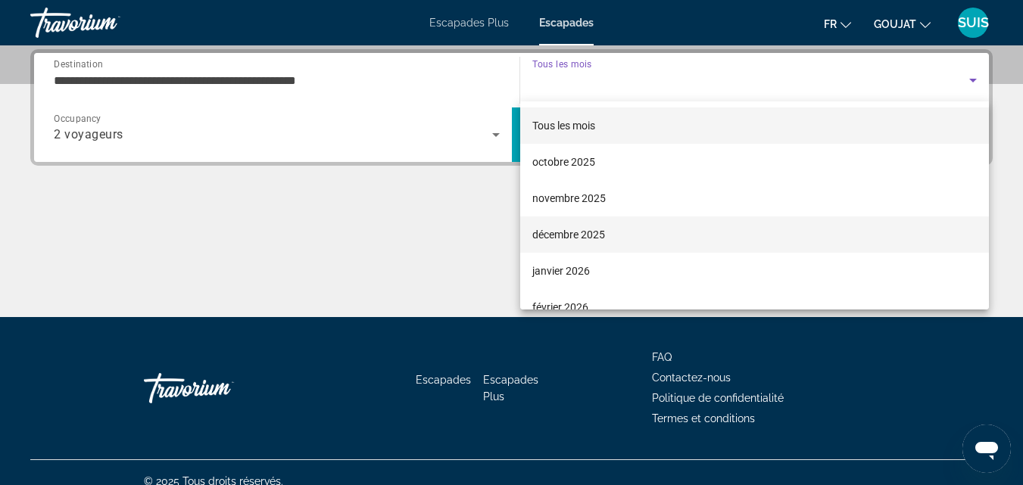
scroll to position [151, 0]
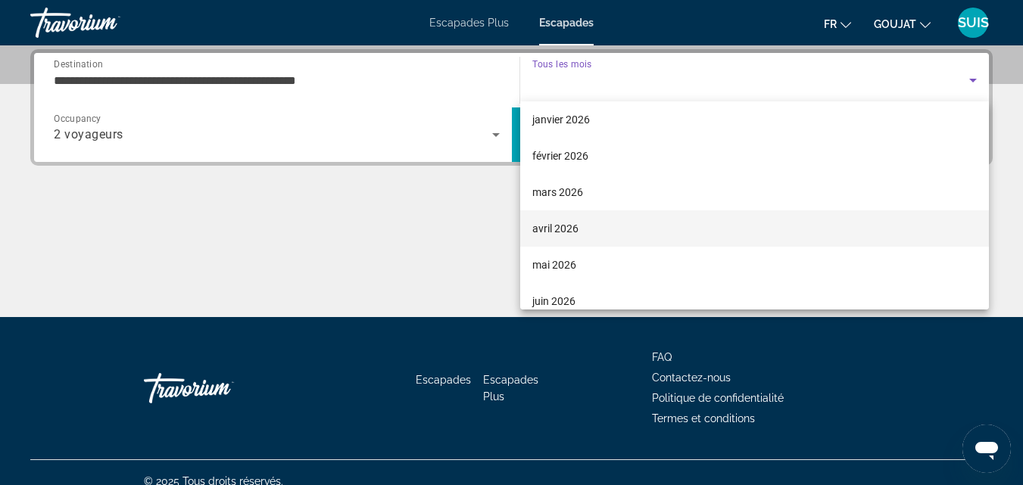
click at [572, 223] on font "avril 2026" at bounding box center [555, 229] width 46 height 12
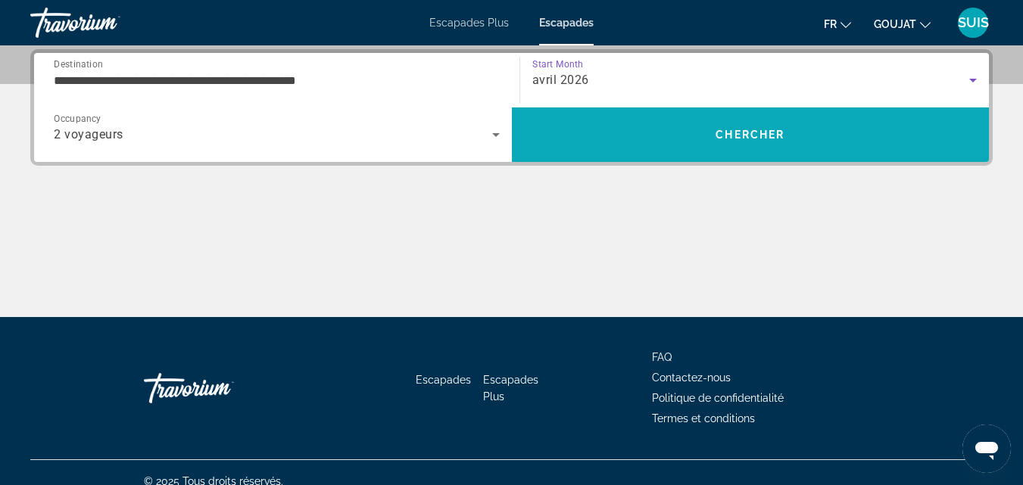
click at [734, 136] on span "Chercher" at bounding box center [750, 135] width 69 height 12
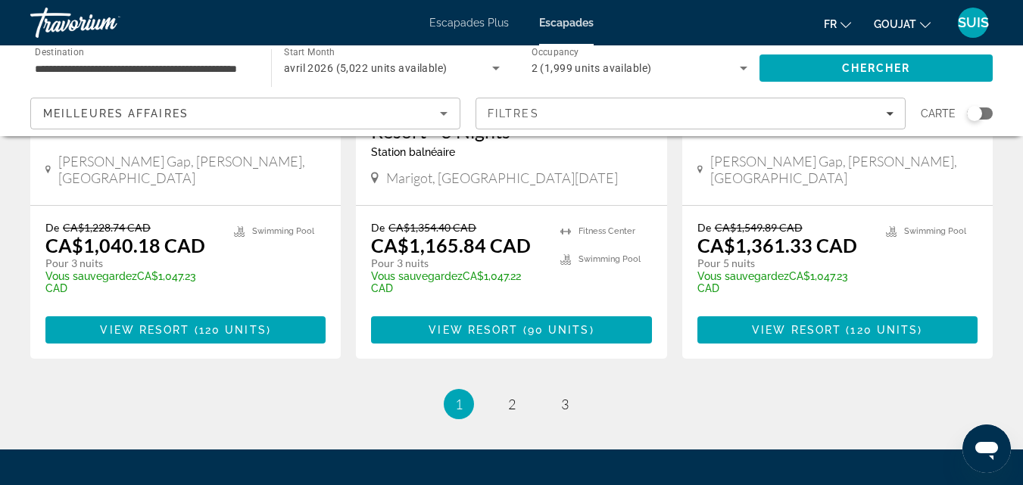
scroll to position [2044, 0]
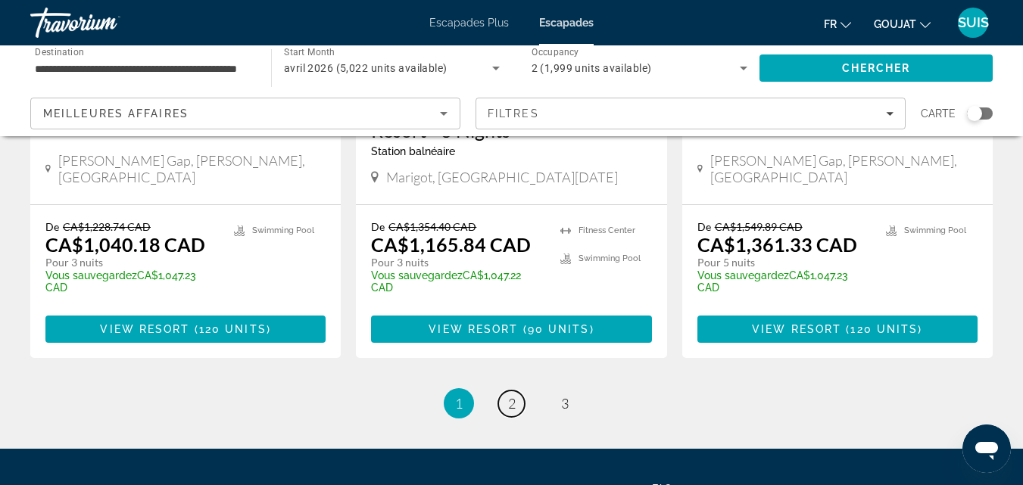
click at [517, 391] on link "page 2" at bounding box center [511, 404] width 27 height 27
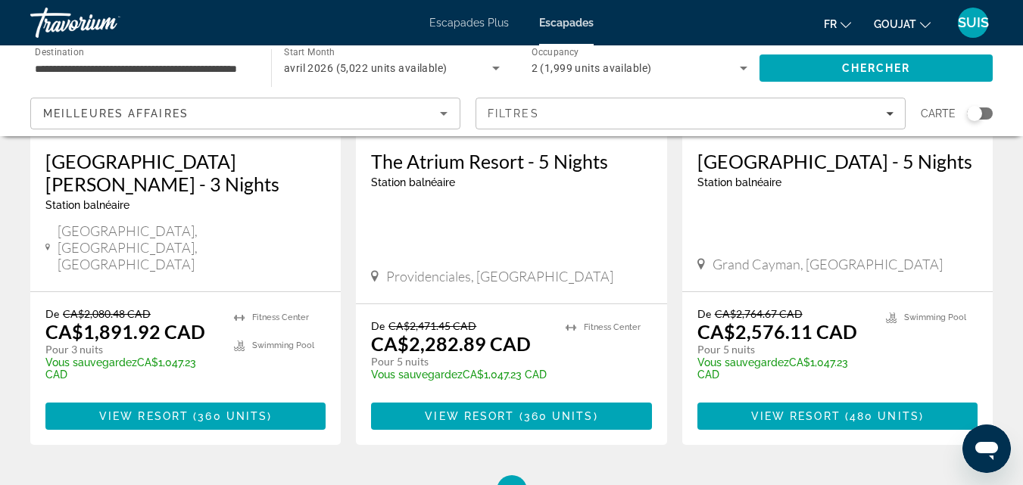
scroll to position [2044, 0]
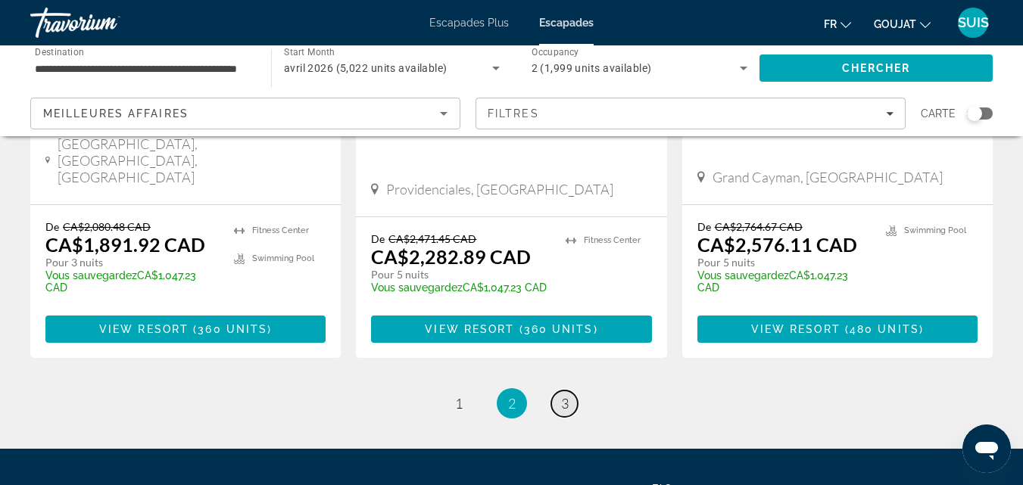
click at [564, 395] on span "3" at bounding box center [565, 403] width 8 height 17
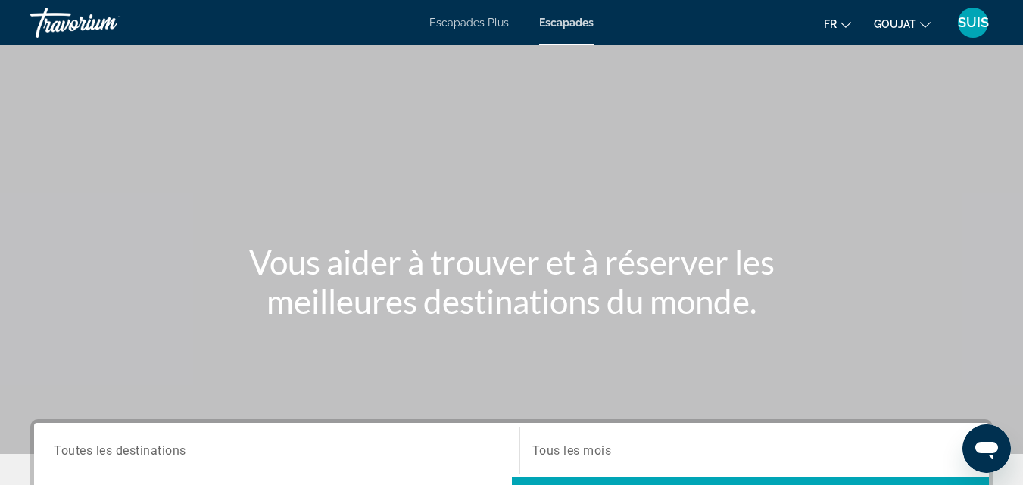
click at [457, 22] on font "Escapades Plus" at bounding box center [469, 23] width 80 height 12
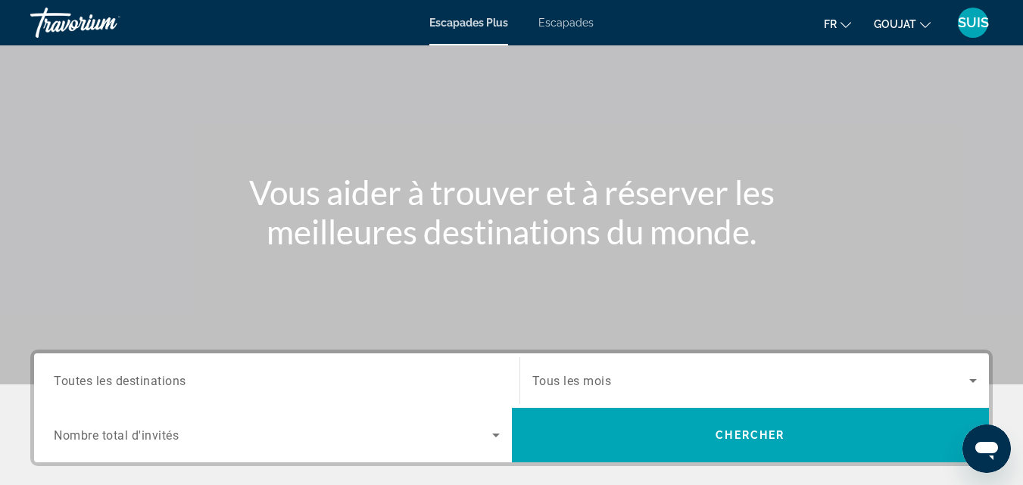
scroll to position [227, 0]
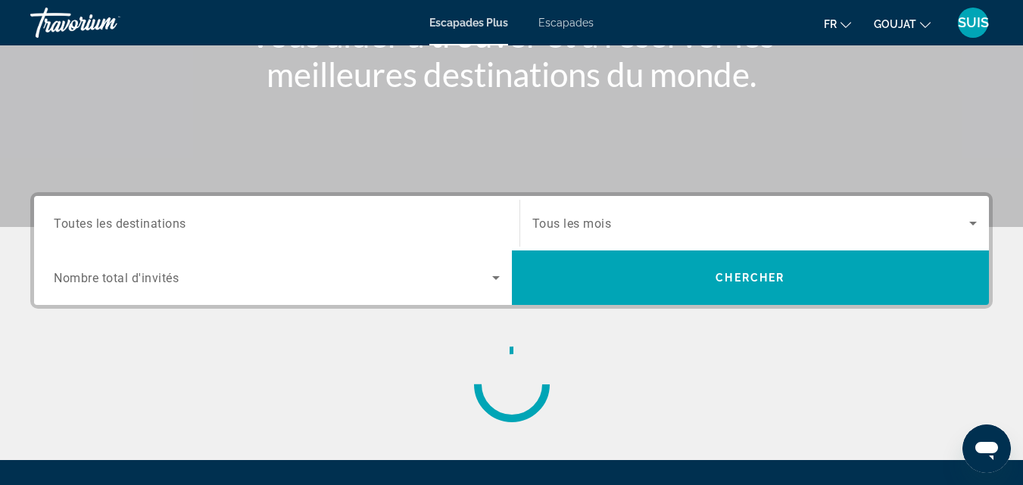
click at [566, 22] on font "Escapades" at bounding box center [565, 23] width 55 height 12
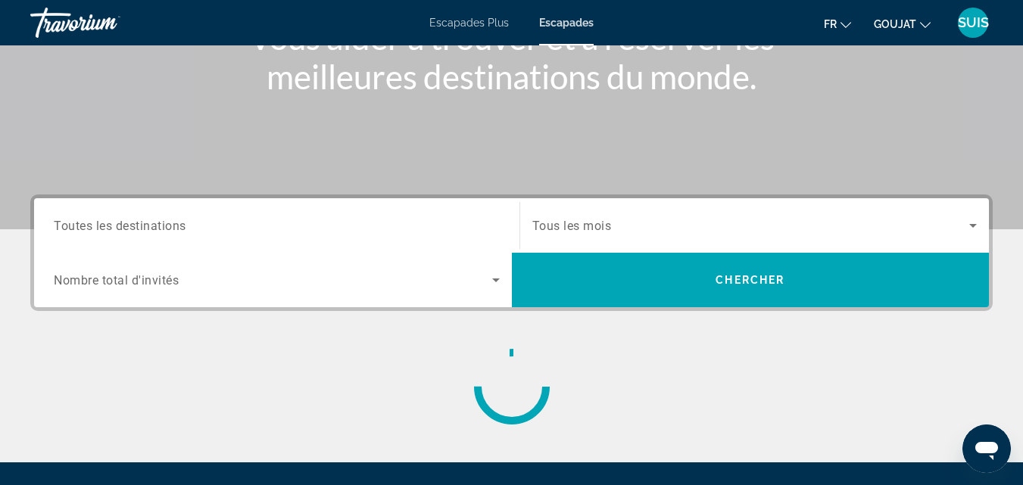
scroll to position [236, 0]
